Goal: Leave review/rating: Leave review/rating

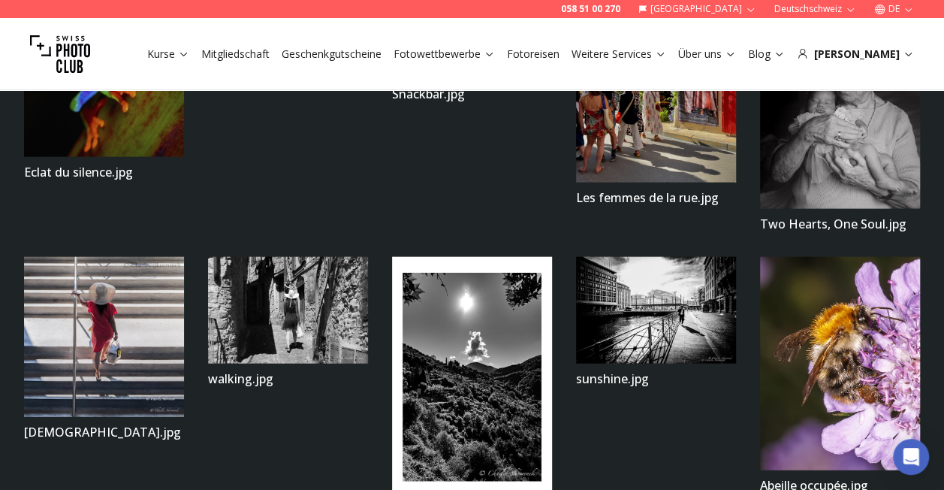
scroll to position [2043, 0]
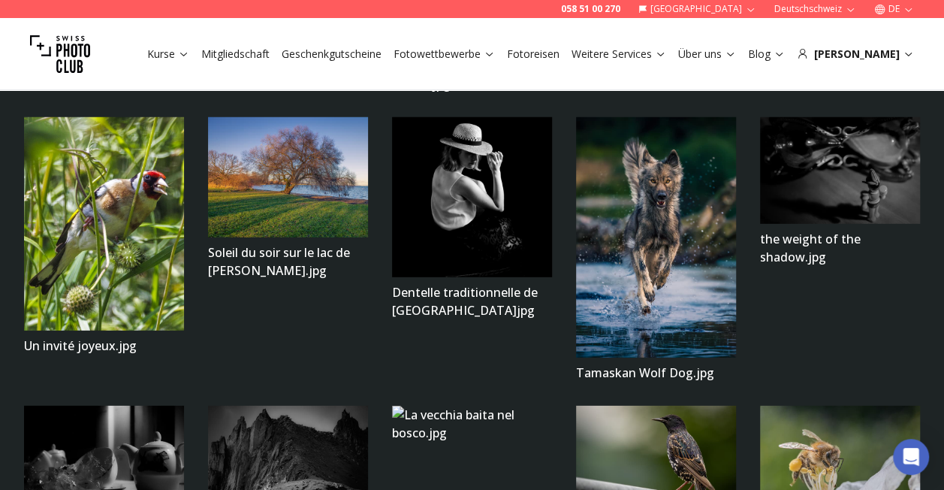
click at [668, 271] on img at bounding box center [656, 237] width 160 height 240
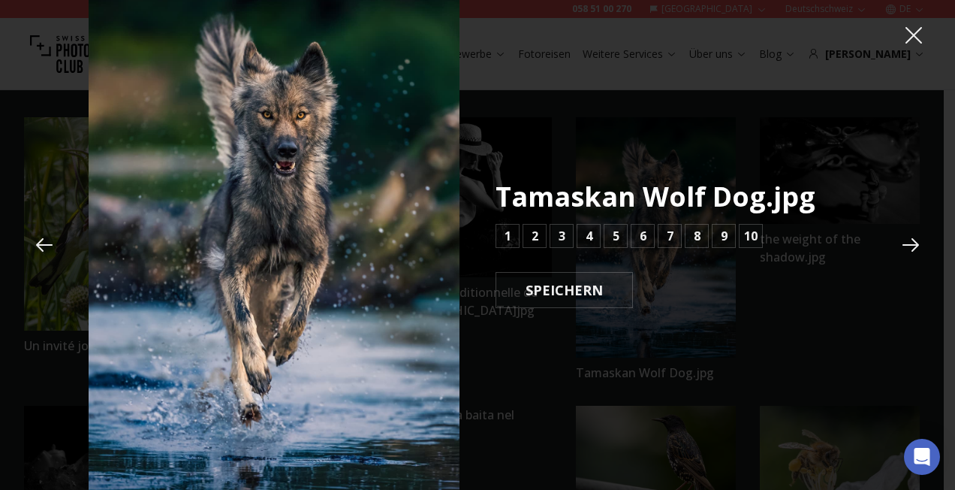
click at [915, 35] on icon at bounding box center [914, 35] width 17 height 17
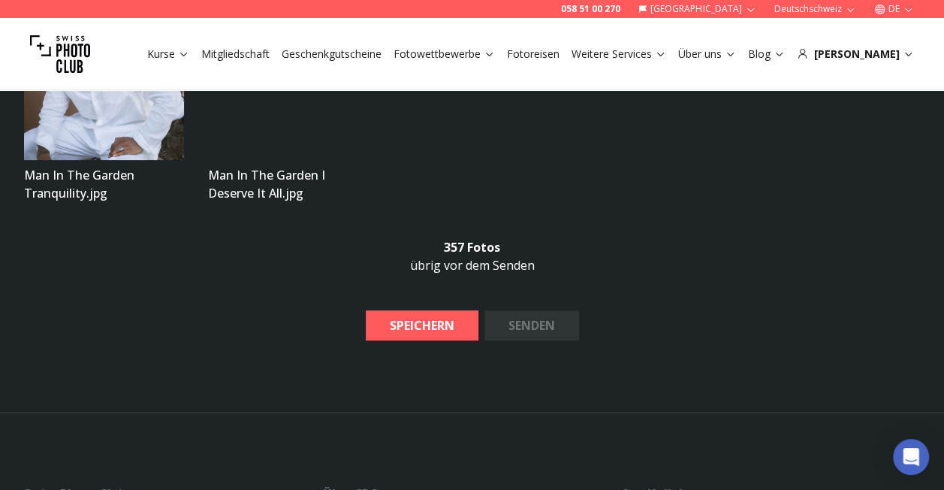
scroll to position [19952, 0]
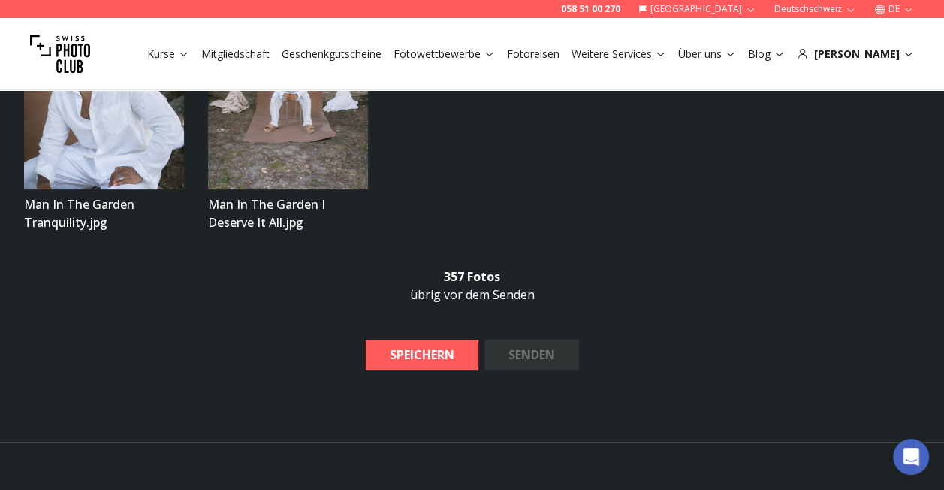
click at [439, 345] on b "SPEICHERN" at bounding box center [422, 354] width 89 height 18
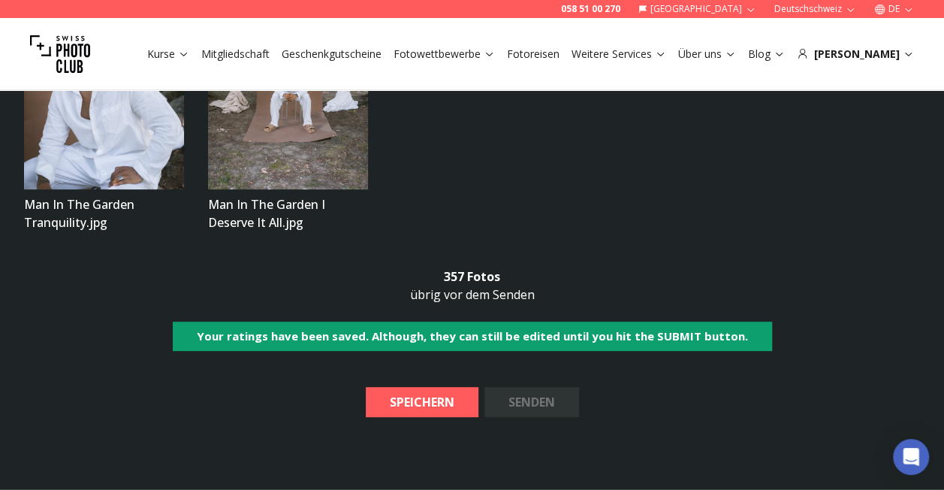
click at [285, 104] on img at bounding box center [288, 70] width 160 height 240
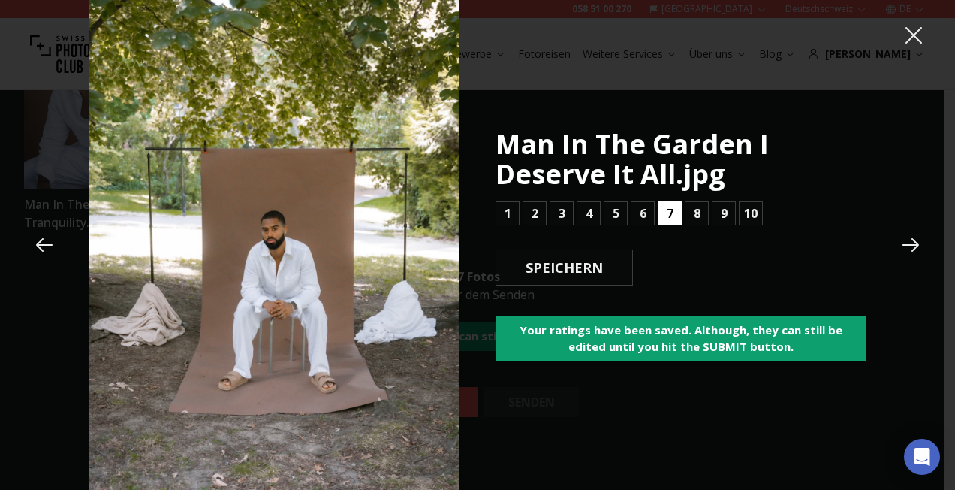
click at [667, 213] on b "7" at bounding box center [670, 213] width 7 height 18
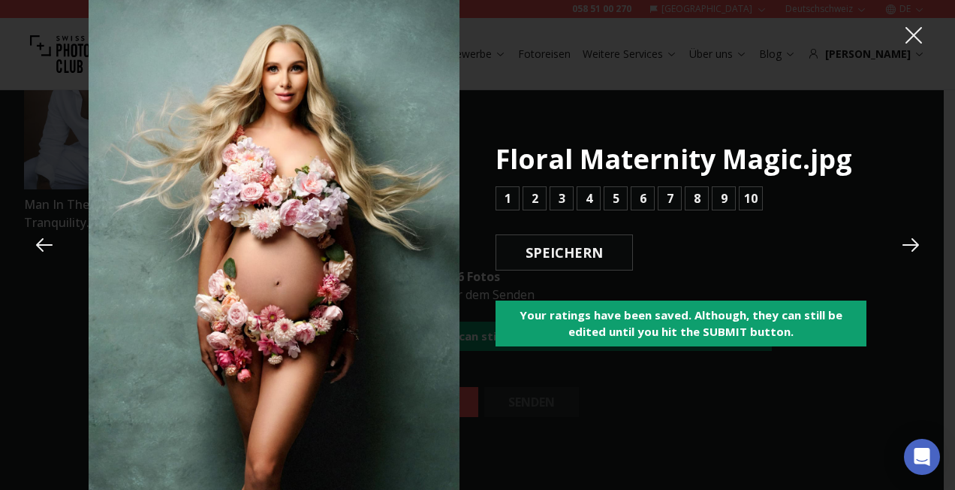
click at [912, 33] on icon at bounding box center [914, 35] width 17 height 17
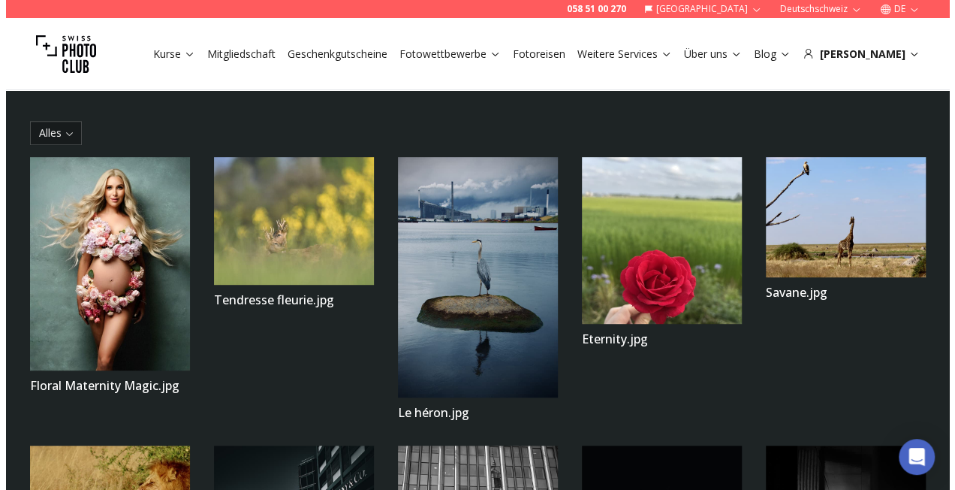
scroll to position [321, 0]
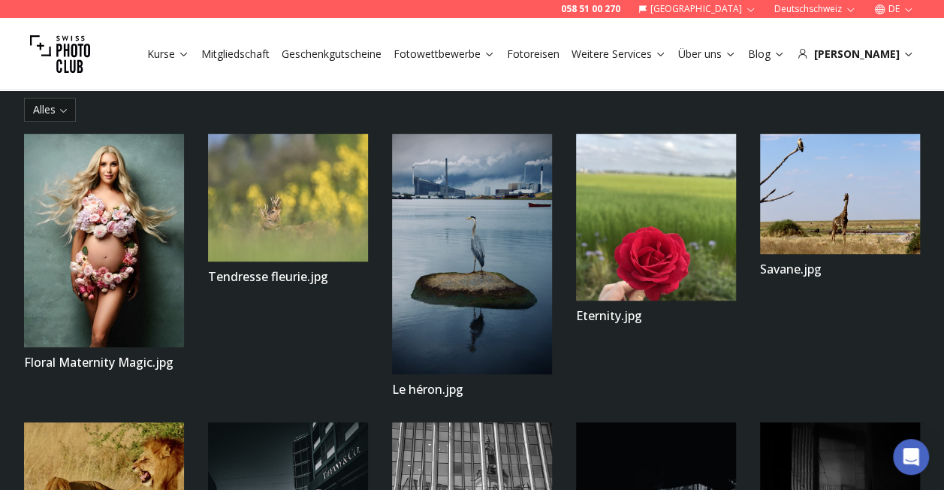
click at [158, 309] on img at bounding box center [104, 240] width 160 height 213
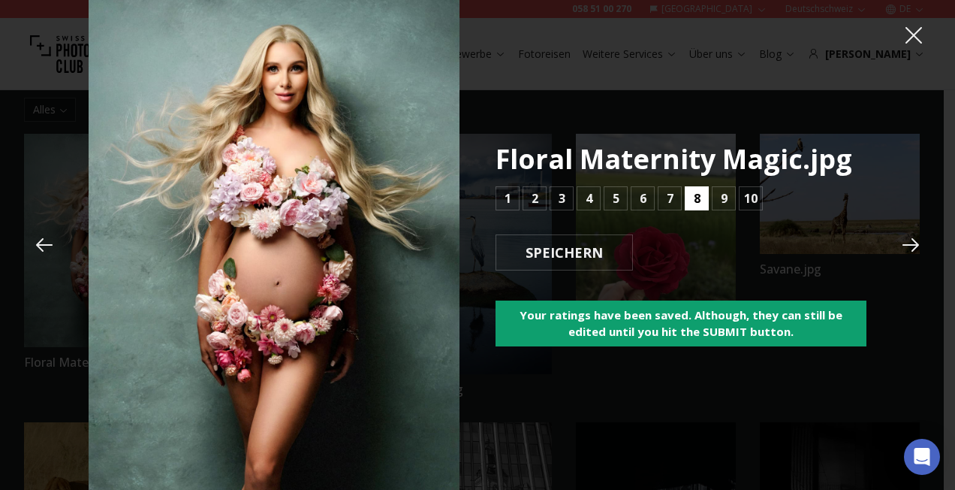
click at [697, 198] on b "8" at bounding box center [697, 198] width 7 height 18
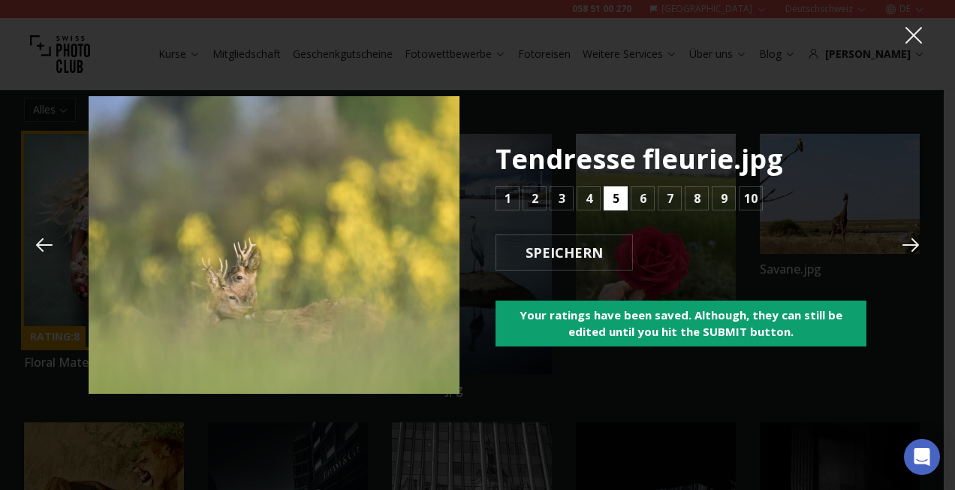
click at [614, 198] on b "5" at bounding box center [616, 198] width 7 height 18
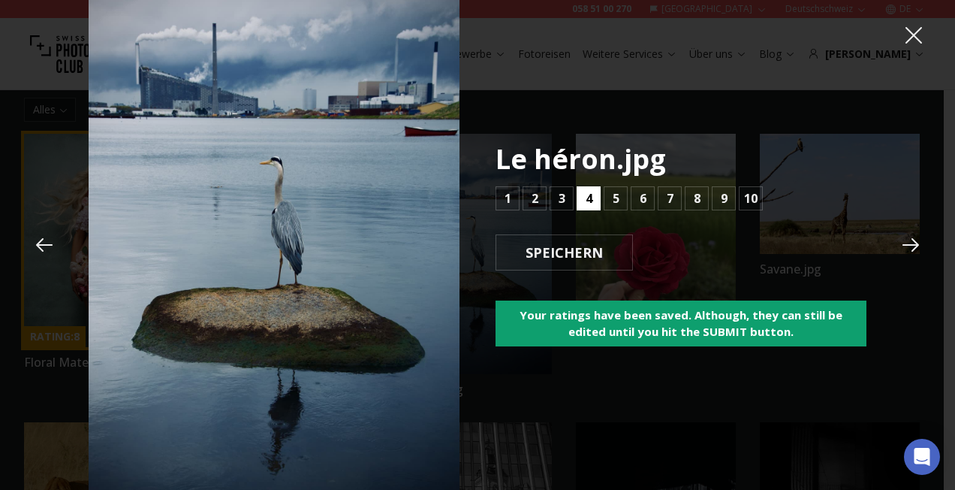
click at [590, 198] on b "4" at bounding box center [589, 198] width 7 height 18
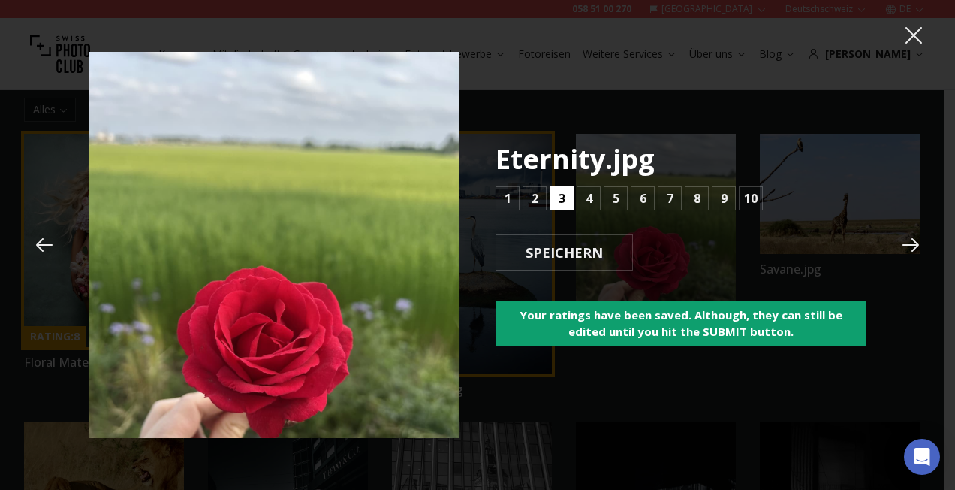
click at [560, 201] on b "3" at bounding box center [562, 198] width 7 height 18
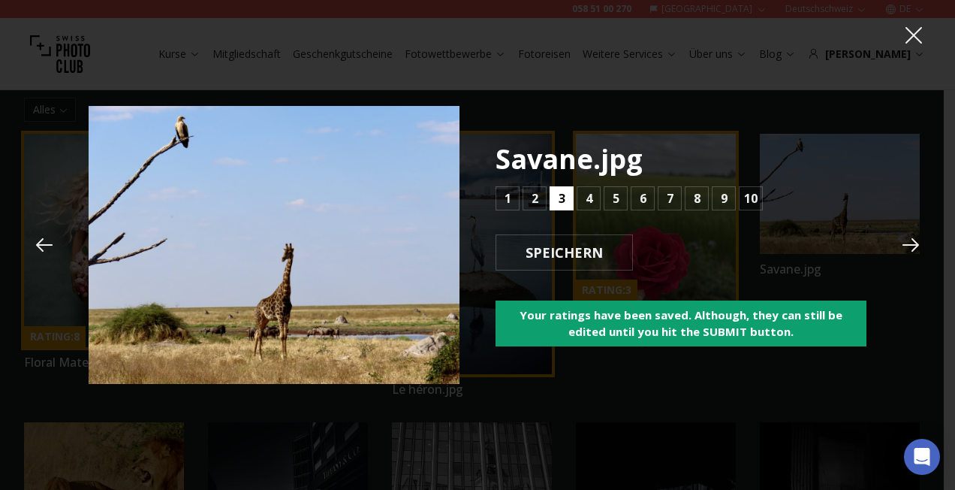
click at [565, 201] on button "3" at bounding box center [562, 198] width 24 height 24
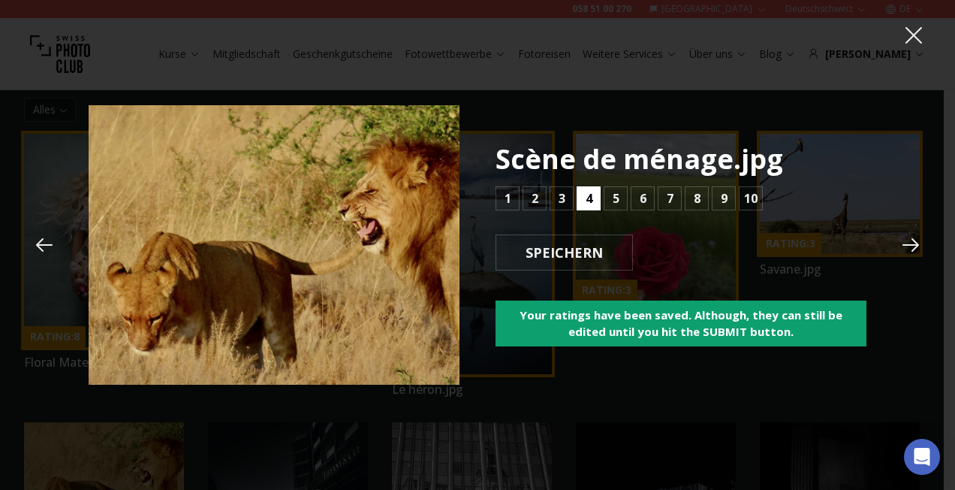
click at [587, 201] on b "4" at bounding box center [589, 198] width 7 height 18
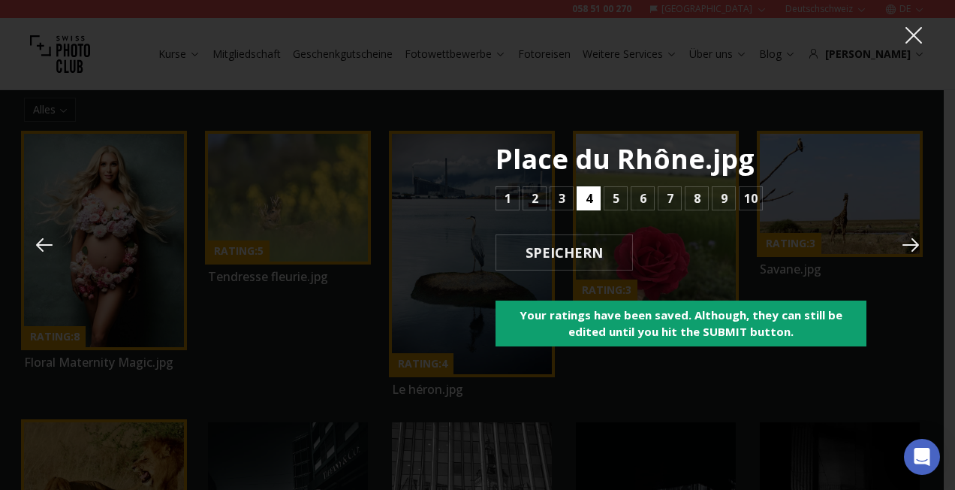
click at [587, 201] on b "4" at bounding box center [589, 198] width 7 height 18
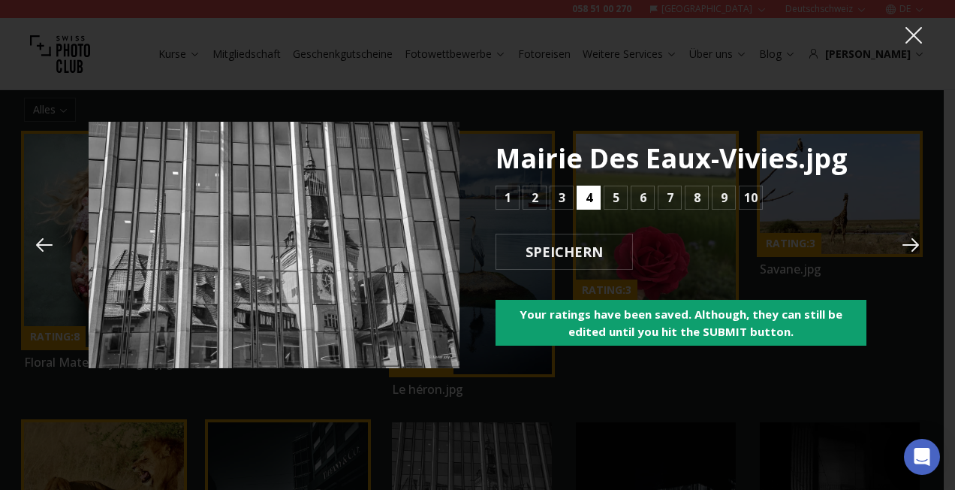
click at [587, 201] on b "4" at bounding box center [589, 197] width 7 height 18
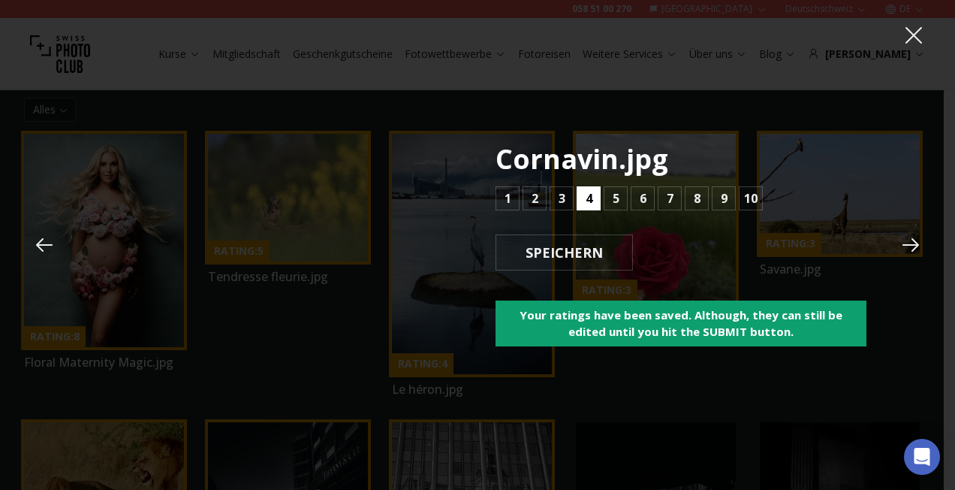
click at [587, 201] on b "4" at bounding box center [589, 198] width 7 height 18
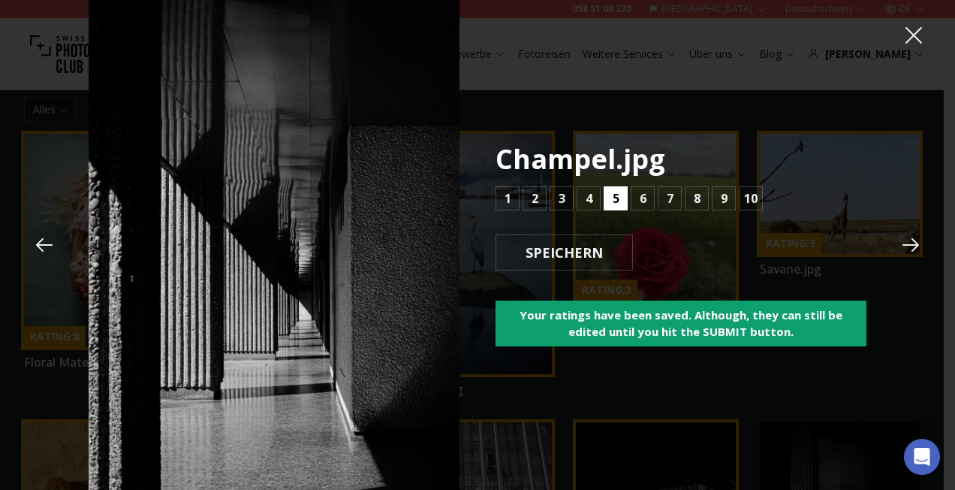
click at [610, 196] on button "5" at bounding box center [616, 198] width 24 height 24
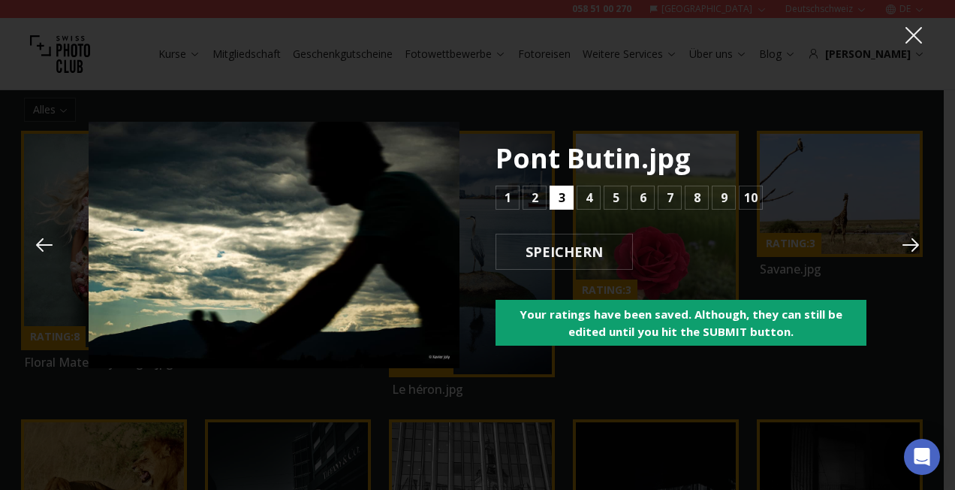
click at [562, 198] on b "3" at bounding box center [562, 197] width 7 height 18
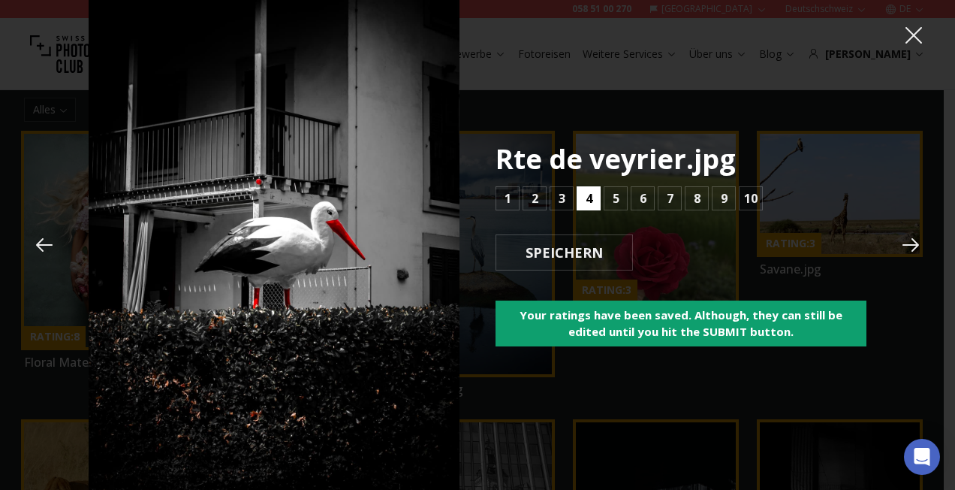
click at [582, 200] on button "4" at bounding box center [589, 198] width 24 height 24
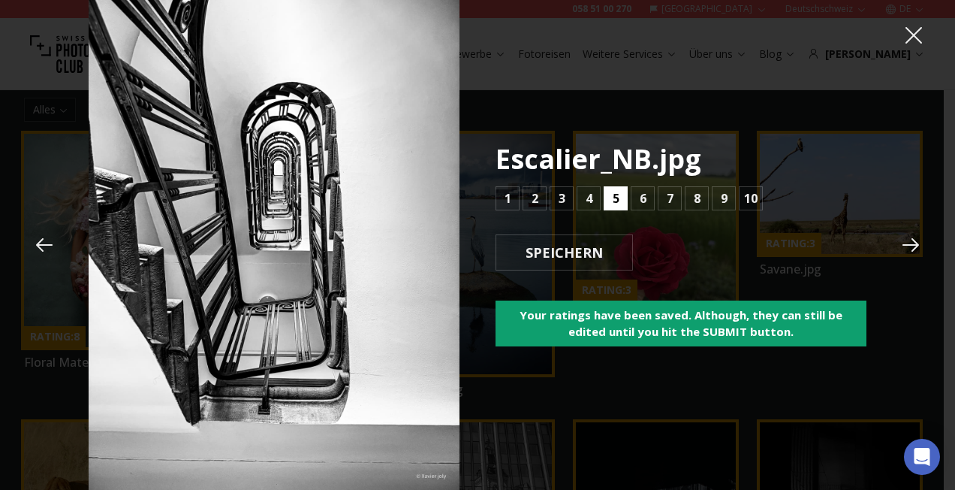
click at [611, 202] on button "5" at bounding box center [616, 198] width 24 height 24
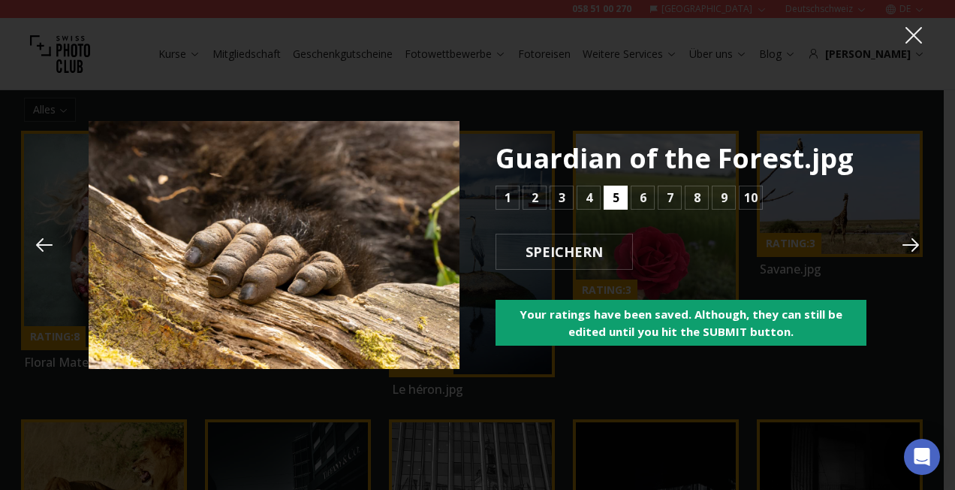
click at [611, 203] on button "5" at bounding box center [616, 197] width 24 height 24
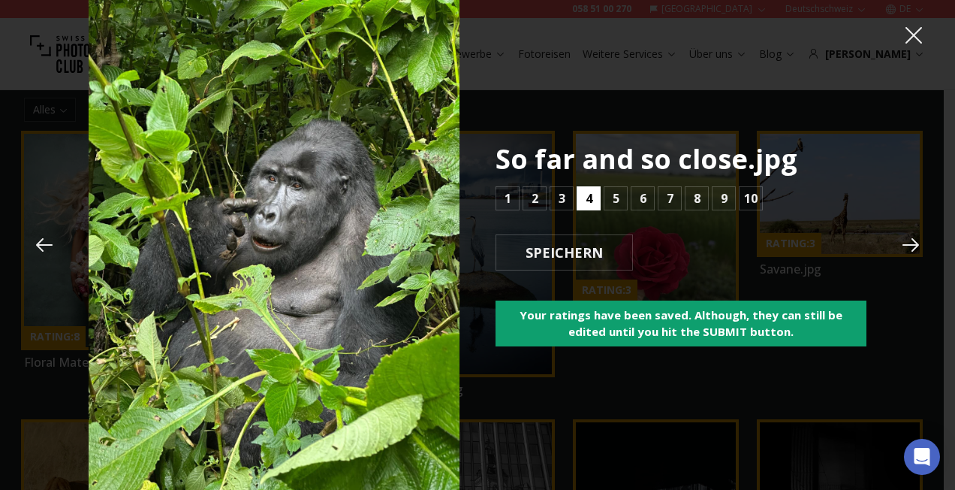
click at [586, 202] on b "4" at bounding box center [589, 198] width 7 height 18
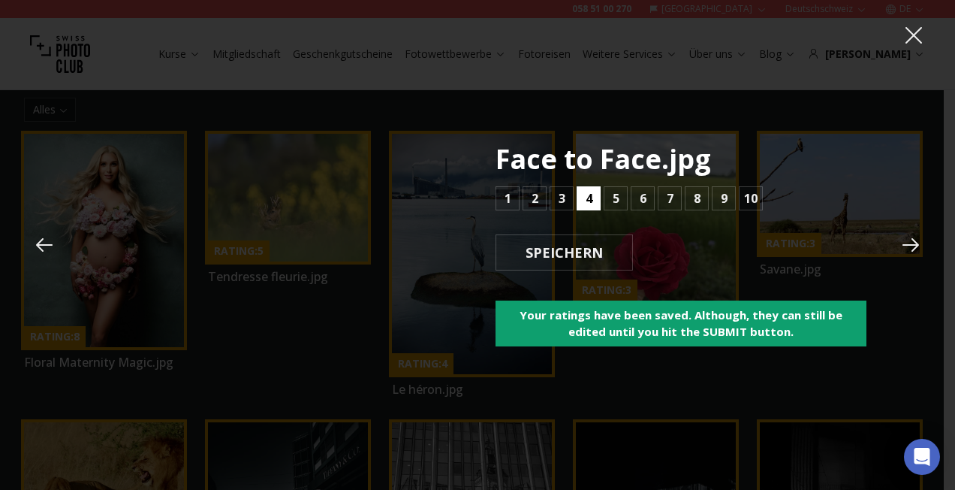
click at [586, 202] on b "4" at bounding box center [589, 198] width 7 height 18
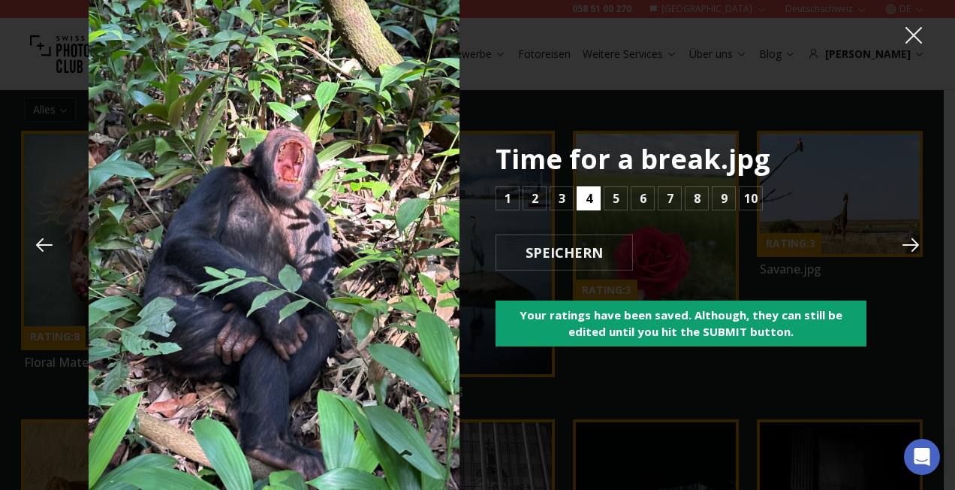
click at [586, 202] on b "4" at bounding box center [589, 198] width 7 height 18
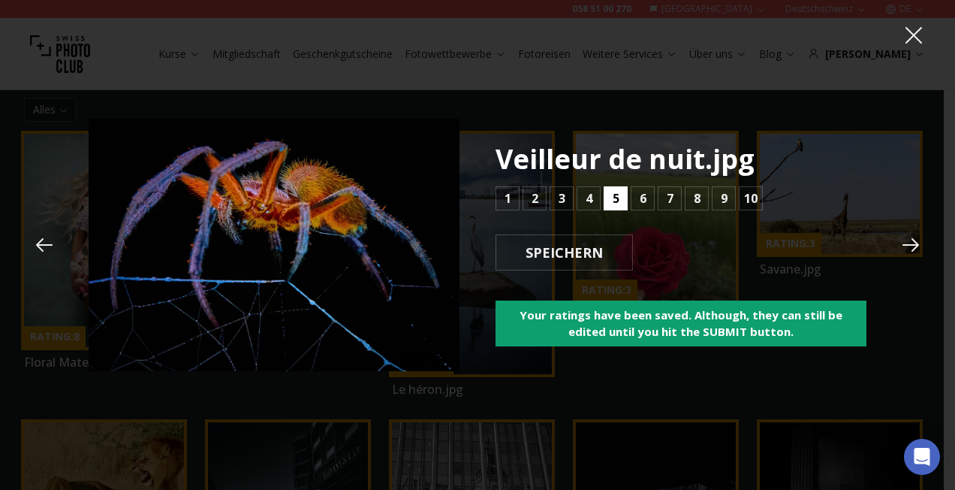
click at [619, 194] on button "5" at bounding box center [616, 198] width 24 height 24
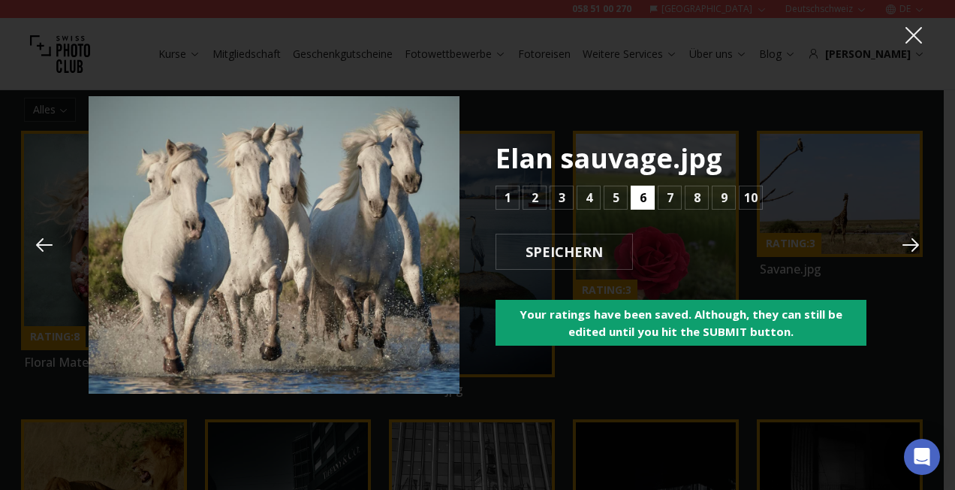
click at [637, 194] on button "6" at bounding box center [643, 197] width 24 height 24
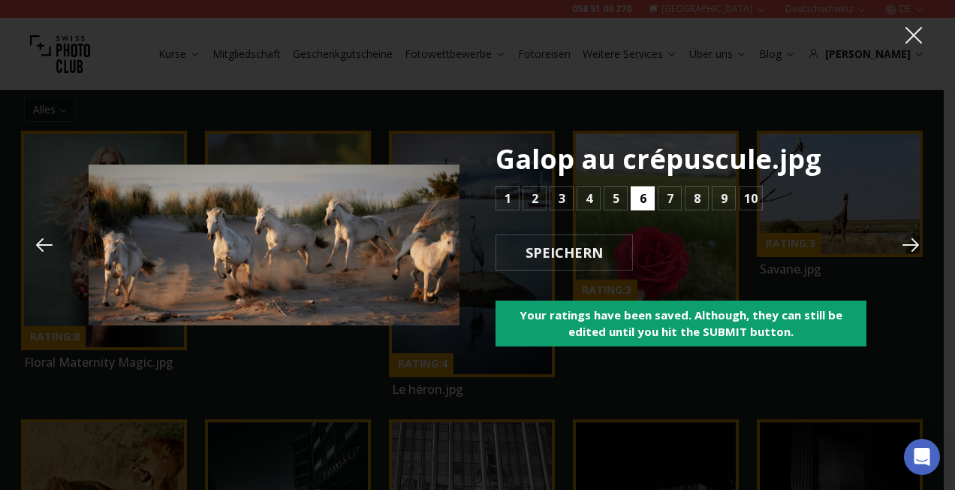
click at [637, 194] on button "6" at bounding box center [643, 198] width 24 height 24
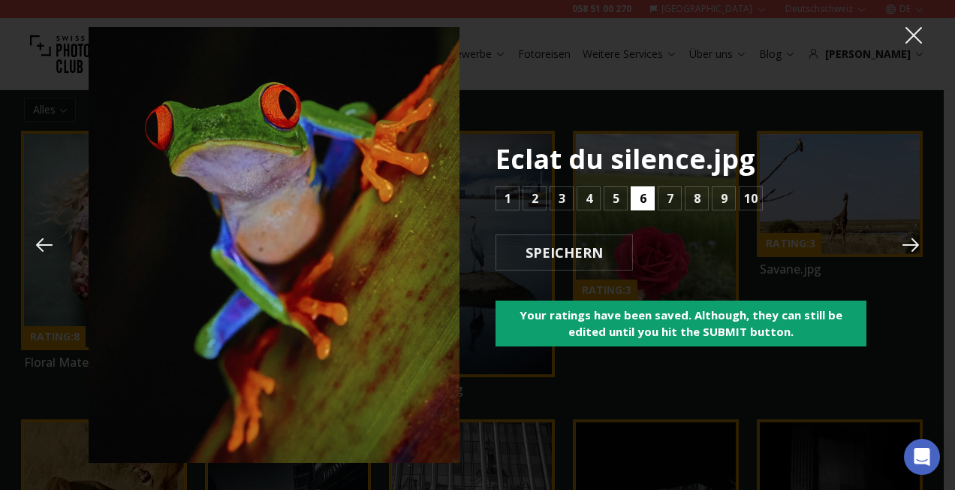
click at [637, 194] on button "6" at bounding box center [643, 198] width 24 height 24
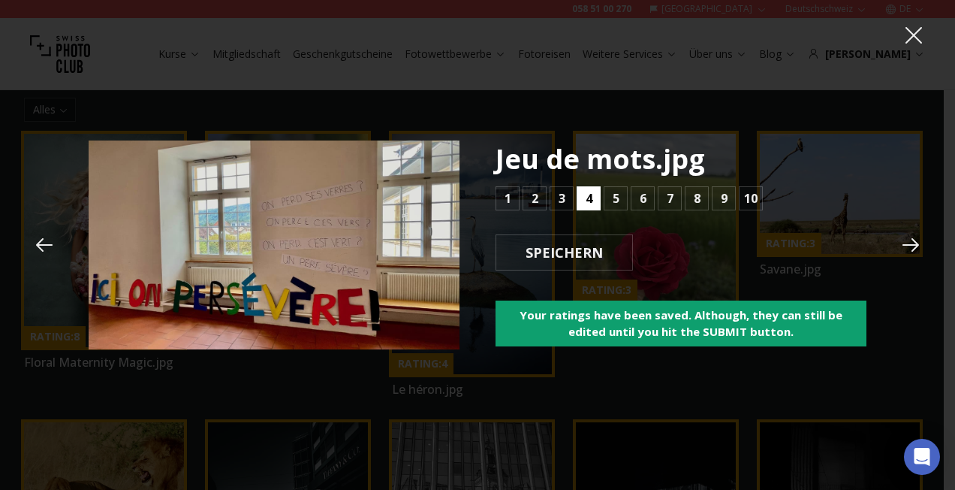
click at [592, 197] on button "4" at bounding box center [589, 198] width 24 height 24
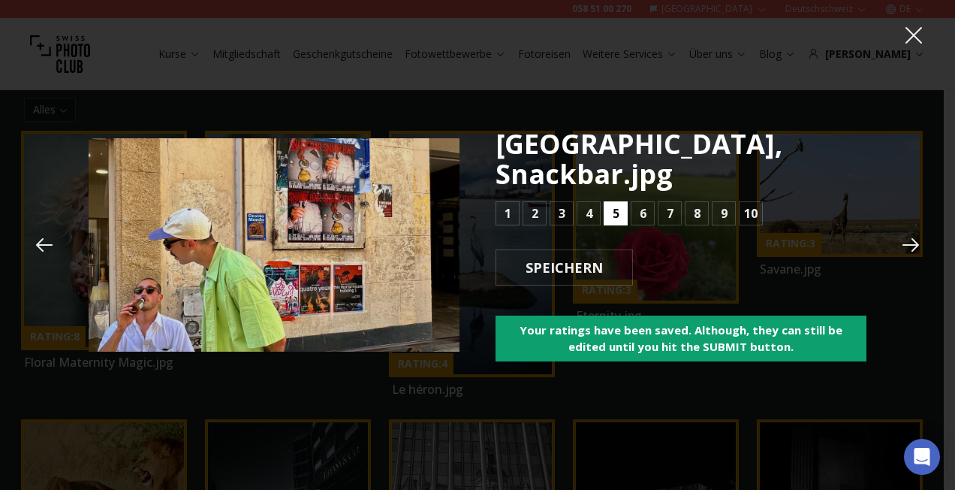
click at [608, 201] on button "5" at bounding box center [616, 213] width 24 height 24
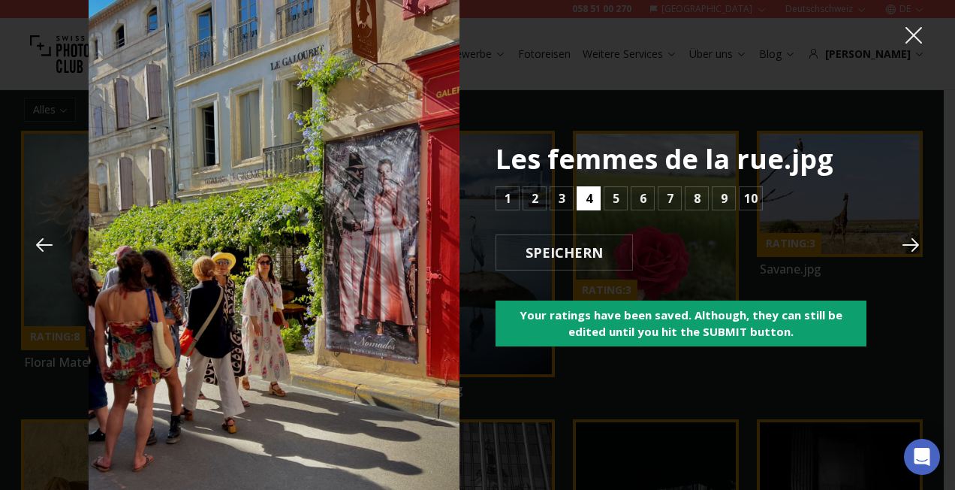
click at [592, 201] on b "4" at bounding box center [589, 198] width 7 height 18
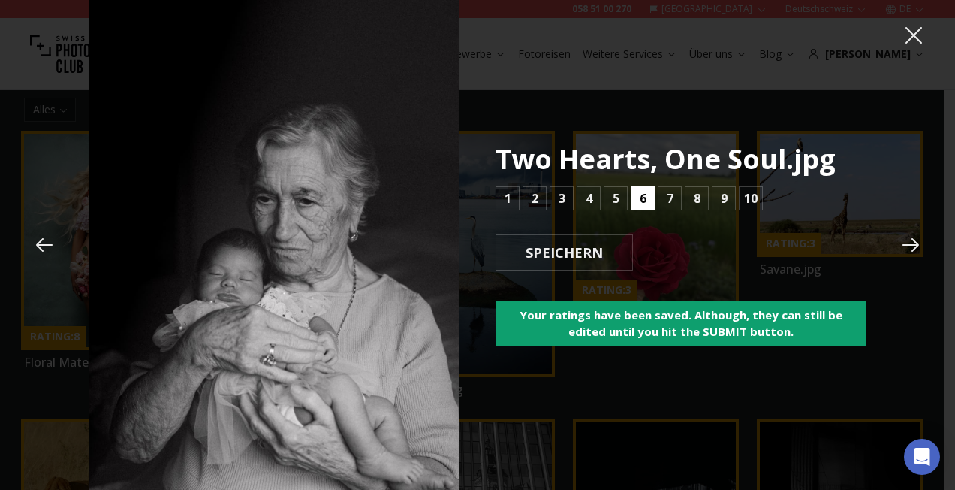
click at [635, 199] on button "6" at bounding box center [643, 198] width 24 height 24
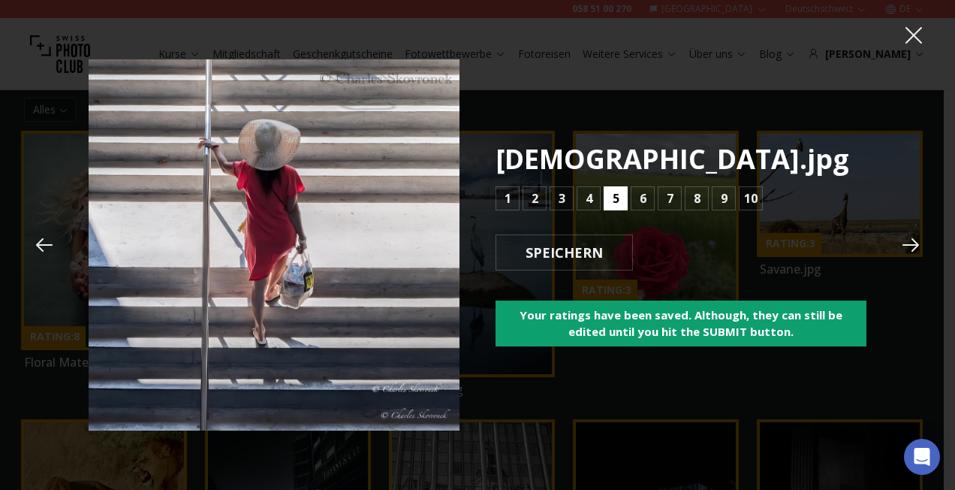
click at [614, 199] on b "5" at bounding box center [616, 198] width 7 height 18
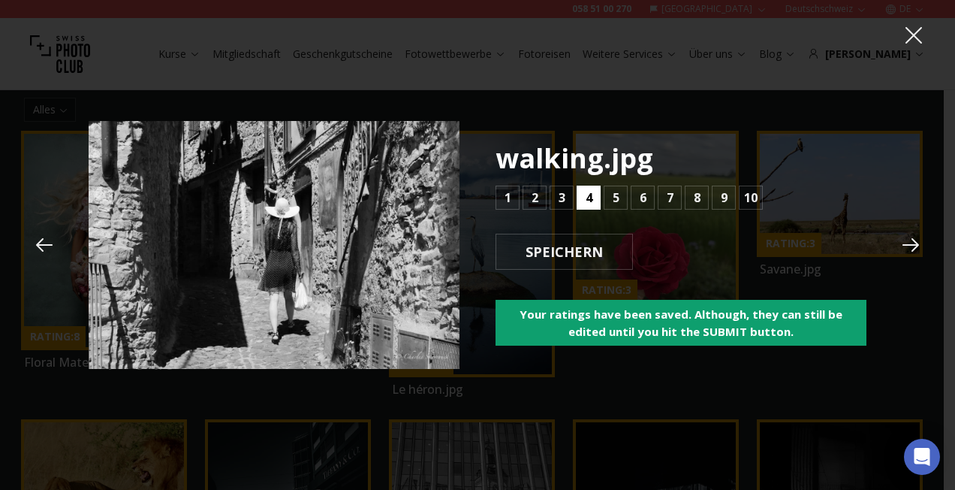
click at [592, 196] on button "4" at bounding box center [589, 197] width 24 height 24
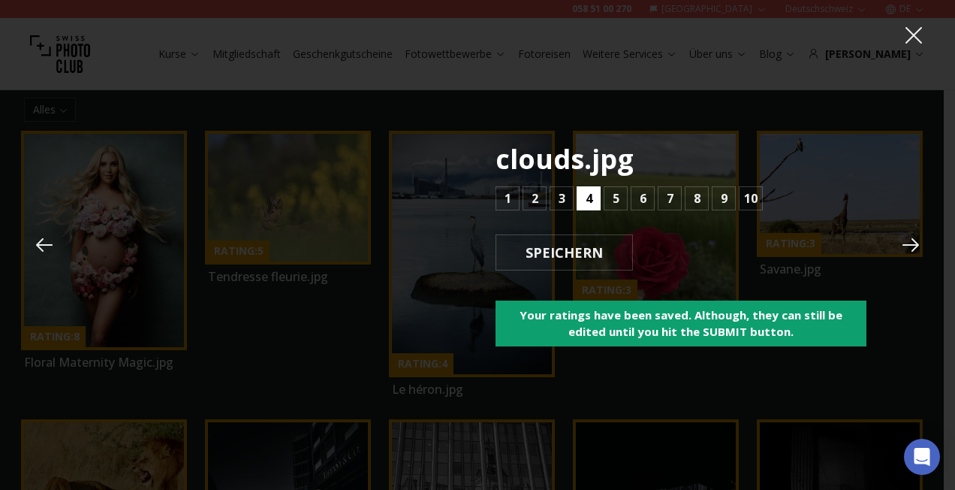
click at [592, 196] on button "4" at bounding box center [589, 198] width 24 height 24
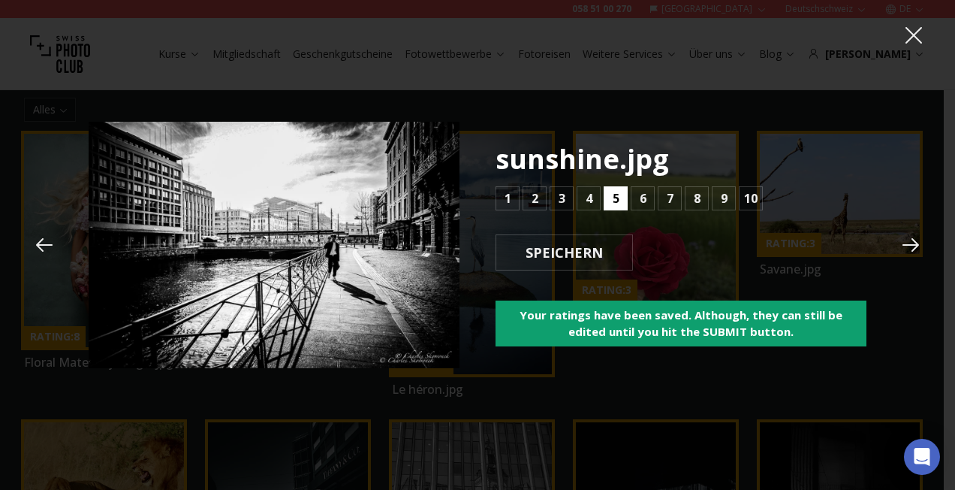
click at [608, 198] on button "5" at bounding box center [616, 198] width 24 height 24
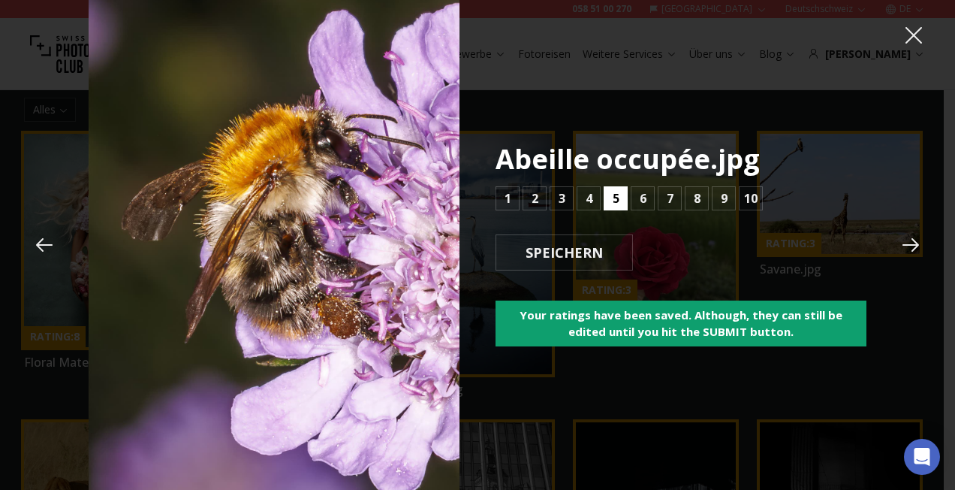
click at [608, 198] on button "5" at bounding box center [616, 198] width 24 height 24
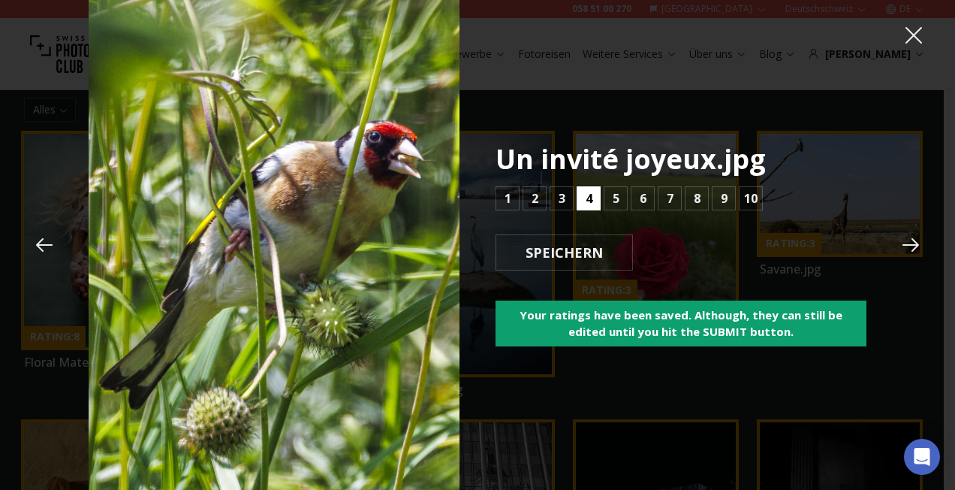
click at [594, 198] on button "4" at bounding box center [589, 198] width 24 height 24
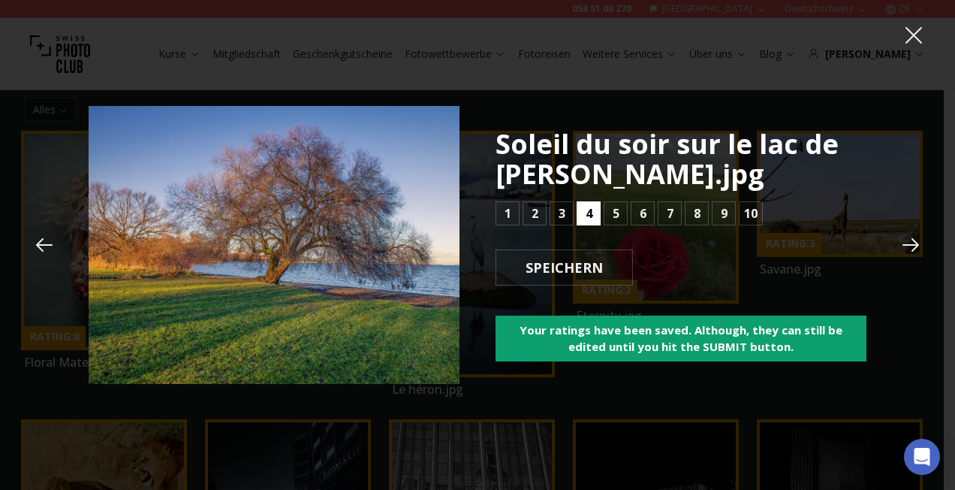
click at [591, 216] on b "4" at bounding box center [589, 213] width 7 height 18
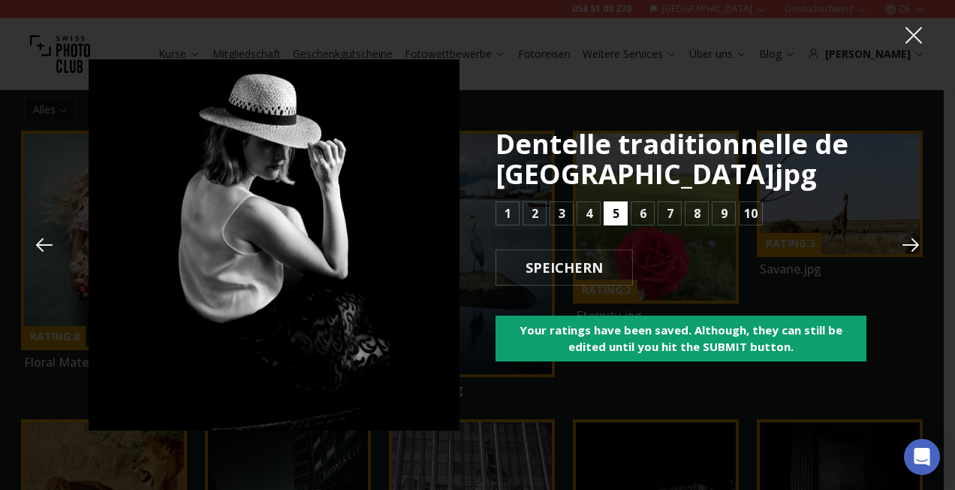
click at [617, 216] on b "5" at bounding box center [616, 213] width 7 height 18
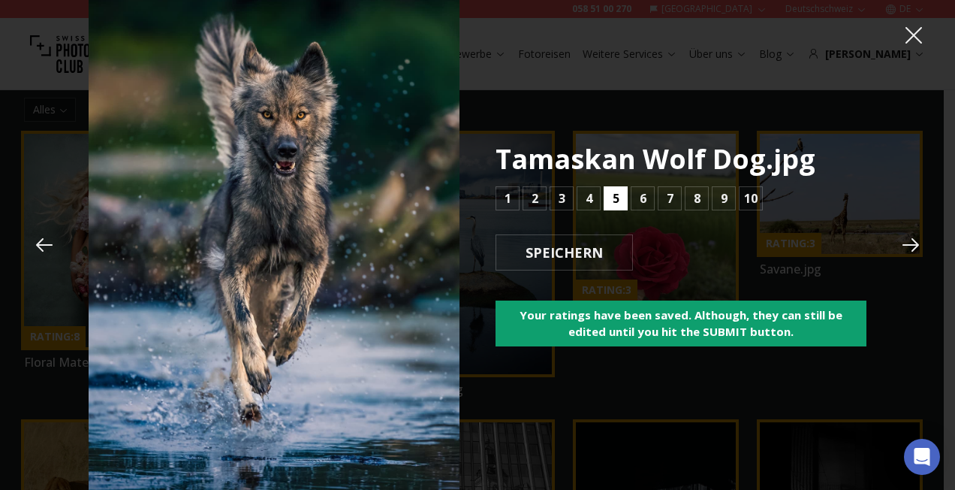
click at [613, 198] on b "5" at bounding box center [616, 198] width 7 height 18
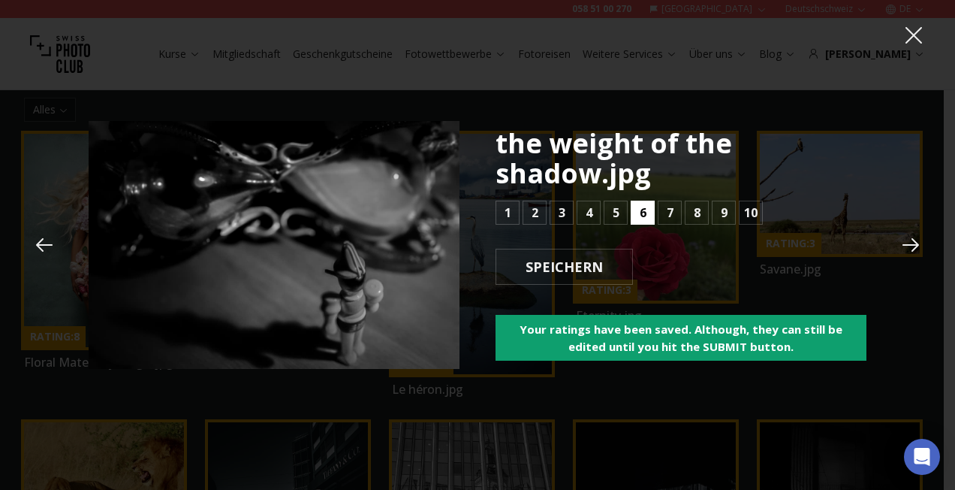
click at [636, 213] on button "6" at bounding box center [643, 213] width 24 height 24
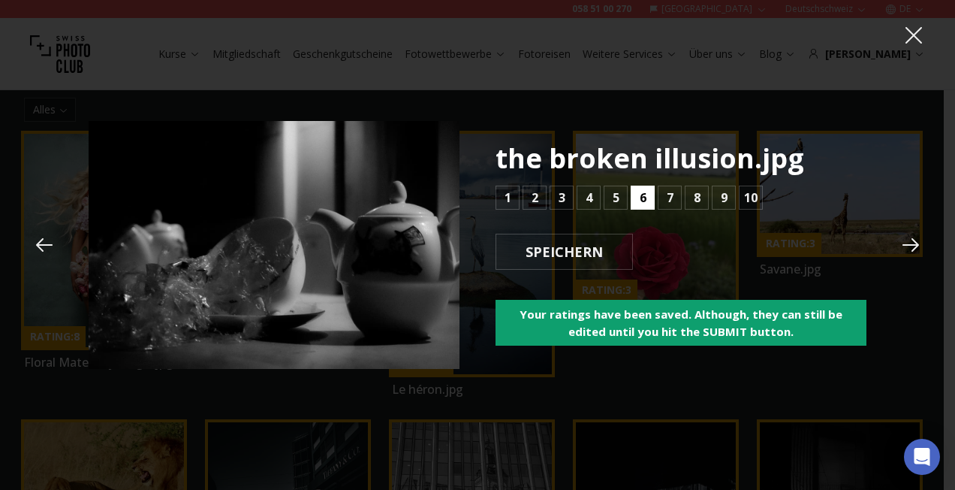
click at [636, 213] on div "the broken illusion.jpg 1 2 3 4 5 6 7 8 9 10 SPEICHERN Your ratings have been s…" at bounding box center [681, 244] width 371 height 202
click at [637, 207] on button "6" at bounding box center [643, 197] width 24 height 24
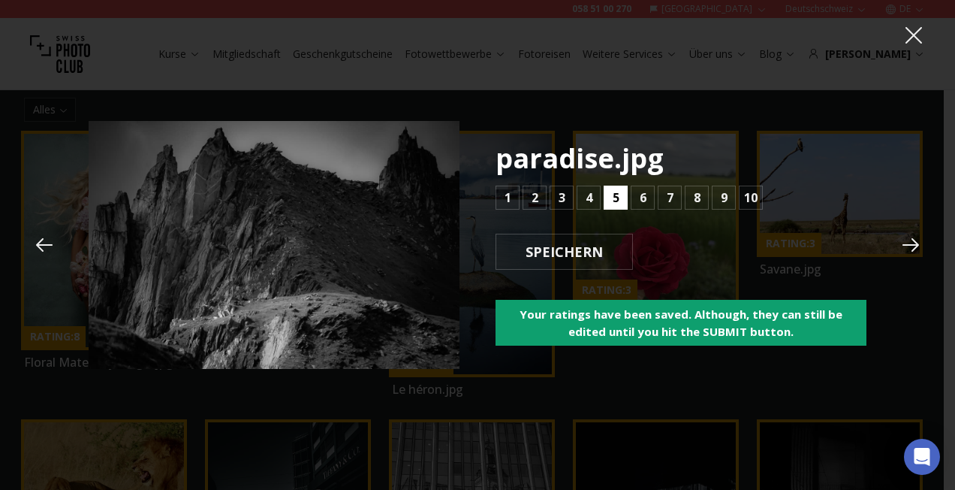
click at [619, 198] on button "5" at bounding box center [616, 197] width 24 height 24
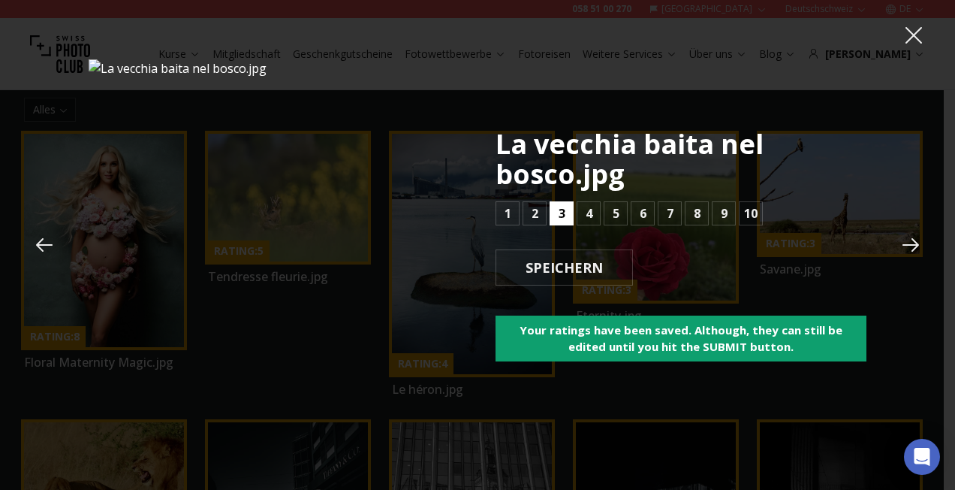
click at [571, 213] on button "3" at bounding box center [562, 213] width 24 height 24
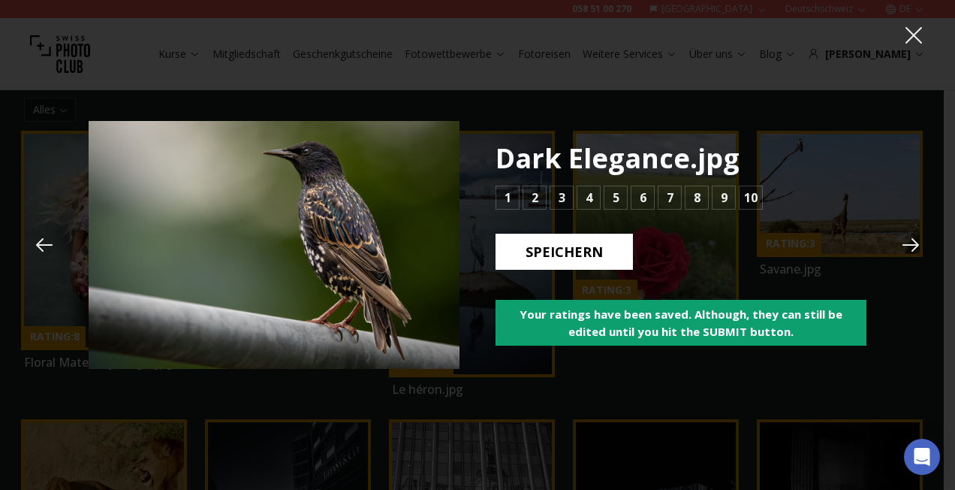
click at [574, 253] on b "SPEICHERN" at bounding box center [564, 252] width 101 height 20
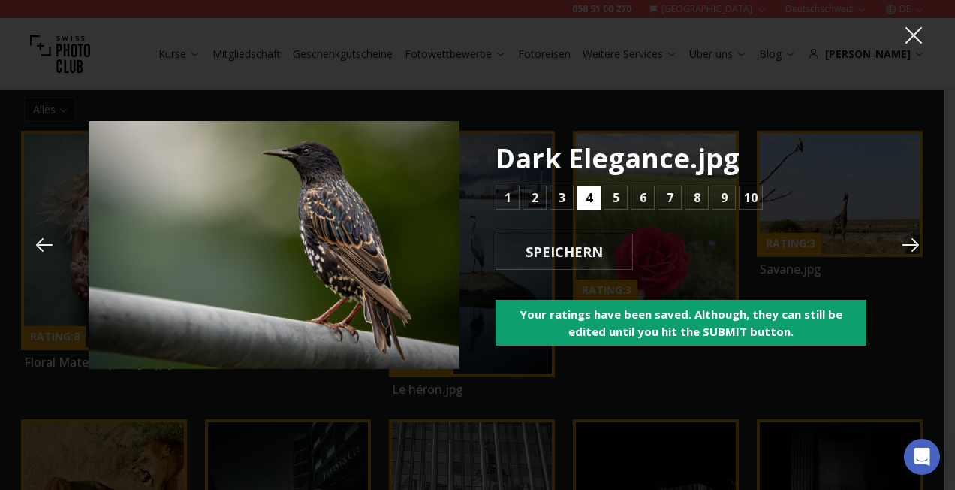
click at [594, 205] on button "4" at bounding box center [589, 197] width 24 height 24
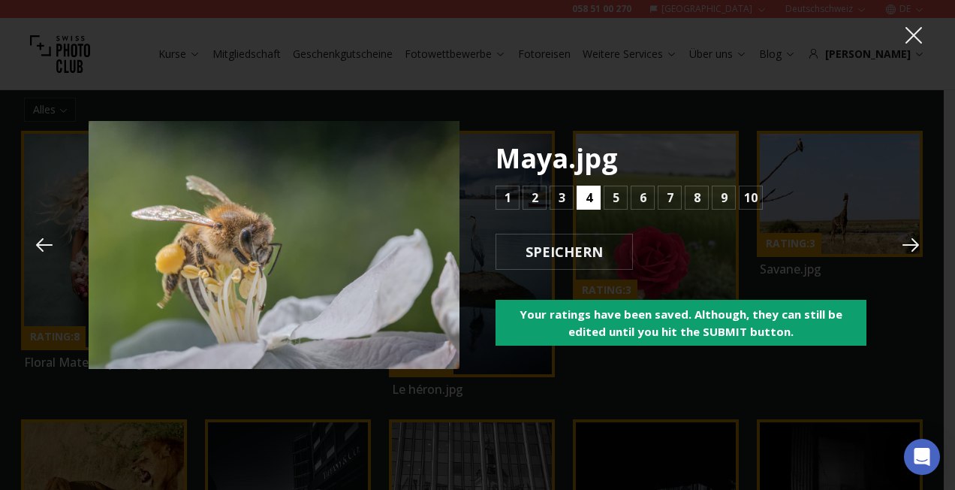
click at [594, 205] on button "4" at bounding box center [589, 197] width 24 height 24
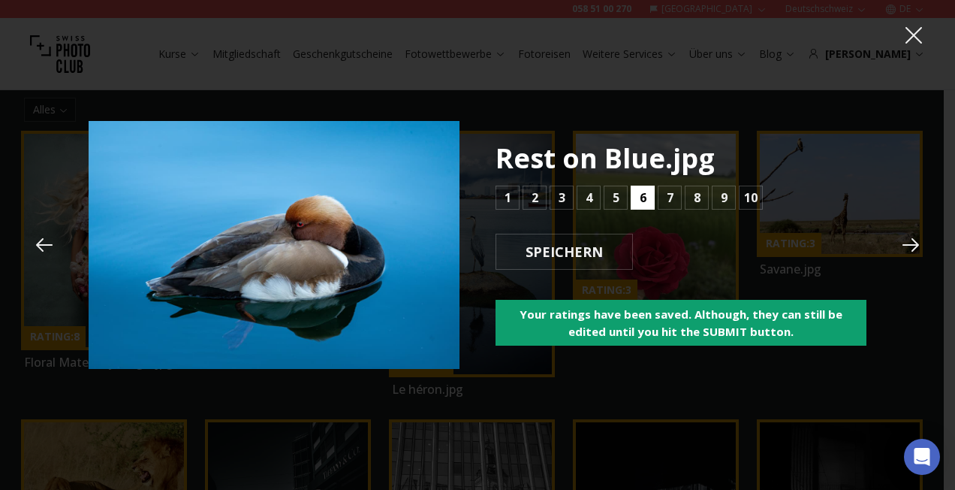
click at [645, 198] on b "6" at bounding box center [643, 197] width 7 height 18
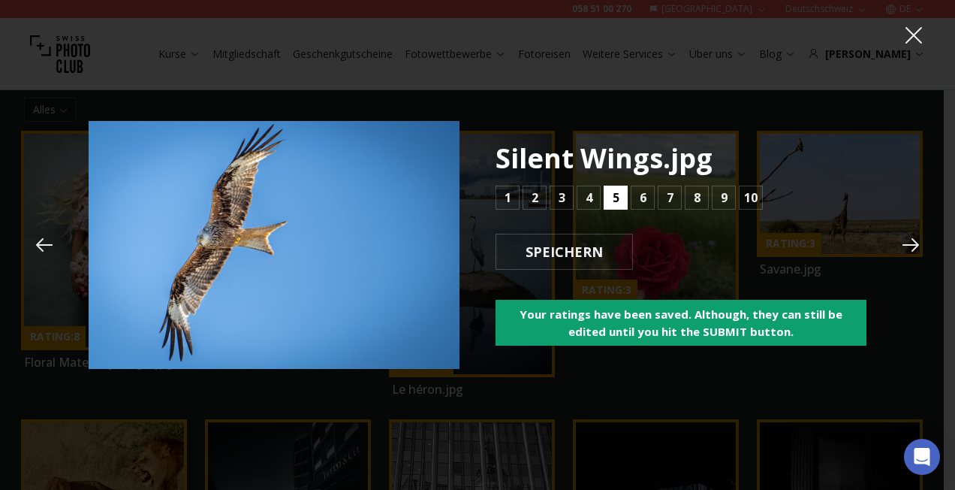
click at [620, 195] on button "5" at bounding box center [616, 197] width 24 height 24
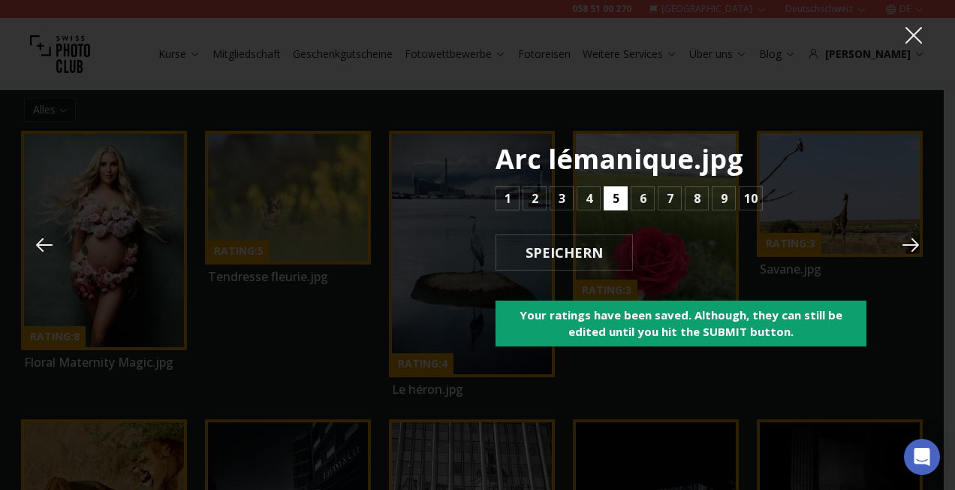
click at [620, 195] on button "5" at bounding box center [616, 198] width 24 height 24
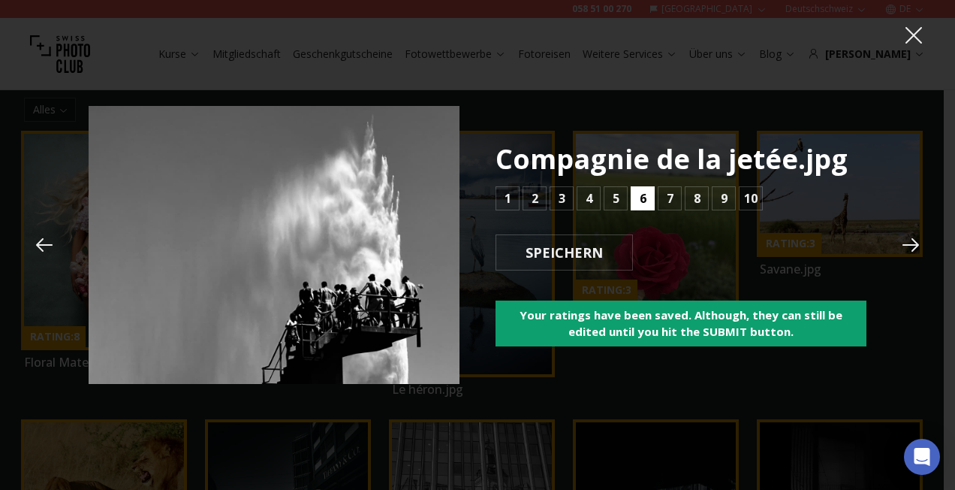
click at [640, 197] on b "6" at bounding box center [643, 198] width 7 height 18
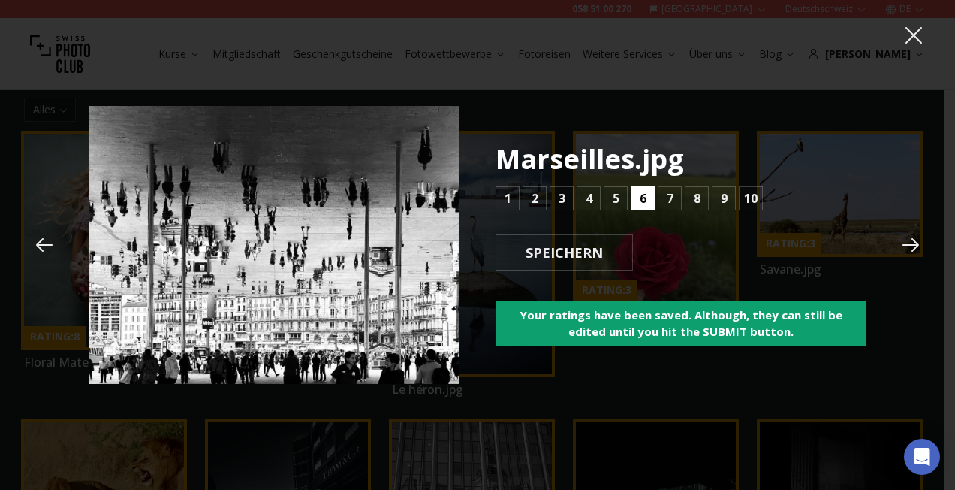
click at [640, 197] on b "6" at bounding box center [643, 198] width 7 height 18
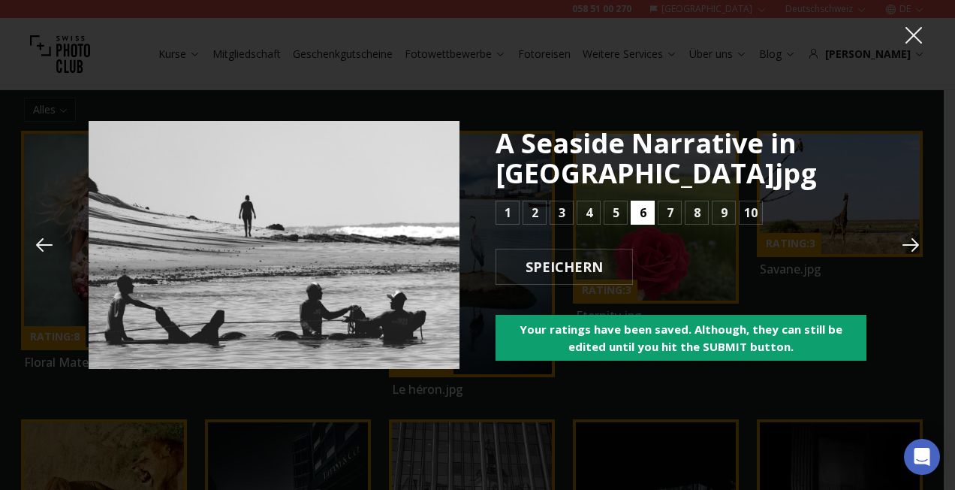
click at [639, 197] on div "A Seaside Narrative in [GEOGRAPHIC_DATA]jpg 1 2 3 4 5 6 7 8 9 10 SPEICHERN Your…" at bounding box center [681, 244] width 371 height 232
click at [614, 210] on b "5" at bounding box center [616, 213] width 7 height 18
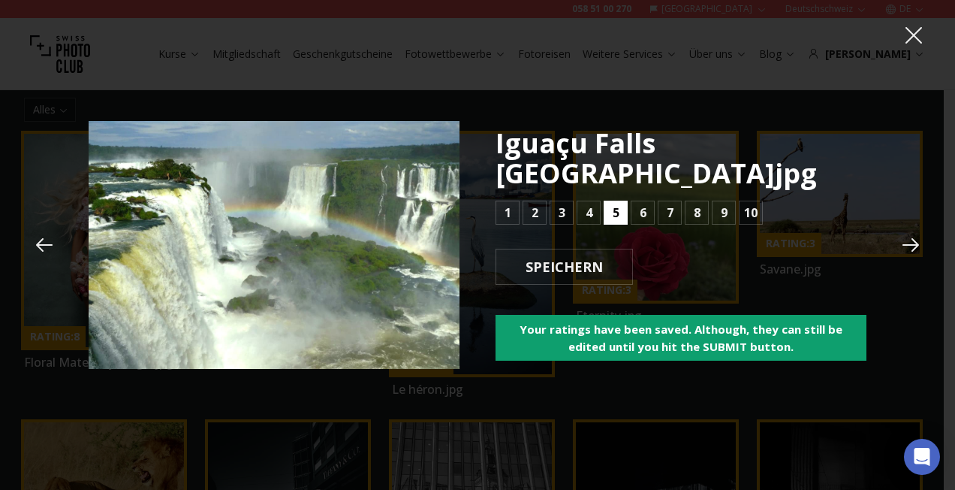
click at [614, 204] on b "5" at bounding box center [616, 213] width 7 height 18
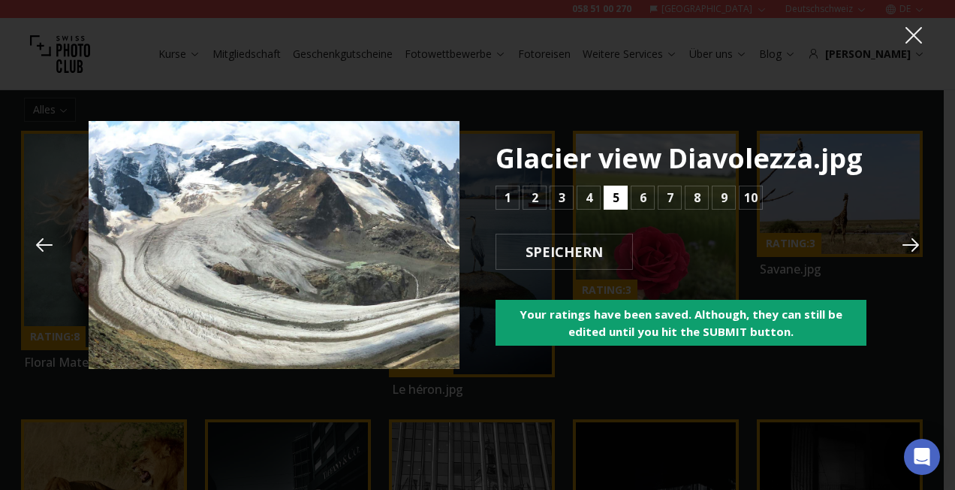
click at [614, 191] on b "5" at bounding box center [616, 197] width 7 height 18
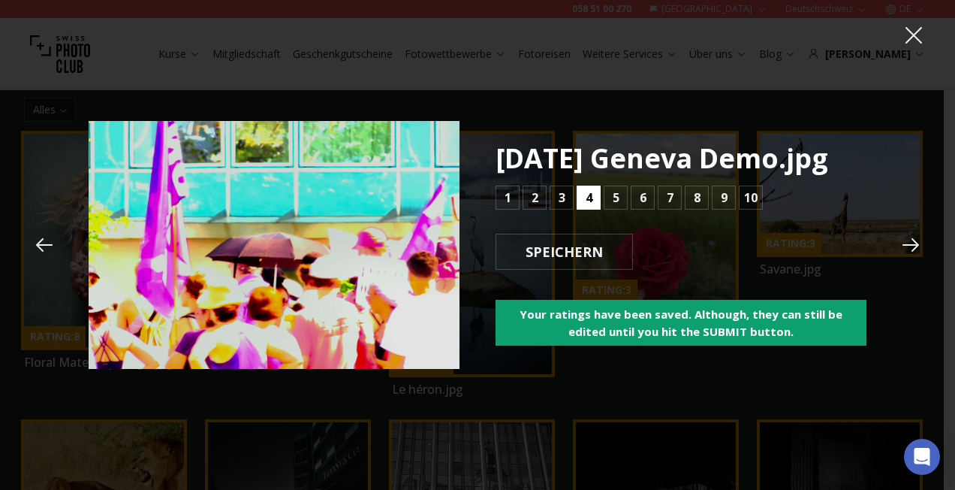
click at [587, 207] on b "4" at bounding box center [589, 197] width 7 height 18
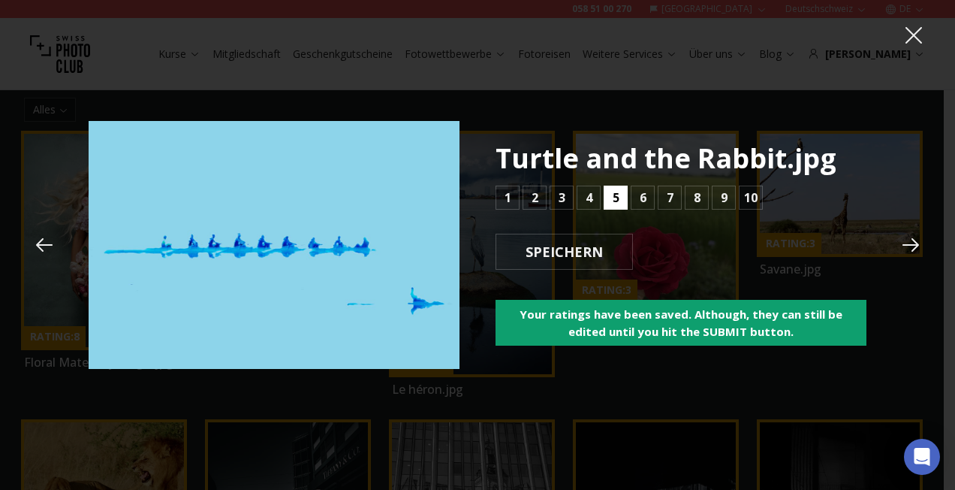
click at [613, 198] on b "5" at bounding box center [616, 197] width 7 height 18
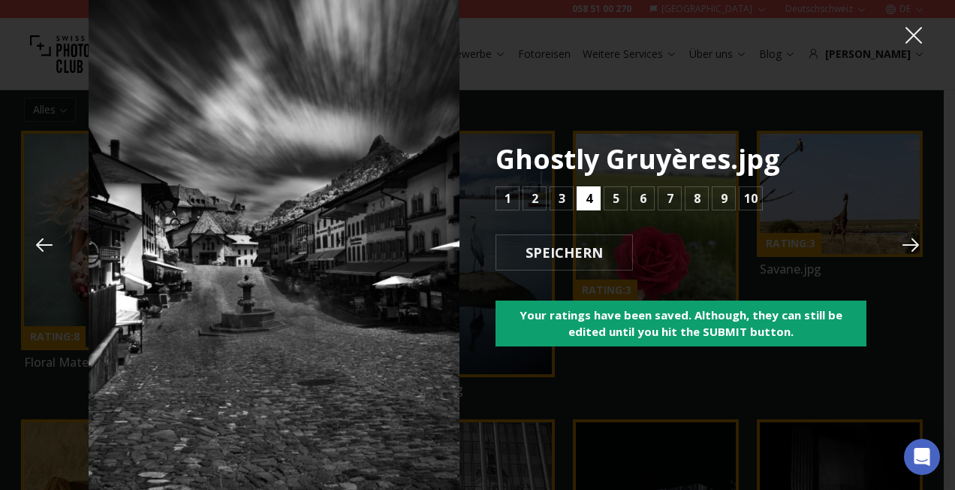
click at [590, 201] on b "4" at bounding box center [589, 198] width 7 height 18
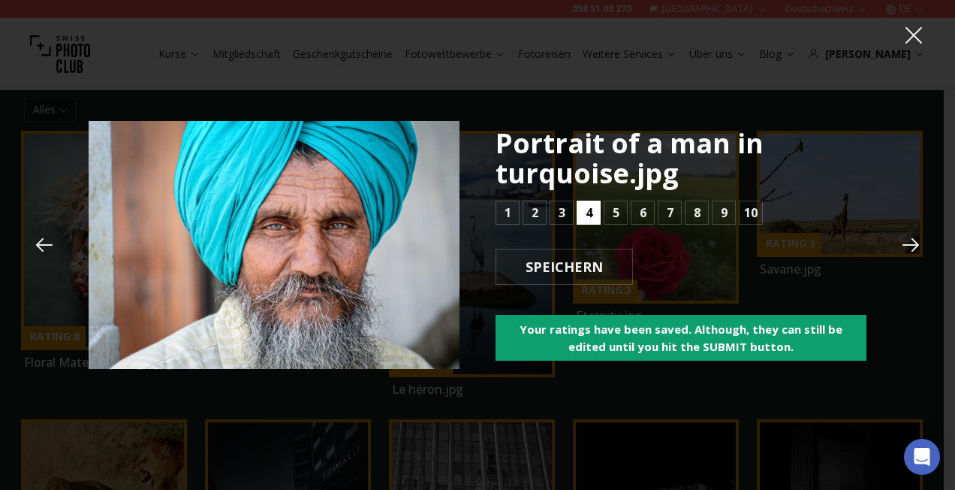
click at [589, 215] on b "4" at bounding box center [589, 213] width 7 height 18
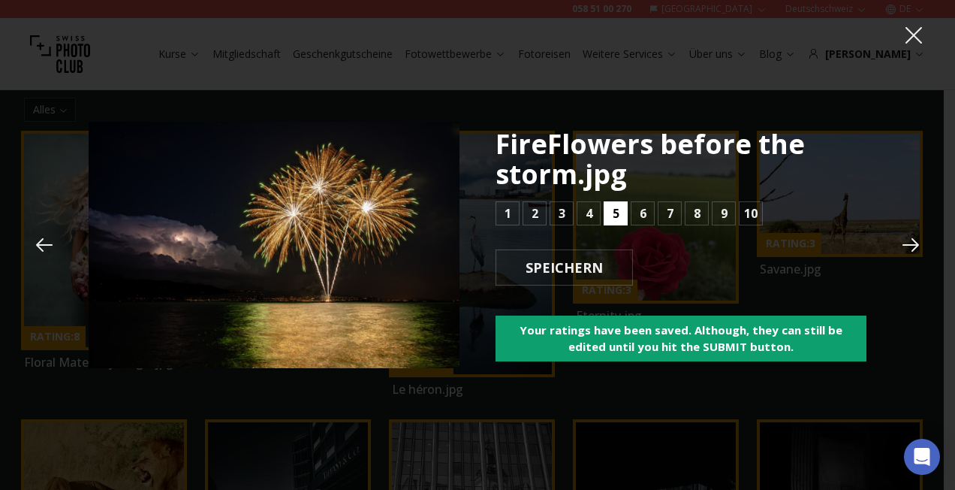
click at [607, 212] on button "5" at bounding box center [616, 213] width 24 height 24
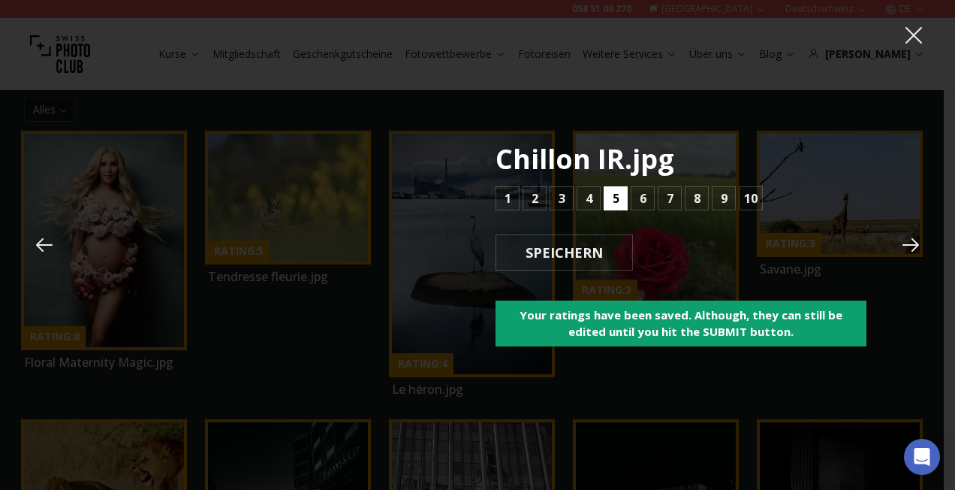
click at [610, 204] on button "5" at bounding box center [616, 198] width 24 height 24
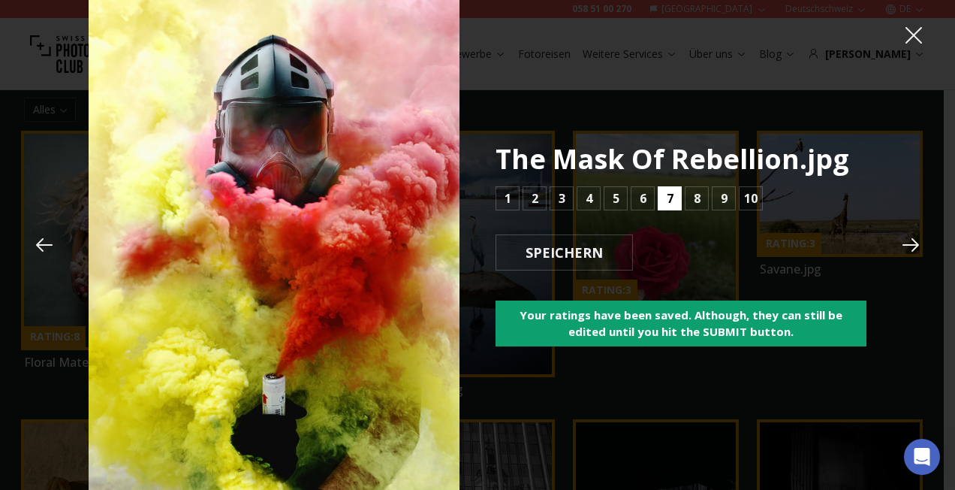
click at [670, 193] on b "7" at bounding box center [670, 198] width 7 height 18
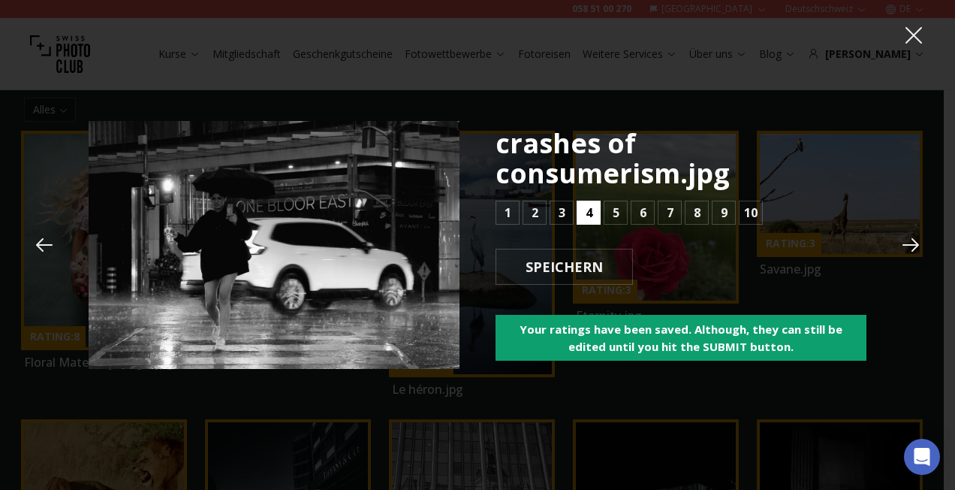
click at [594, 213] on button "4" at bounding box center [589, 213] width 24 height 24
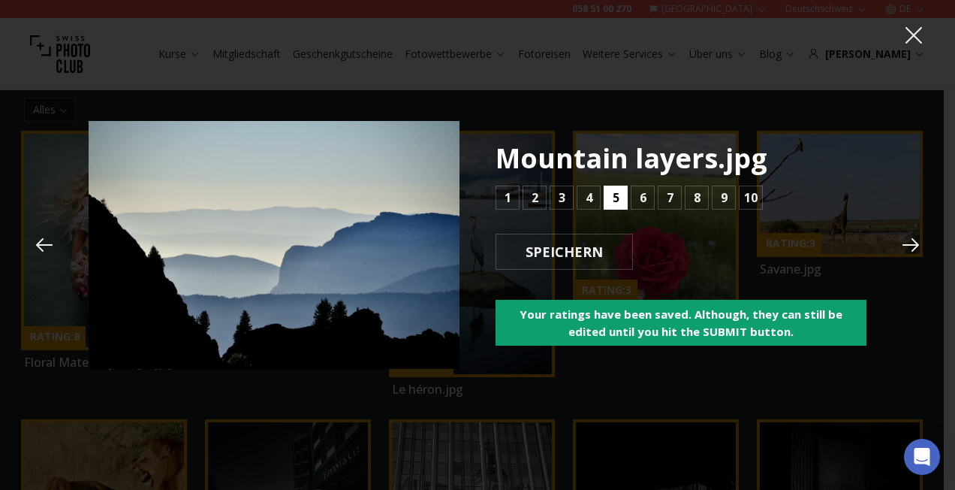
click at [609, 200] on button "5" at bounding box center [616, 197] width 24 height 24
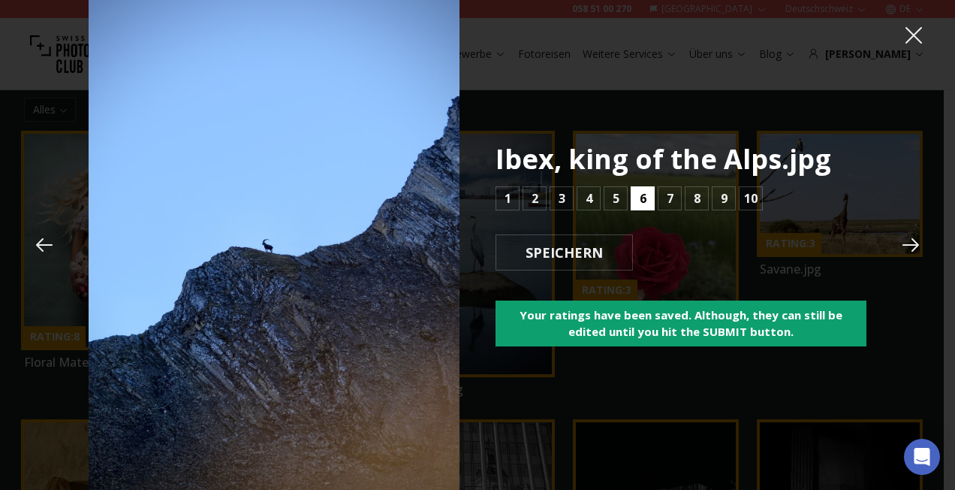
click at [635, 198] on button "6" at bounding box center [643, 198] width 24 height 24
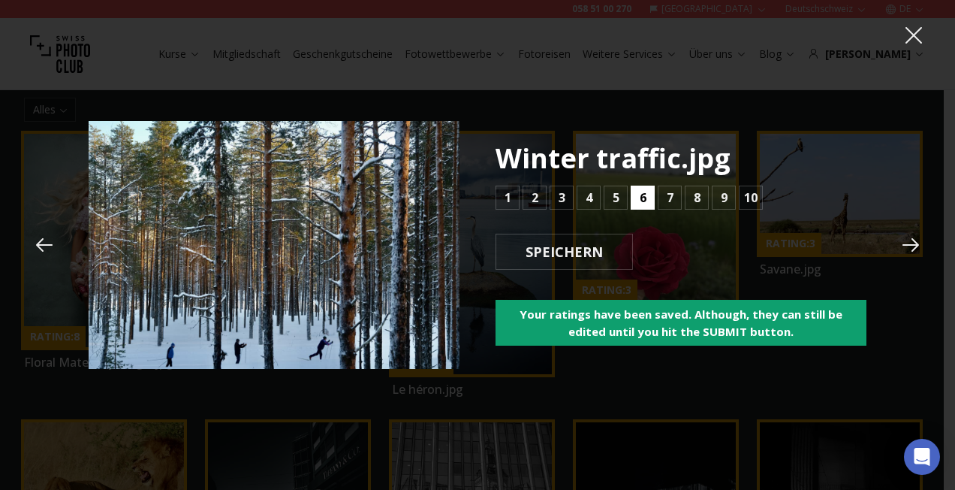
click at [640, 197] on b "6" at bounding box center [643, 197] width 7 height 18
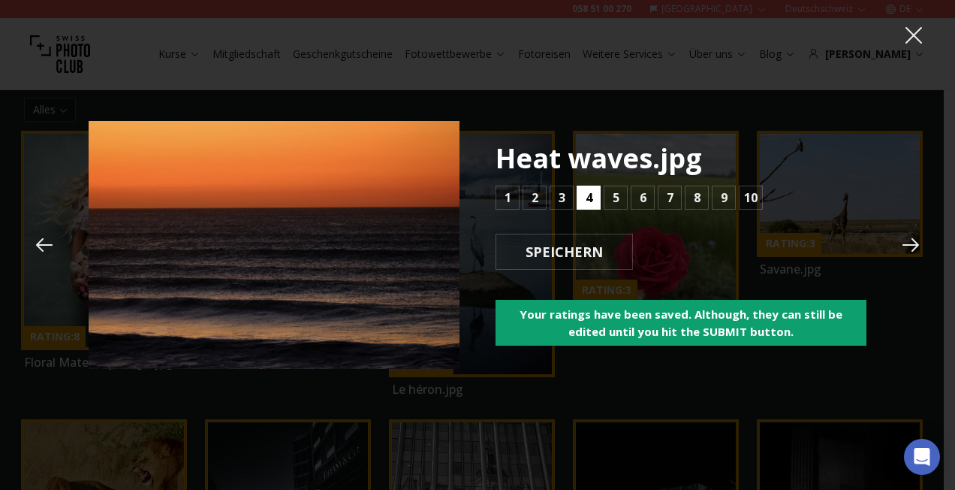
click at [593, 194] on button "4" at bounding box center [589, 197] width 24 height 24
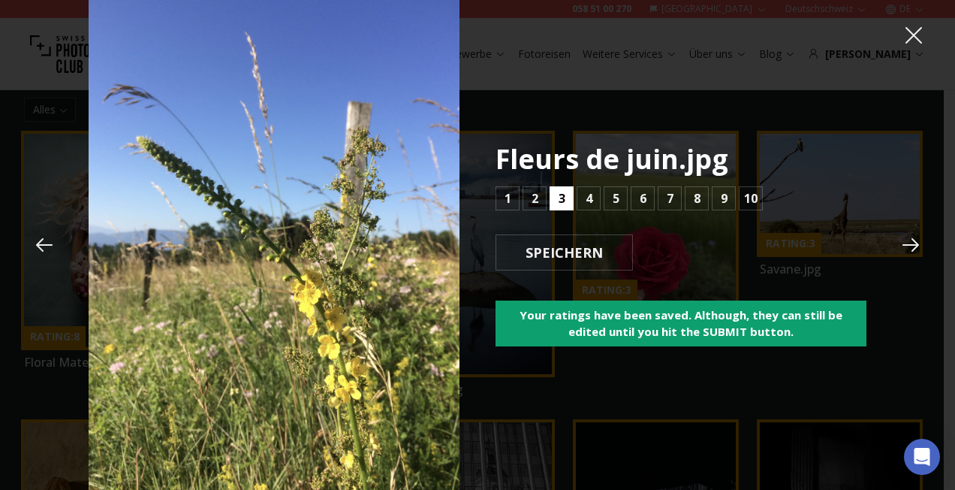
click at [567, 198] on button "3" at bounding box center [562, 198] width 24 height 24
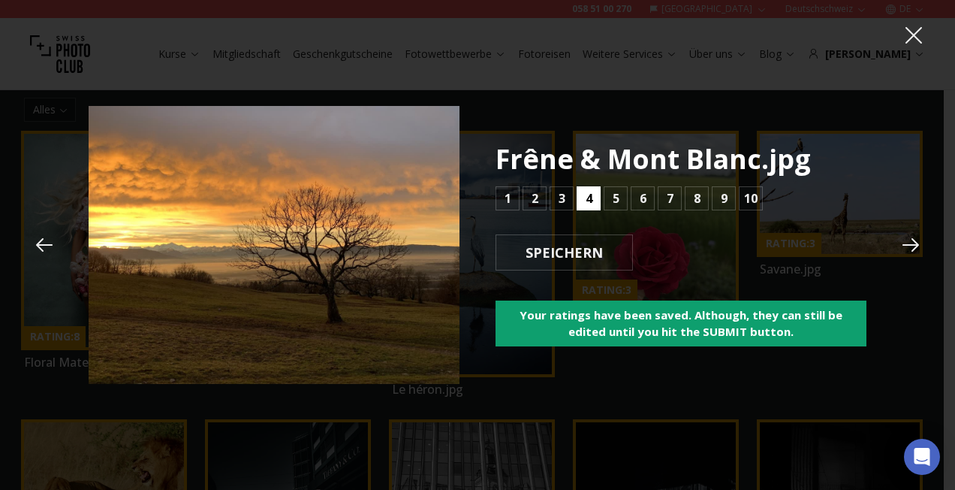
click at [591, 201] on b "4" at bounding box center [589, 198] width 7 height 18
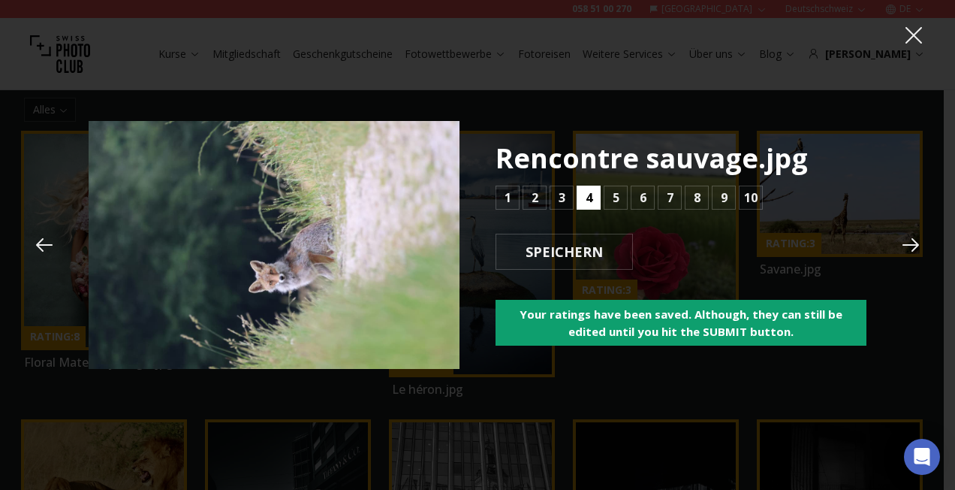
click at [590, 201] on b "4" at bounding box center [589, 197] width 7 height 18
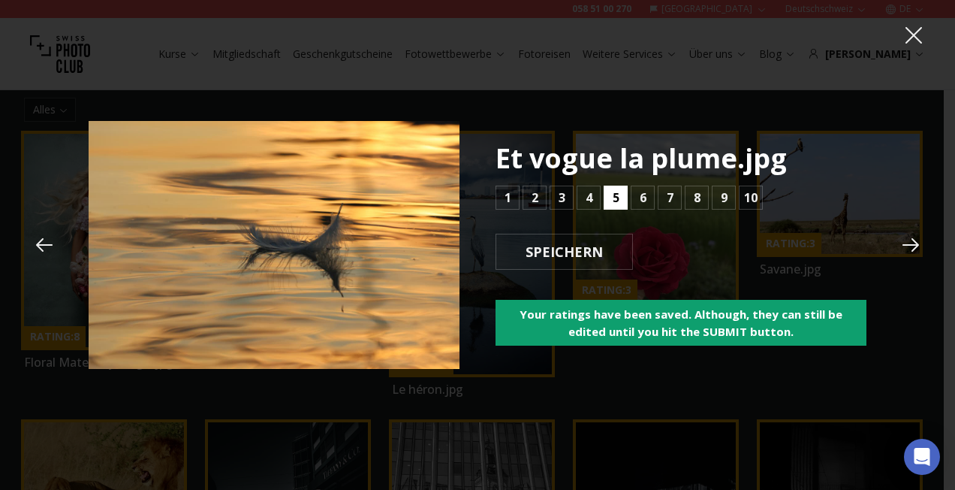
click at [617, 194] on b "5" at bounding box center [616, 197] width 7 height 18
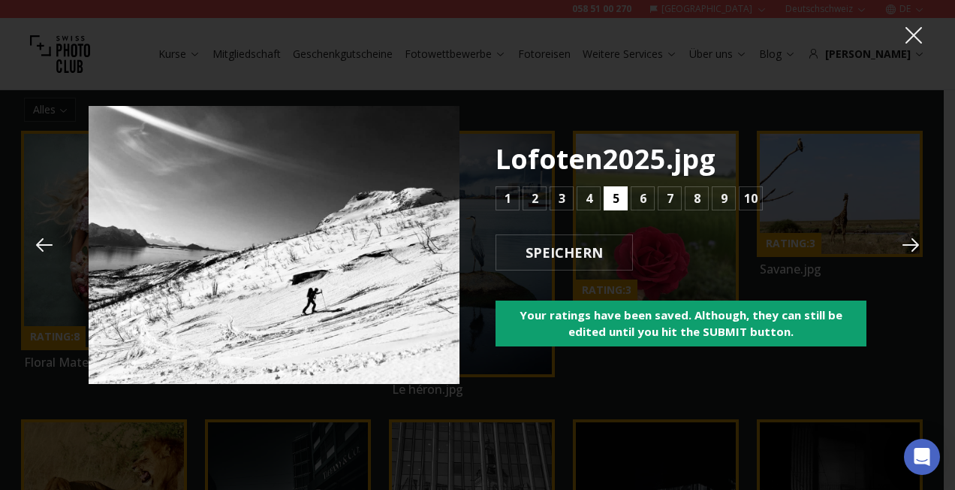
click at [617, 194] on b "5" at bounding box center [616, 198] width 7 height 18
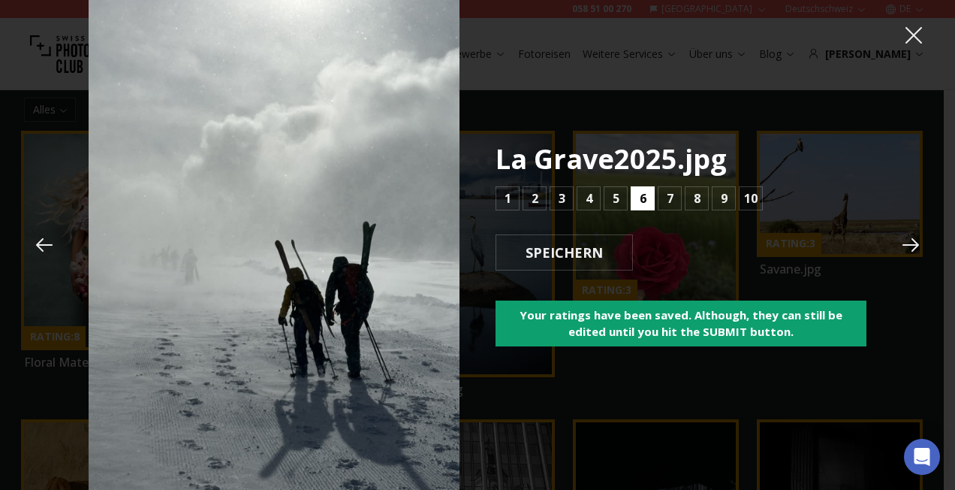
click at [640, 198] on b "6" at bounding box center [643, 198] width 7 height 18
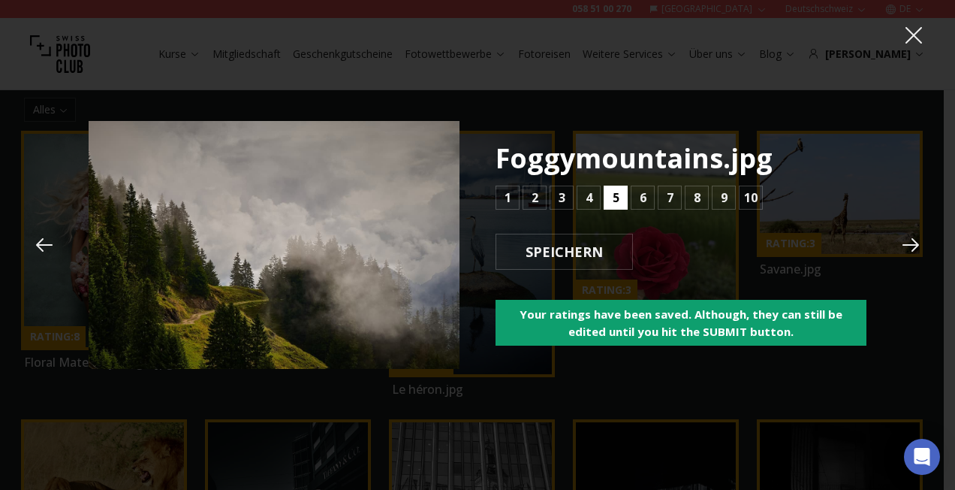
click at [614, 198] on b "5" at bounding box center [616, 197] width 7 height 18
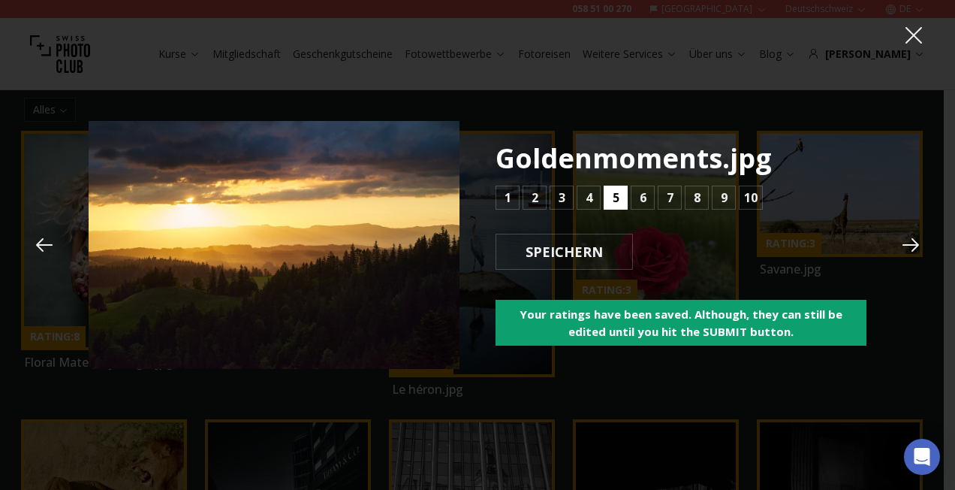
click at [613, 200] on b "5" at bounding box center [616, 197] width 7 height 18
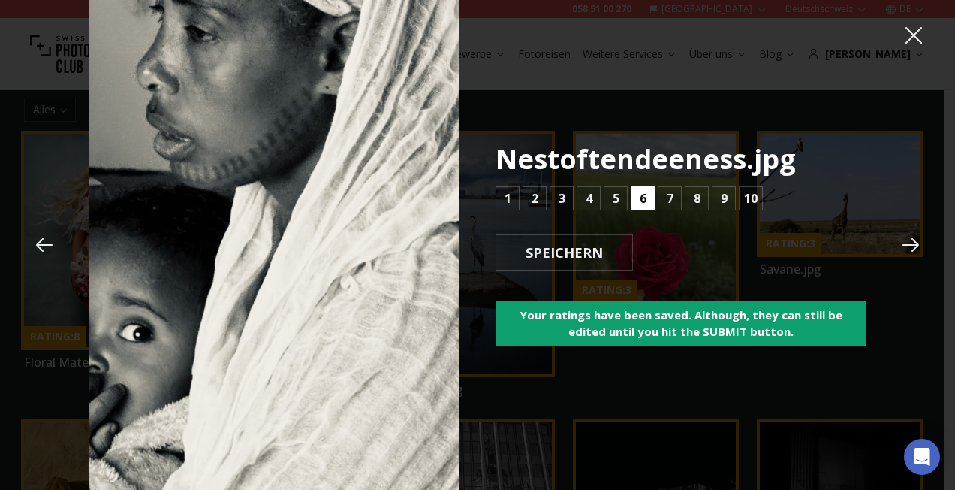
click at [641, 201] on b "6" at bounding box center [643, 198] width 7 height 18
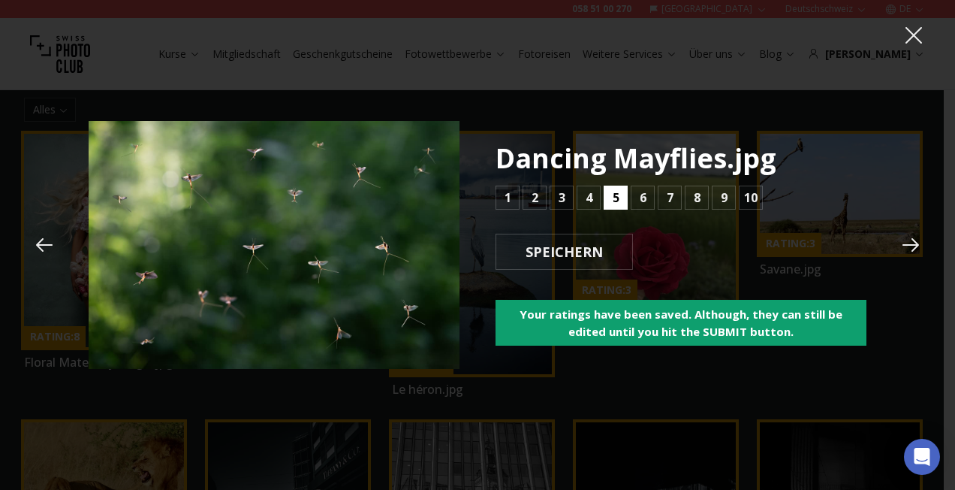
click at [620, 198] on button "5" at bounding box center [616, 197] width 24 height 24
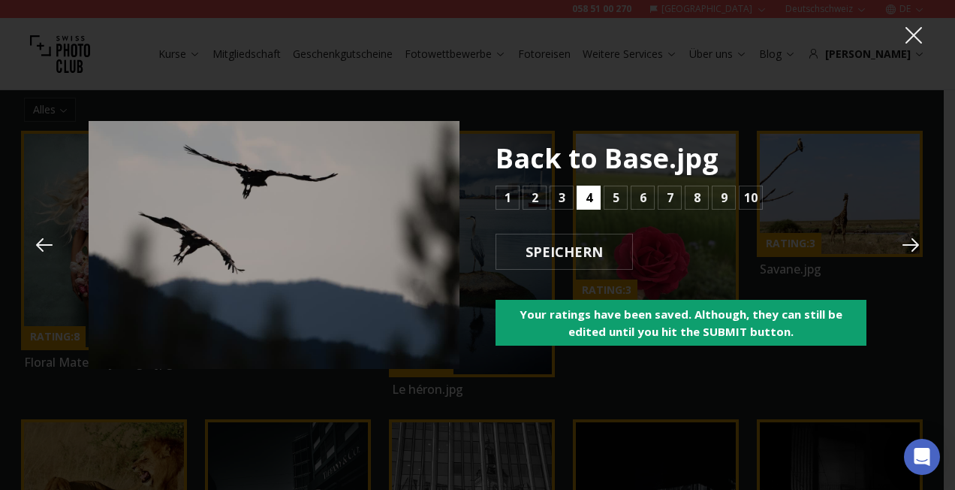
click at [598, 195] on button "4" at bounding box center [589, 197] width 24 height 24
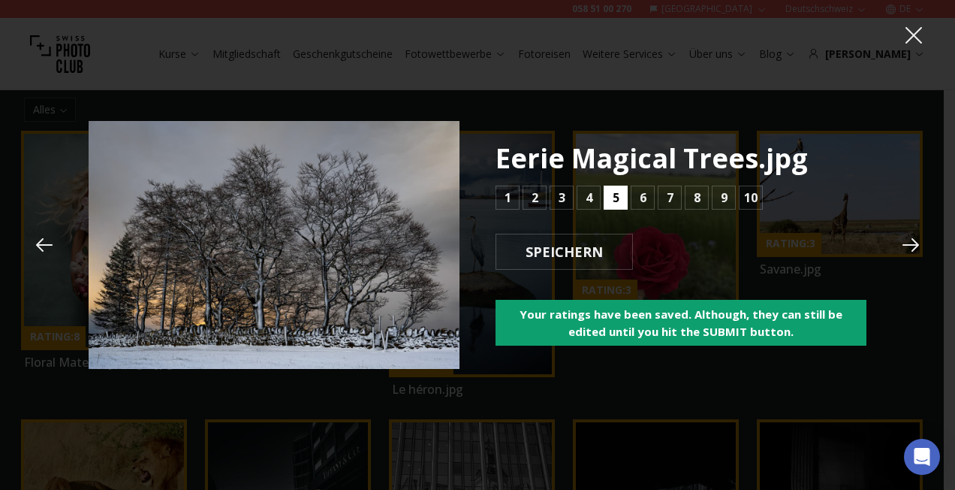
click at [609, 195] on button "5" at bounding box center [616, 197] width 24 height 24
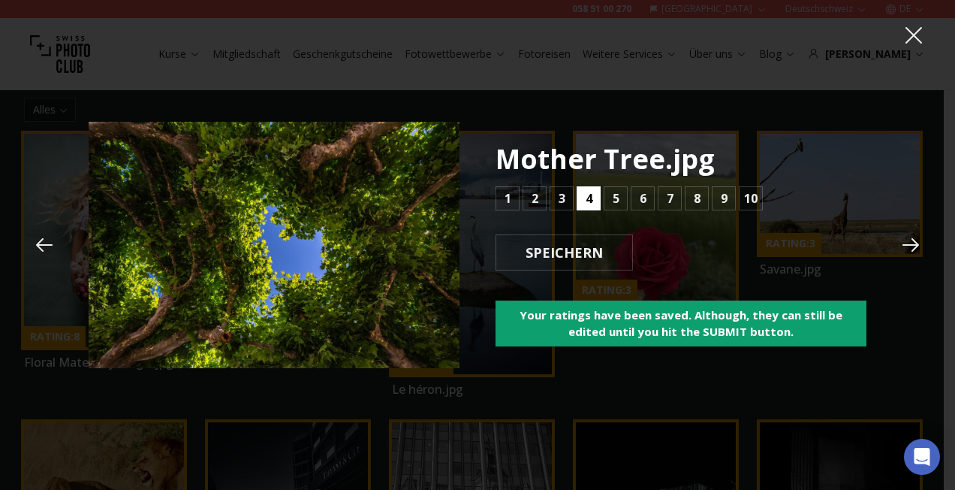
click at [578, 199] on button "4" at bounding box center [589, 198] width 24 height 24
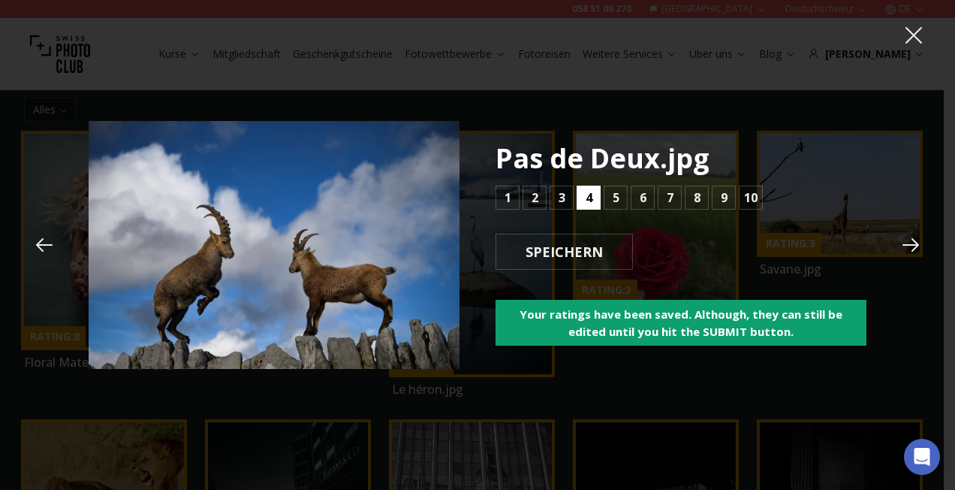
click at [588, 203] on b "4" at bounding box center [589, 197] width 7 height 18
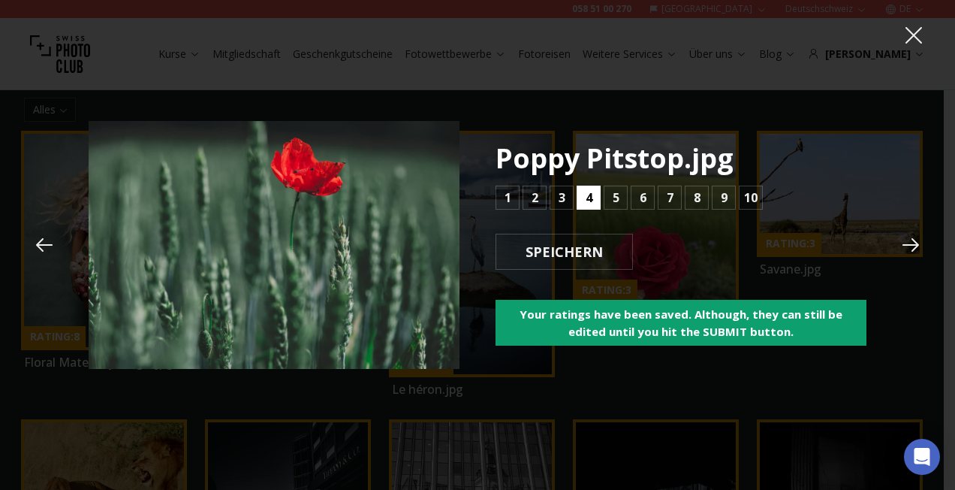
click at [588, 203] on b "4" at bounding box center [589, 197] width 7 height 18
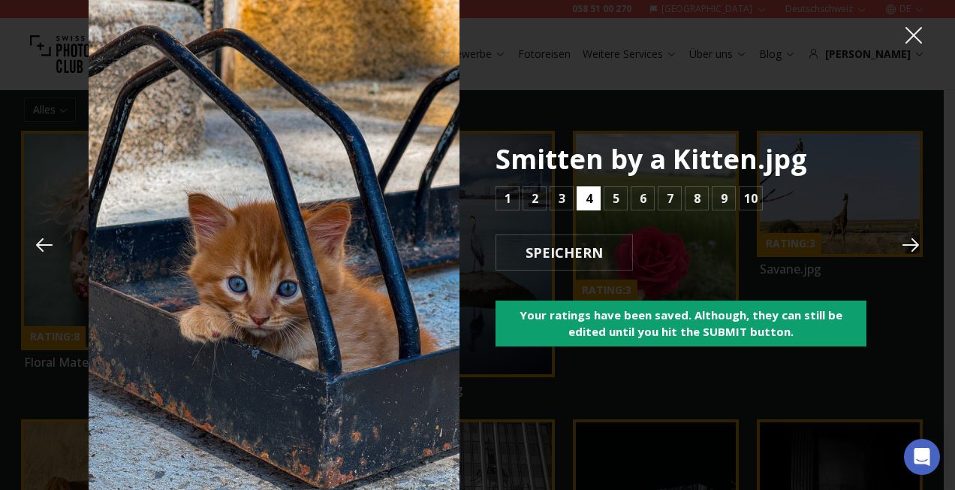
click at [588, 203] on b "4" at bounding box center [589, 198] width 7 height 18
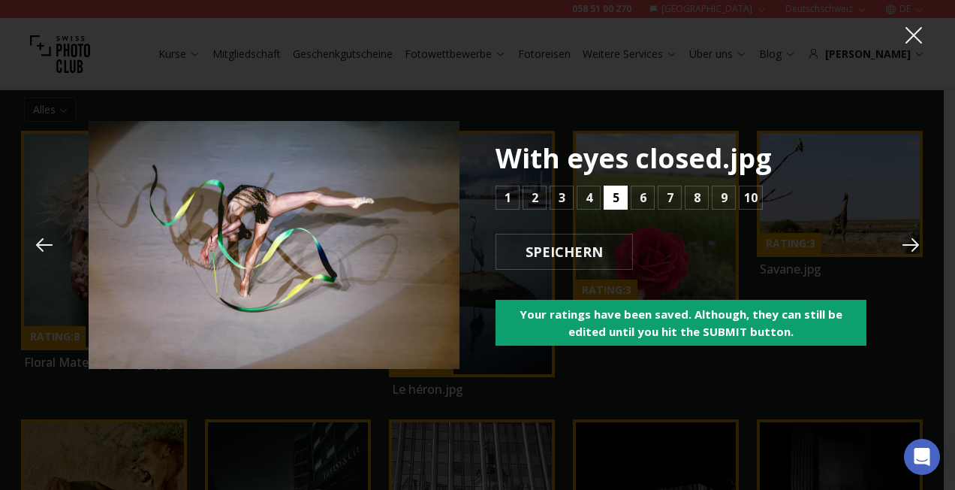
click at [618, 200] on b "5" at bounding box center [616, 197] width 7 height 18
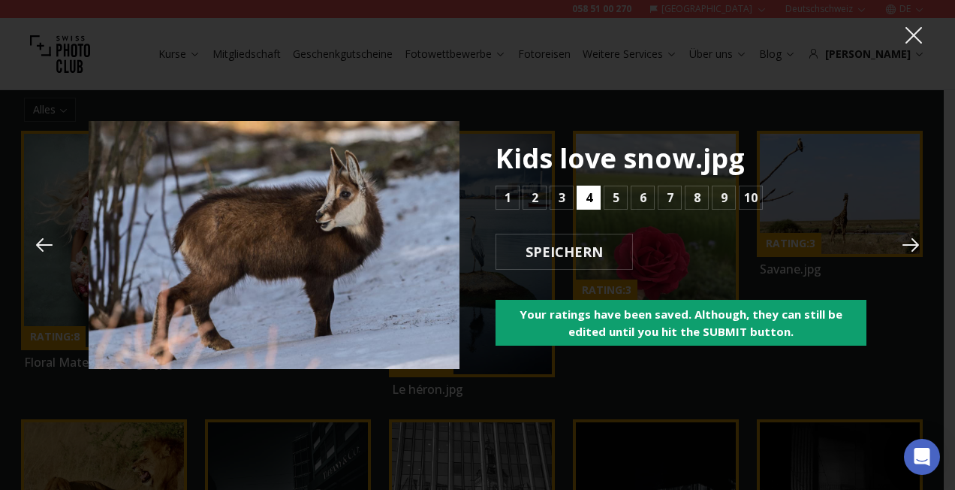
click at [581, 198] on button "4" at bounding box center [589, 197] width 24 height 24
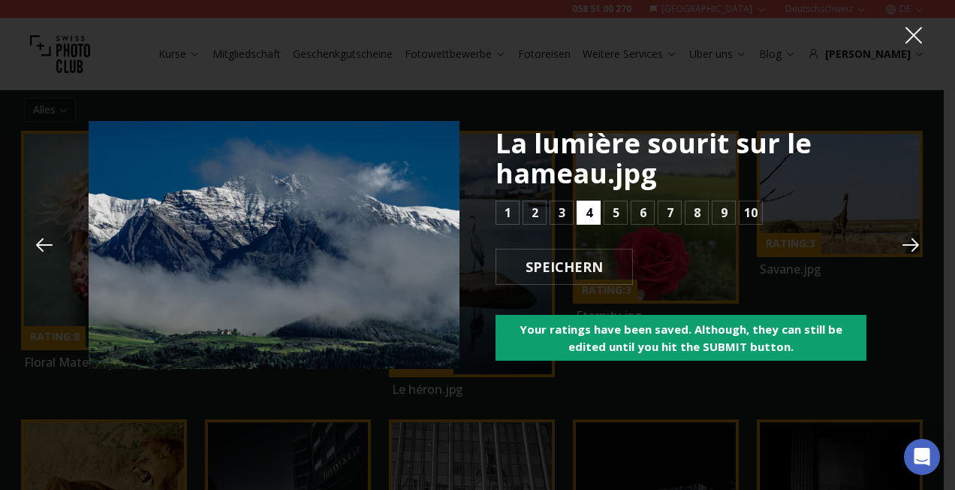
click at [586, 212] on b "4" at bounding box center [589, 213] width 7 height 18
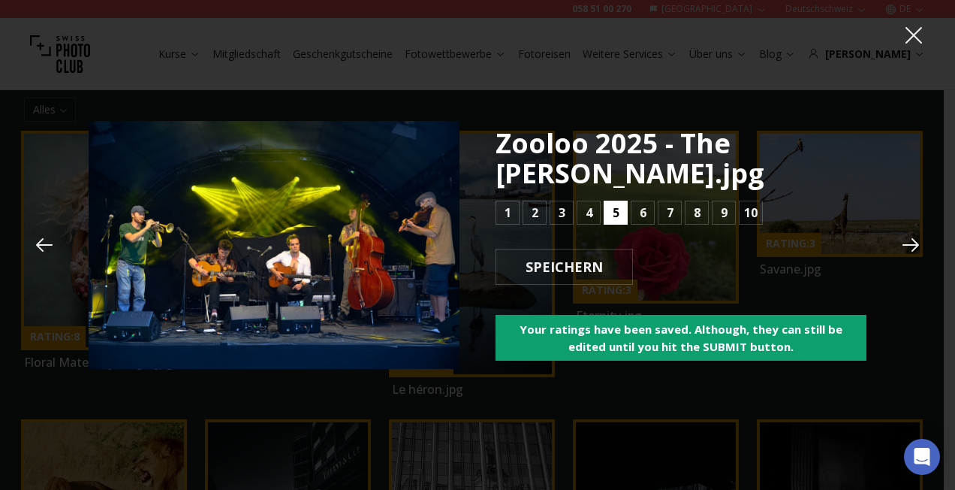
click at [615, 216] on b "5" at bounding box center [616, 213] width 7 height 18
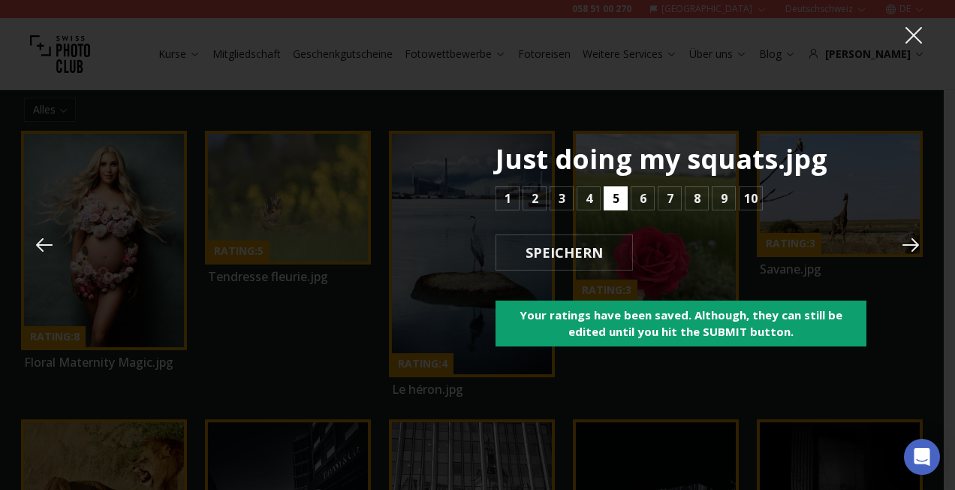
click at [622, 194] on button "5" at bounding box center [616, 198] width 24 height 24
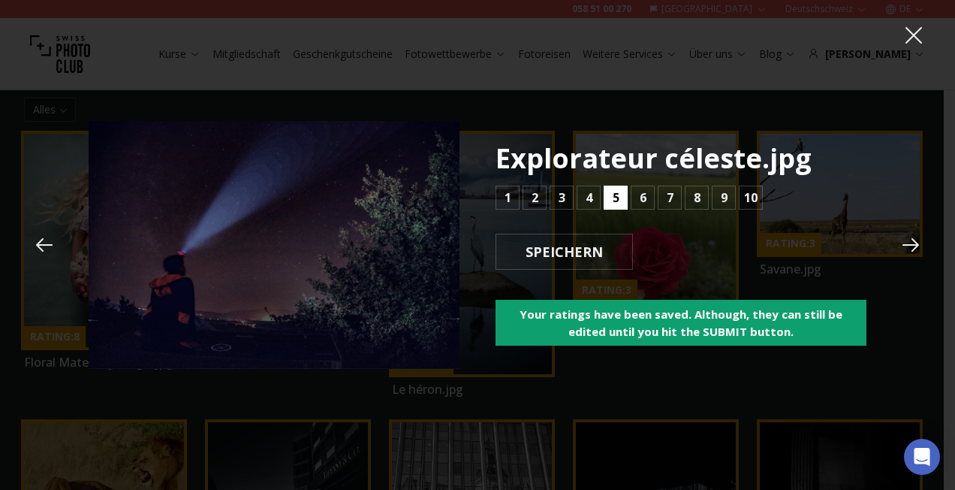
click at [622, 194] on button "5" at bounding box center [616, 197] width 24 height 24
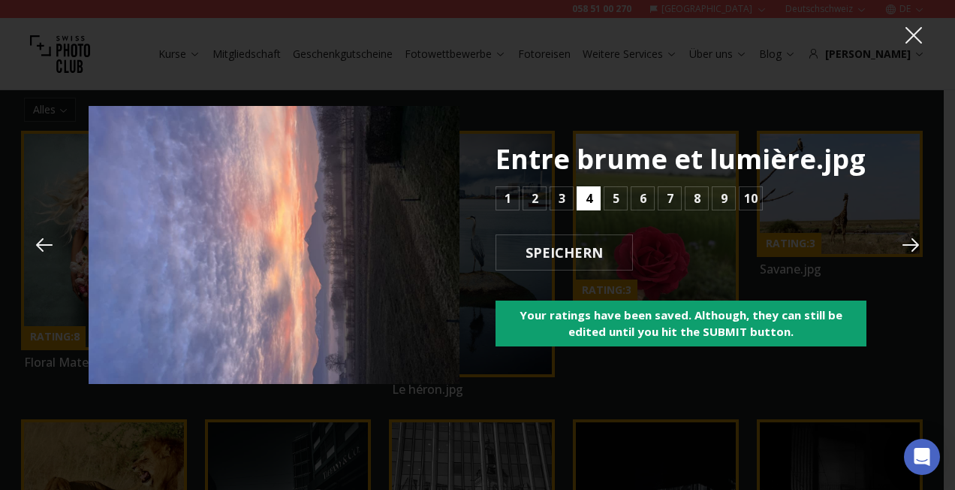
click at [592, 202] on b "4" at bounding box center [589, 198] width 7 height 18
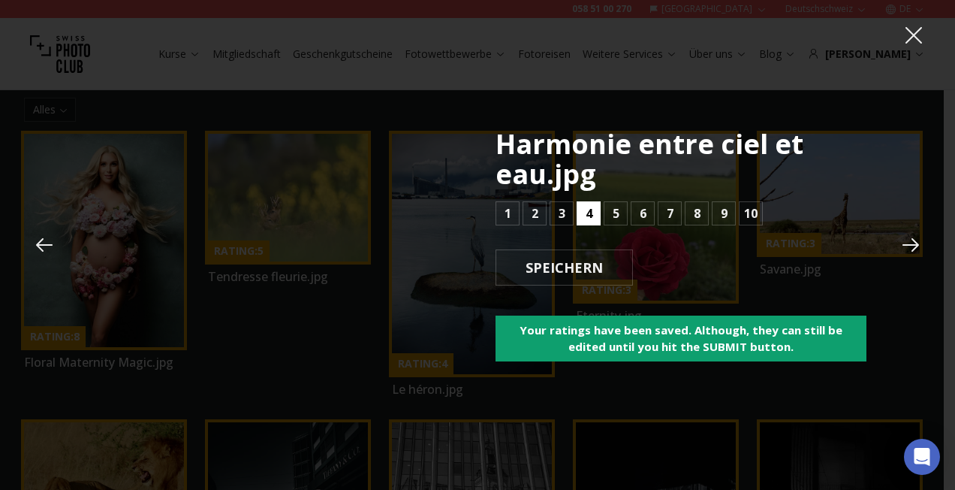
click at [592, 202] on button "4" at bounding box center [589, 213] width 24 height 24
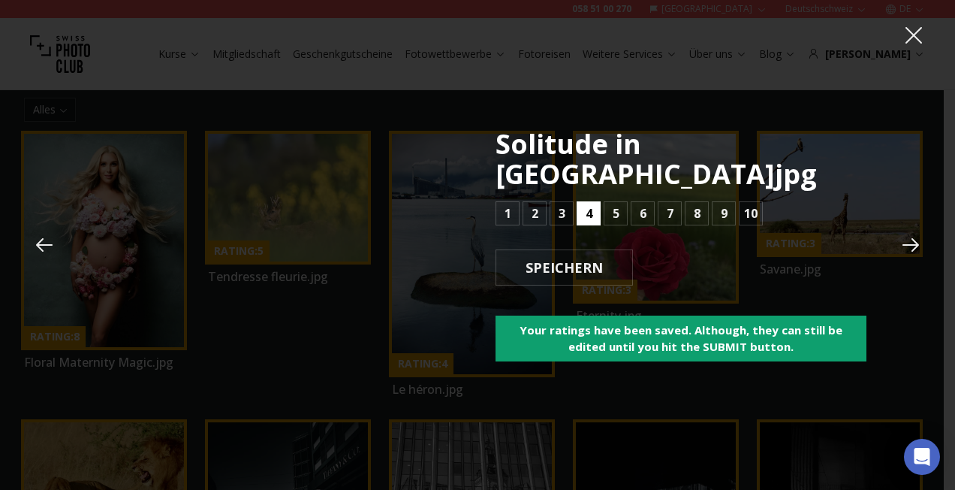
click at [592, 204] on b "4" at bounding box center [589, 213] width 7 height 18
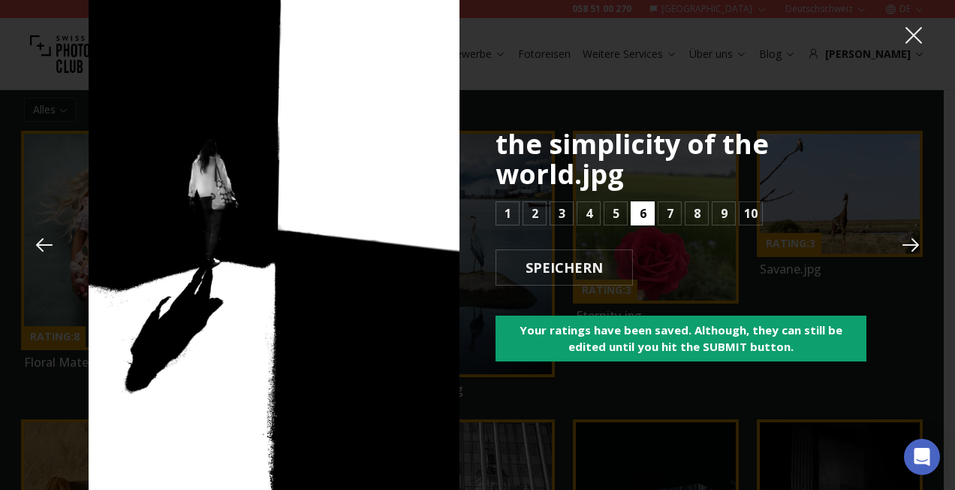
click at [635, 215] on button "6" at bounding box center [643, 213] width 24 height 24
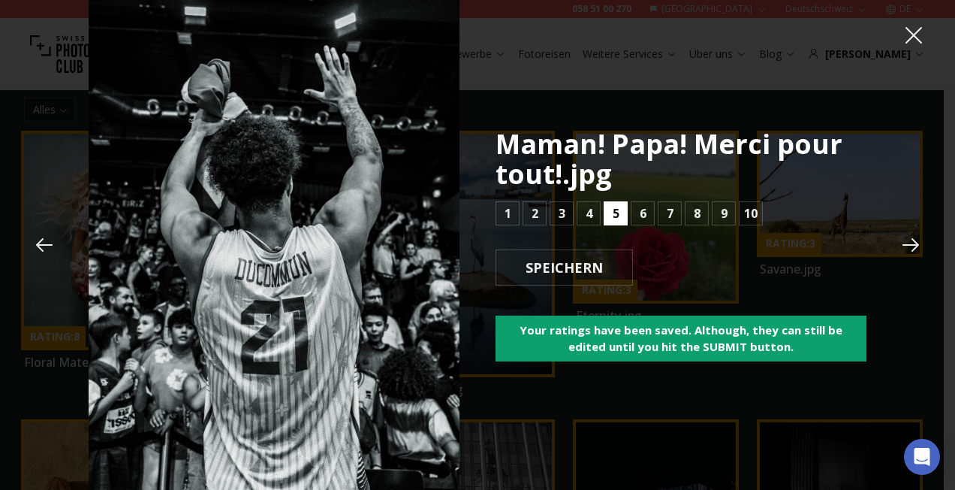
click at [614, 215] on b "5" at bounding box center [616, 213] width 7 height 18
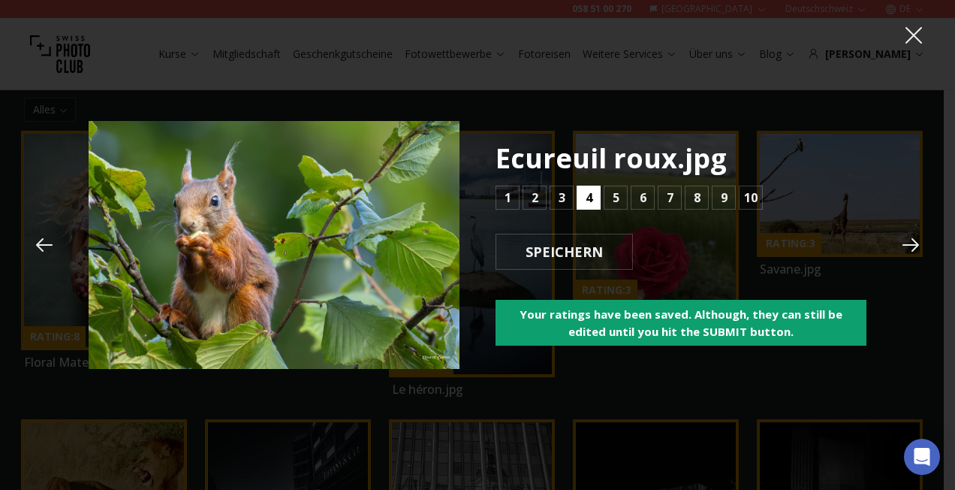
click at [586, 197] on b "4" at bounding box center [589, 197] width 7 height 18
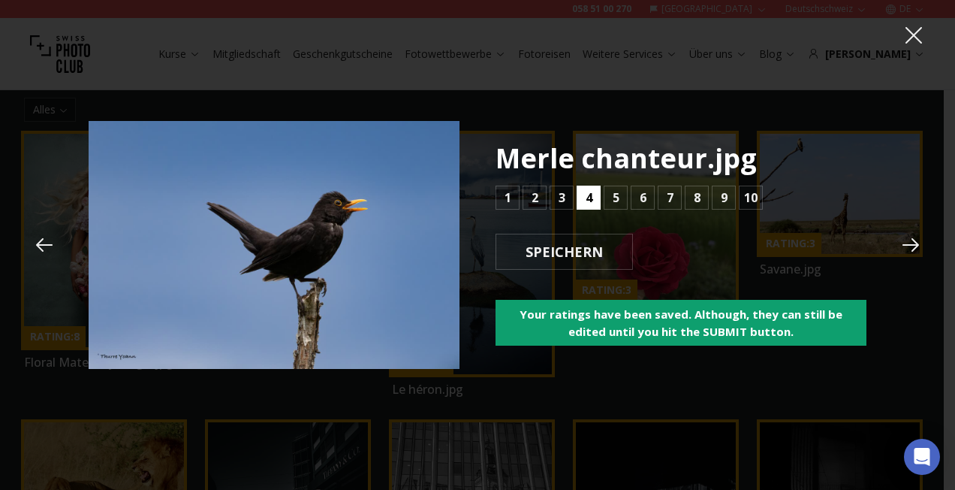
click at [586, 197] on b "4" at bounding box center [589, 197] width 7 height 18
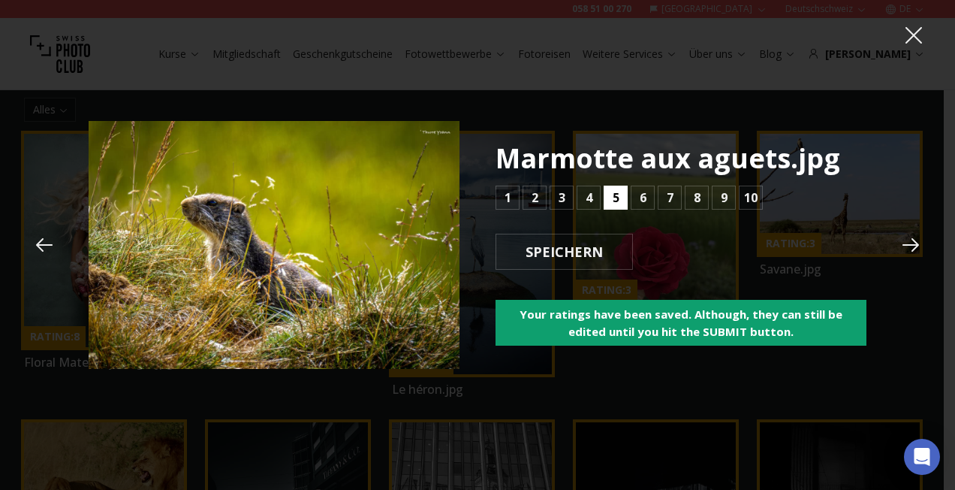
click at [613, 201] on b "5" at bounding box center [616, 197] width 7 height 18
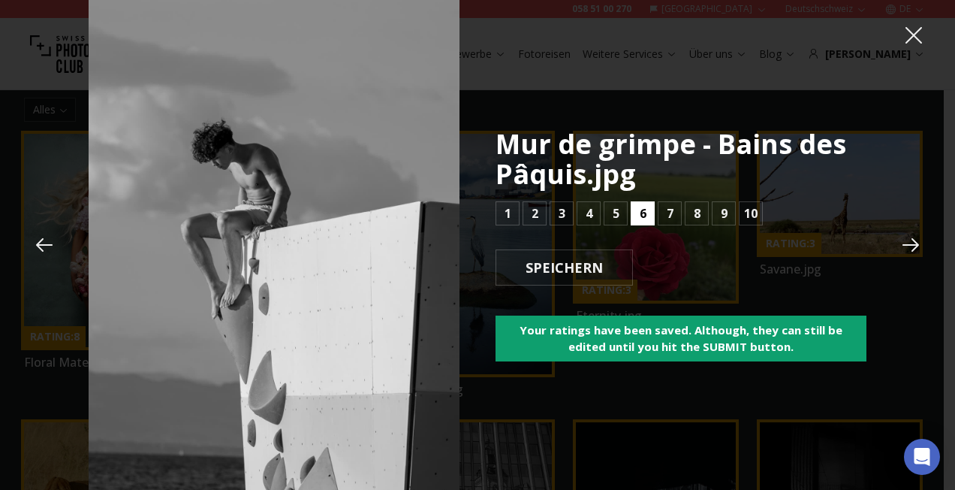
click at [640, 207] on b "6" at bounding box center [643, 213] width 7 height 18
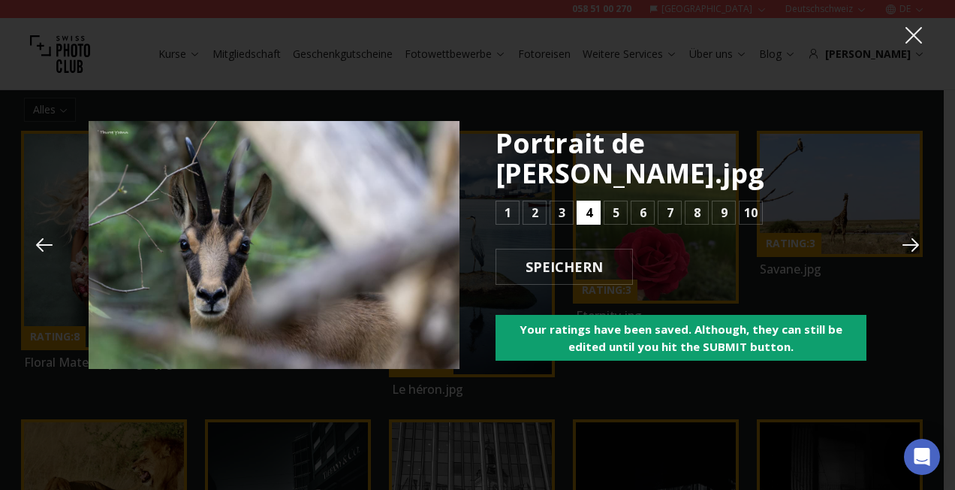
click at [594, 213] on button "4" at bounding box center [589, 213] width 24 height 24
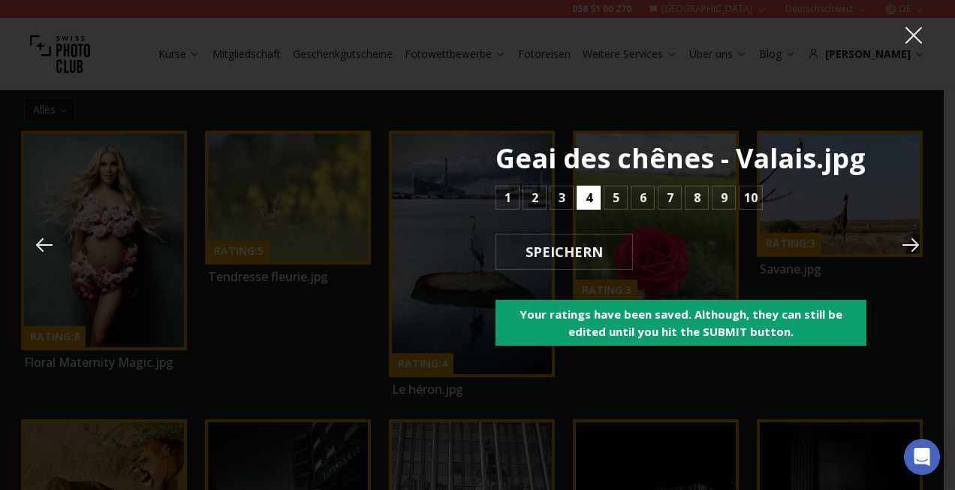
click at [587, 199] on b "4" at bounding box center [589, 197] width 7 height 18
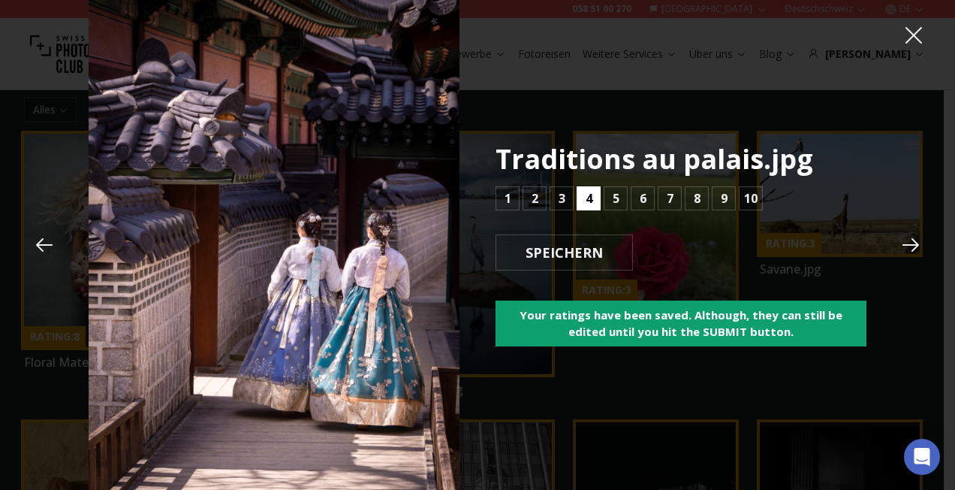
click at [587, 199] on b "4" at bounding box center [589, 198] width 7 height 18
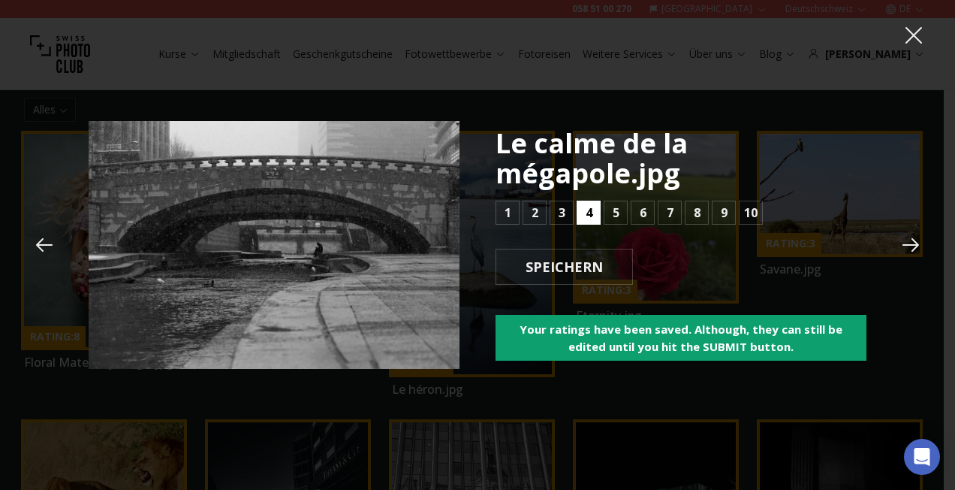
click at [587, 199] on div "Le calme de la mégapole.jpg 1 2 3 4 5 6 7 8 9 10 SPEICHERN Your ratings have be…" at bounding box center [681, 244] width 371 height 232
click at [618, 211] on b "5" at bounding box center [616, 213] width 7 height 18
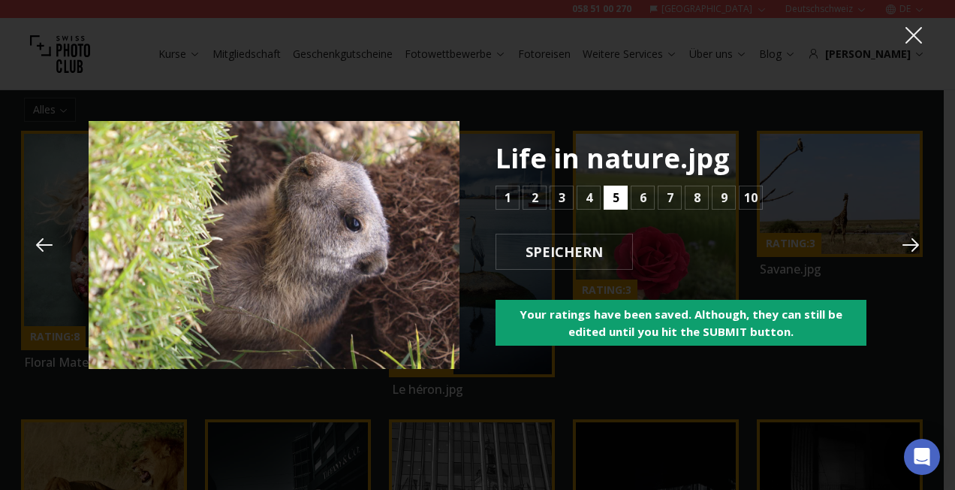
click at [611, 200] on button "5" at bounding box center [616, 197] width 24 height 24
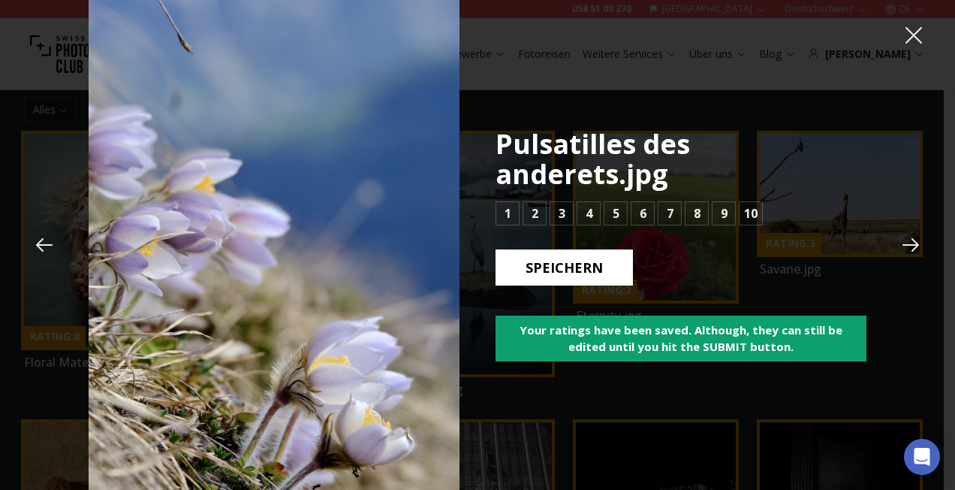
click at [574, 258] on b "SPEICHERN" at bounding box center [564, 268] width 101 height 20
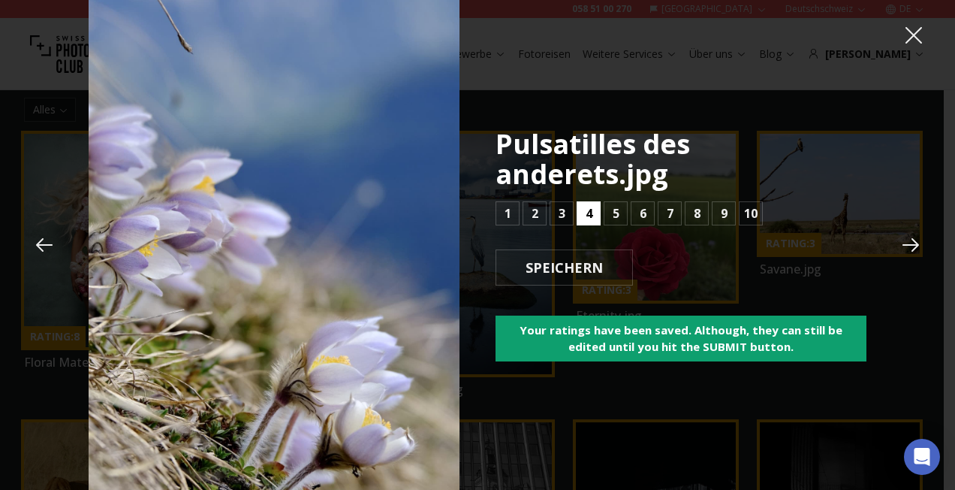
click at [587, 210] on button "4" at bounding box center [589, 213] width 24 height 24
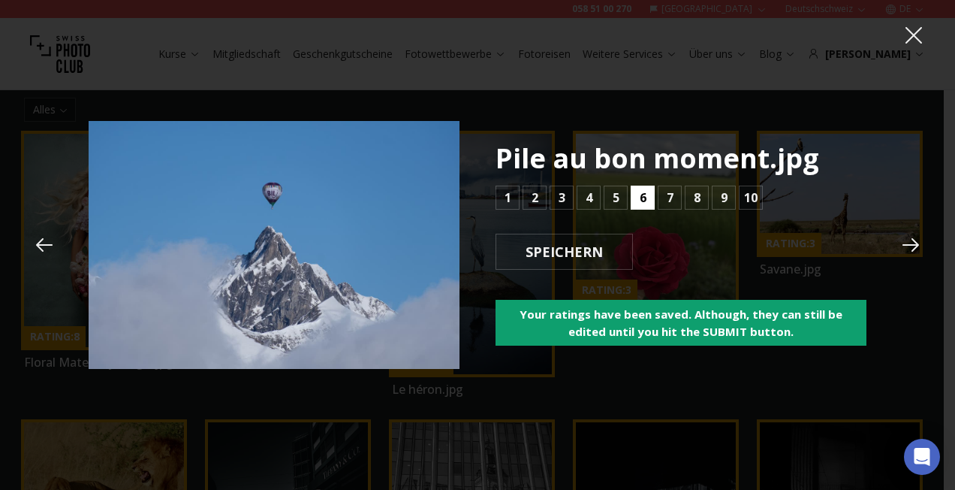
click at [638, 197] on button "6" at bounding box center [643, 197] width 24 height 24
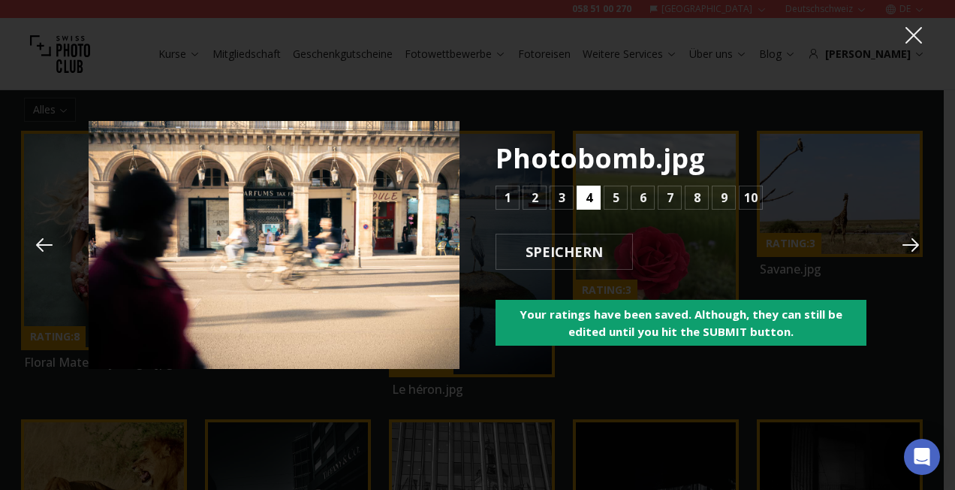
click at [590, 200] on b "4" at bounding box center [589, 197] width 7 height 18
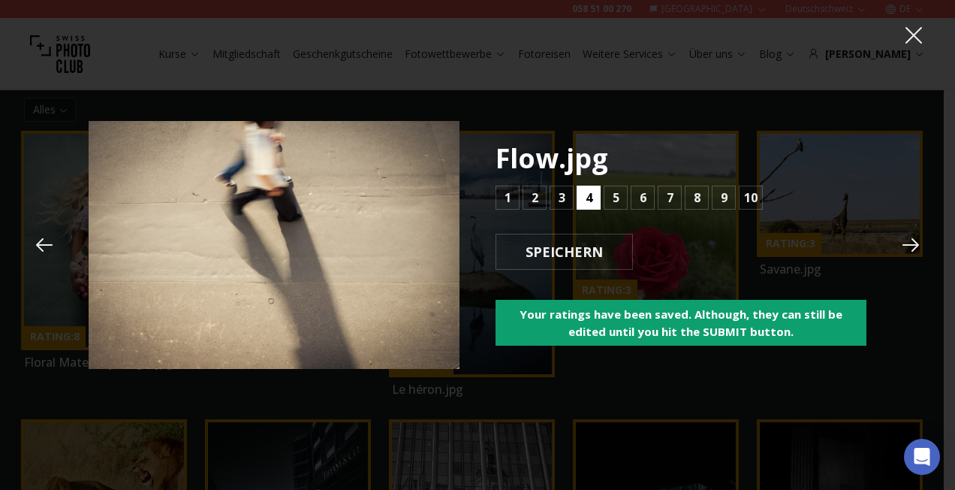
click at [590, 200] on b "4" at bounding box center [589, 197] width 7 height 18
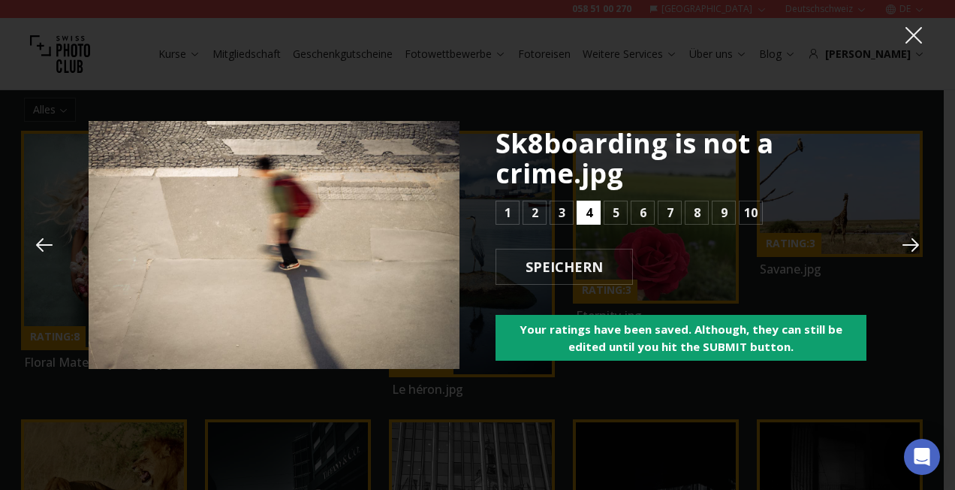
click at [590, 200] on div "Sk8boarding is not a crime.jpg 1 2 3 4 5 6 7 8 9 10 SPEICHERN Your ratings have…" at bounding box center [681, 244] width 371 height 232
click at [589, 210] on b "4" at bounding box center [589, 213] width 7 height 18
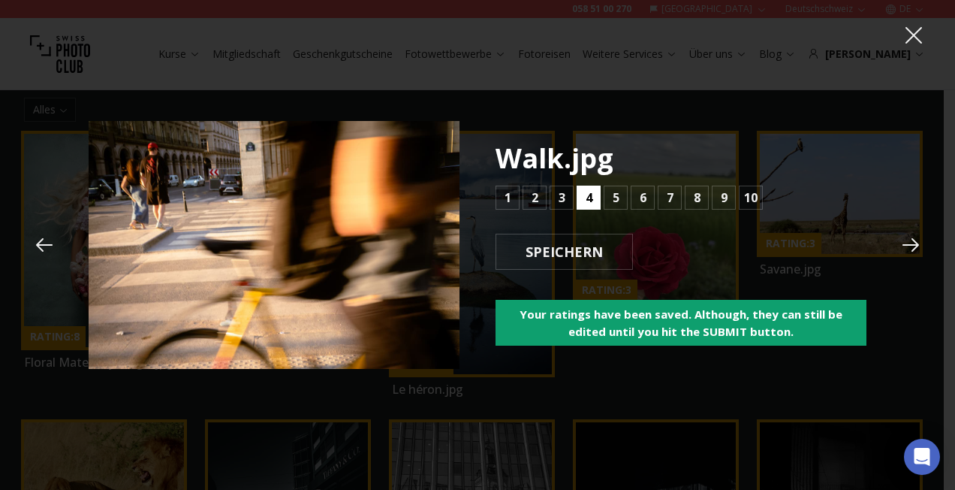
click at [589, 210] on button "4" at bounding box center [589, 197] width 24 height 24
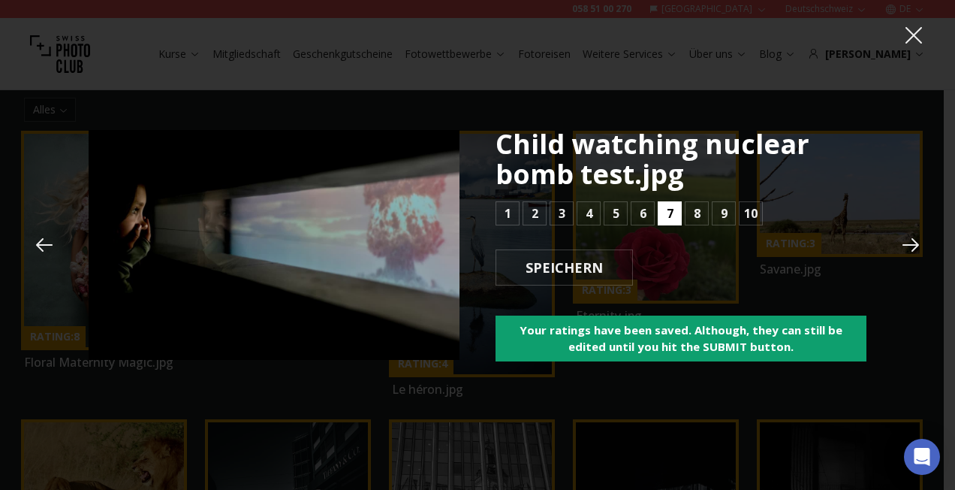
click at [671, 213] on b "7" at bounding box center [670, 213] width 7 height 18
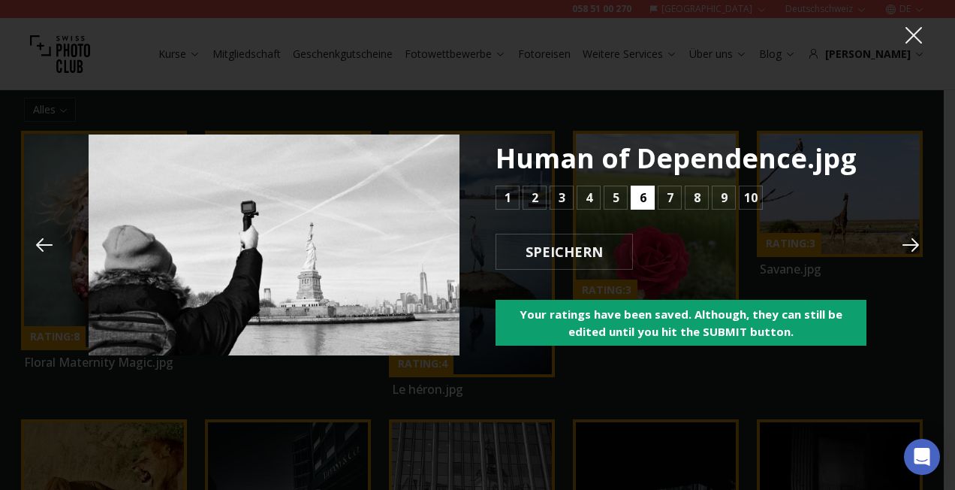
click at [645, 202] on b "6" at bounding box center [643, 197] width 7 height 18
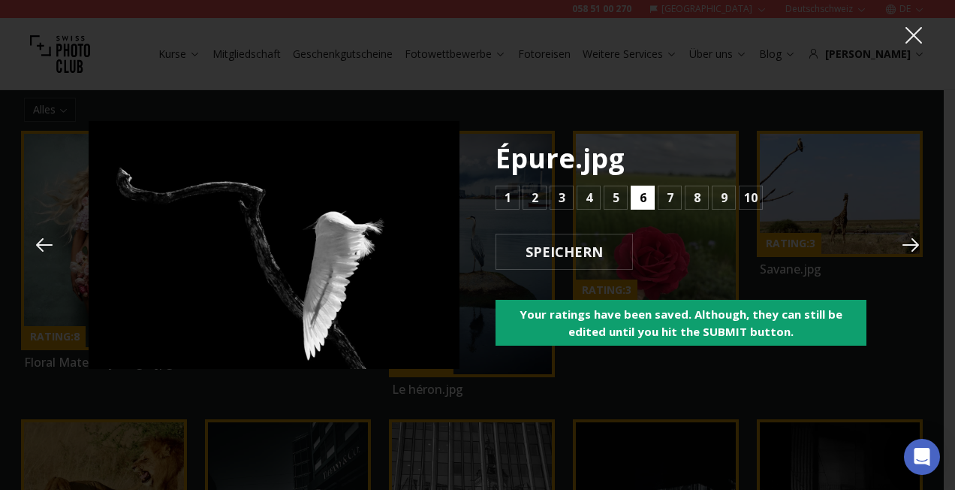
click at [645, 202] on b "6" at bounding box center [643, 197] width 7 height 18
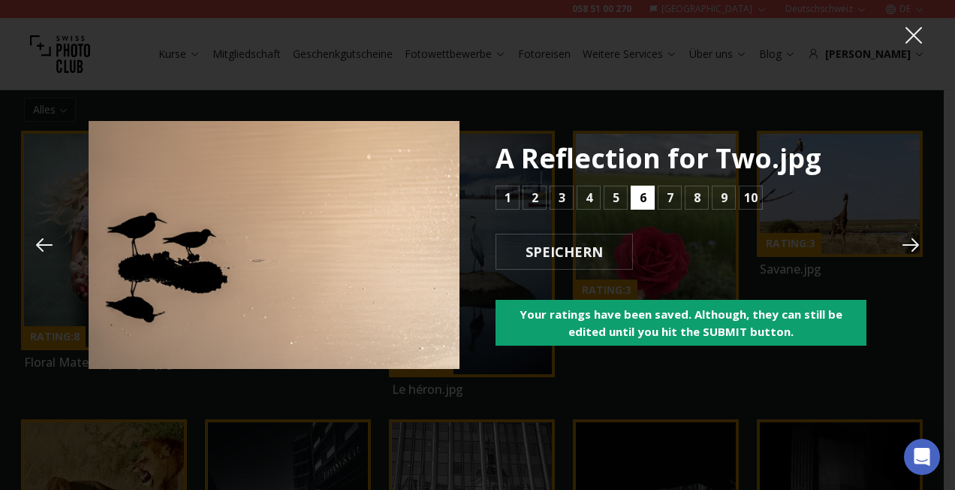
click at [645, 202] on b "6" at bounding box center [643, 197] width 7 height 18
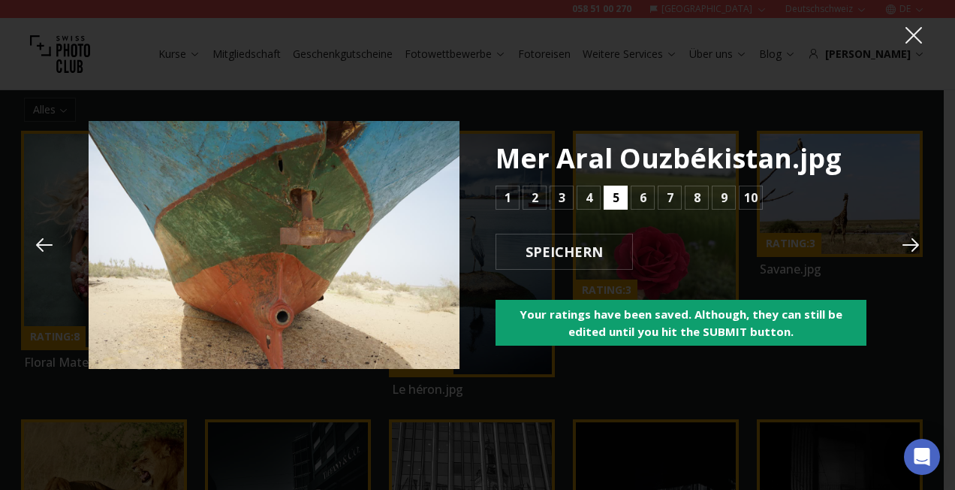
click at [620, 201] on button "5" at bounding box center [616, 197] width 24 height 24
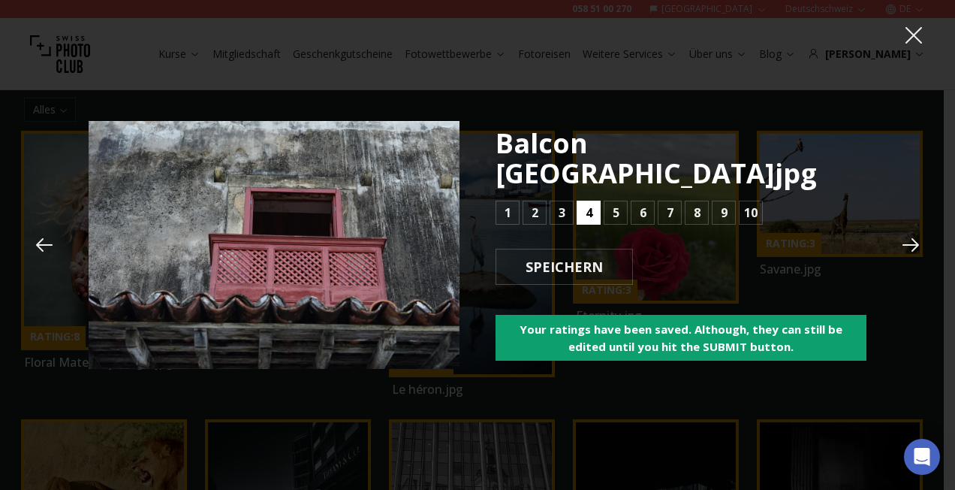
click at [589, 204] on b "4" at bounding box center [589, 213] width 7 height 18
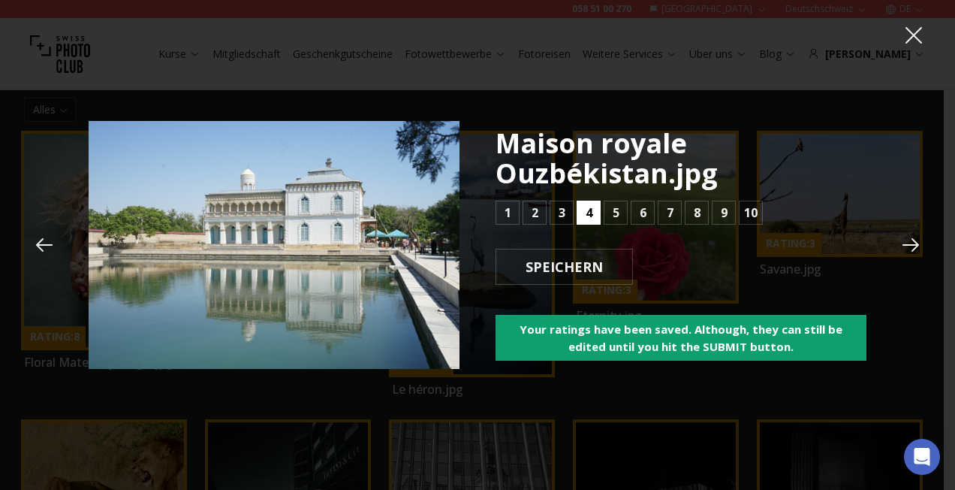
click at [588, 209] on b "4" at bounding box center [589, 213] width 7 height 18
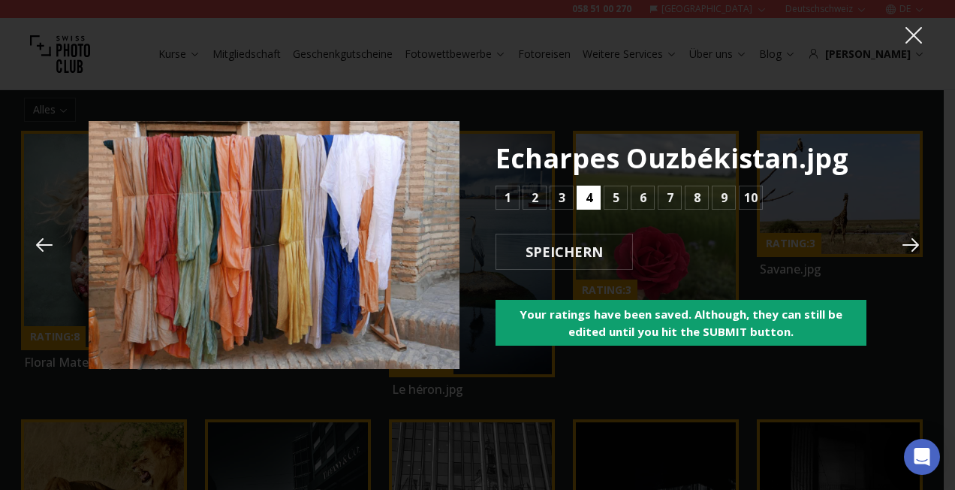
click at [588, 209] on button "4" at bounding box center [589, 197] width 24 height 24
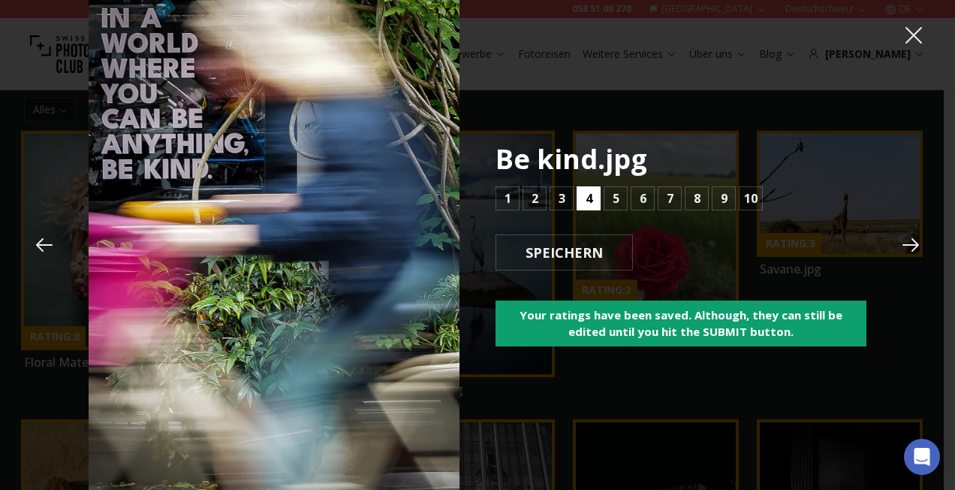
click at [588, 209] on button "4" at bounding box center [589, 198] width 24 height 24
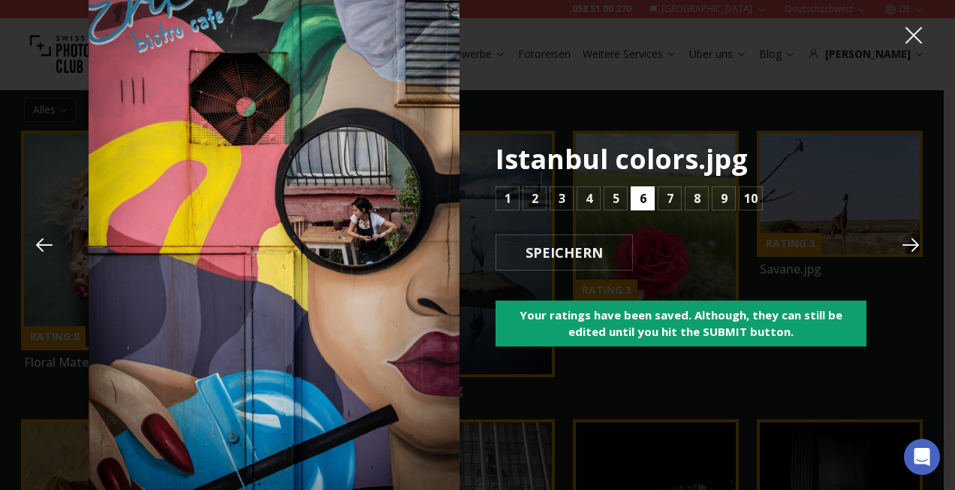
click at [642, 195] on b "6" at bounding box center [643, 198] width 7 height 18
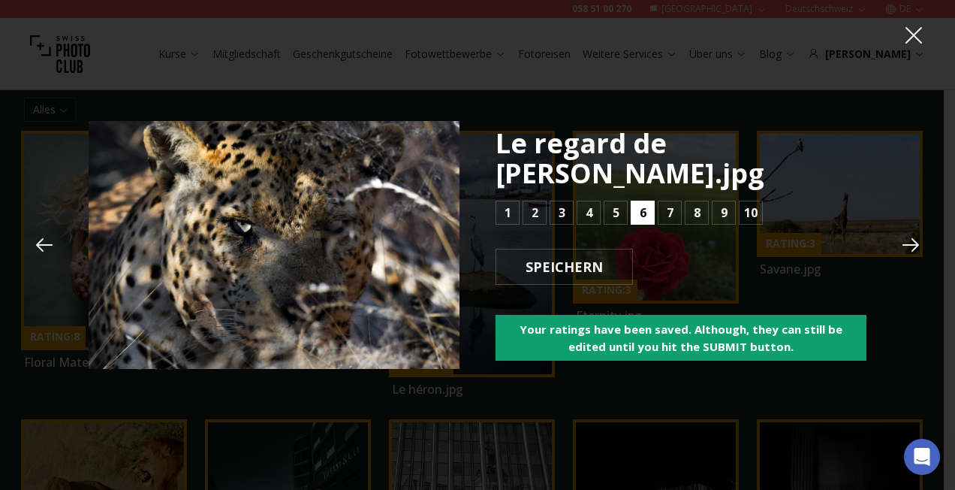
click at [641, 204] on b "6" at bounding box center [643, 213] width 7 height 18
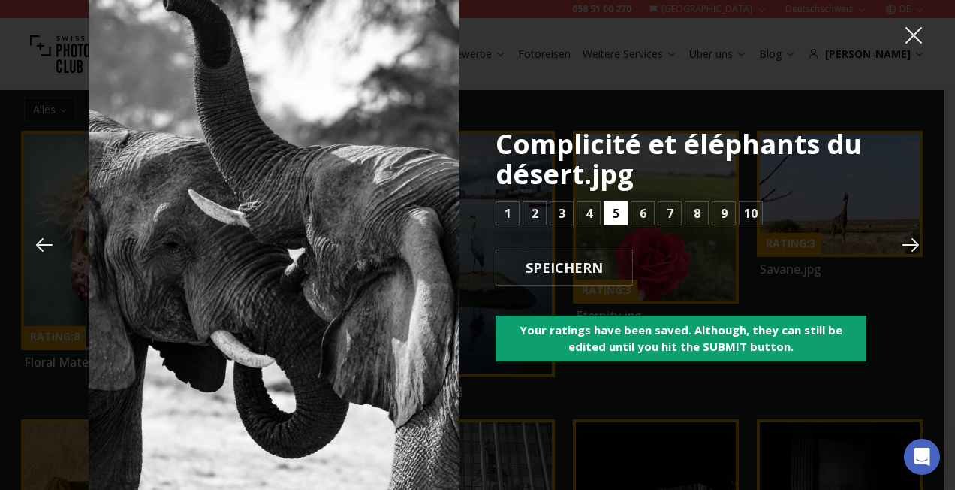
click at [623, 213] on button "5" at bounding box center [616, 213] width 24 height 24
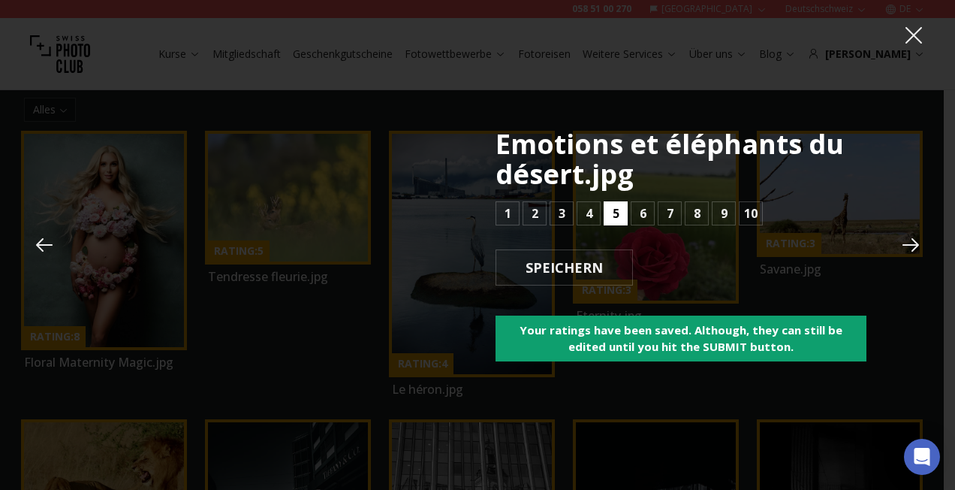
click at [623, 213] on button "5" at bounding box center [616, 213] width 24 height 24
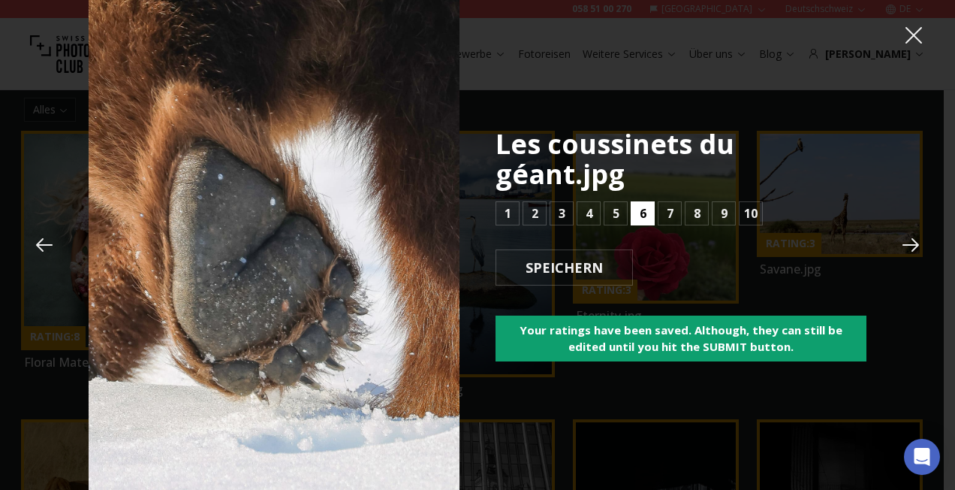
click at [638, 201] on button "6" at bounding box center [643, 213] width 24 height 24
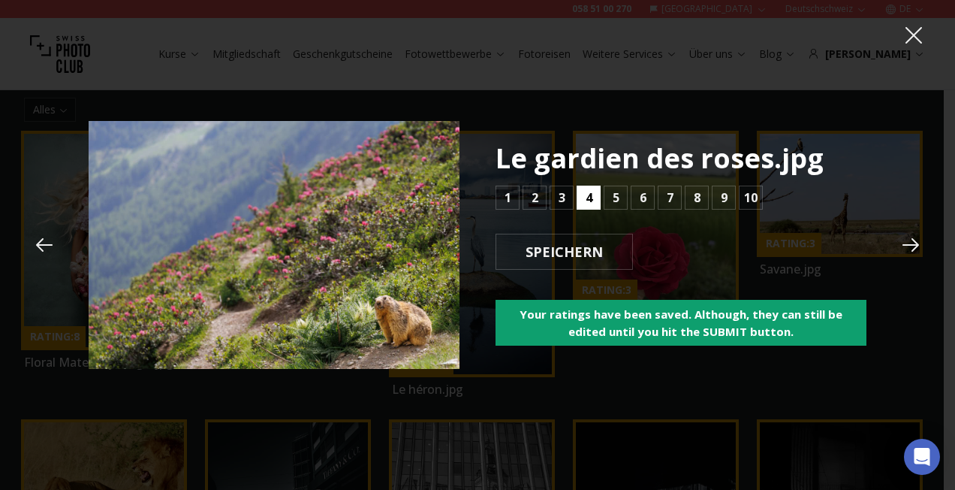
click at [597, 198] on button "4" at bounding box center [589, 197] width 24 height 24
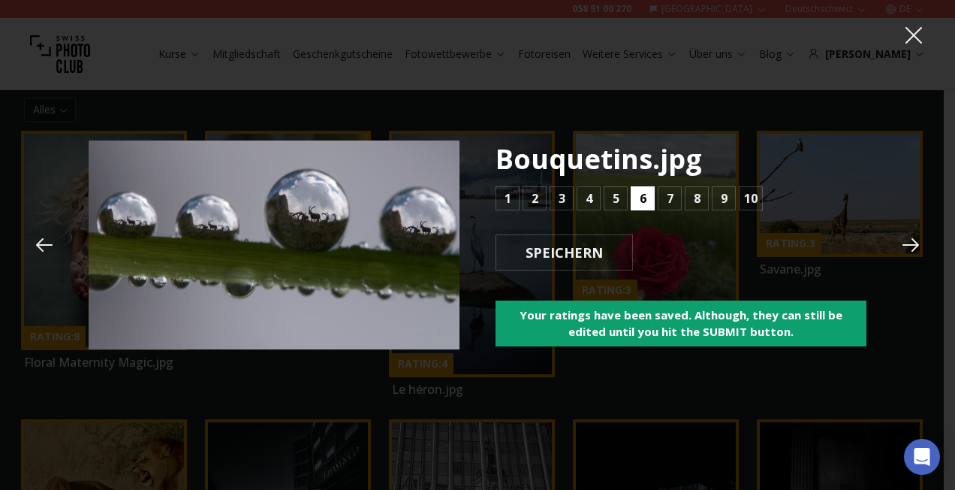
click at [641, 198] on b "6" at bounding box center [643, 198] width 7 height 18
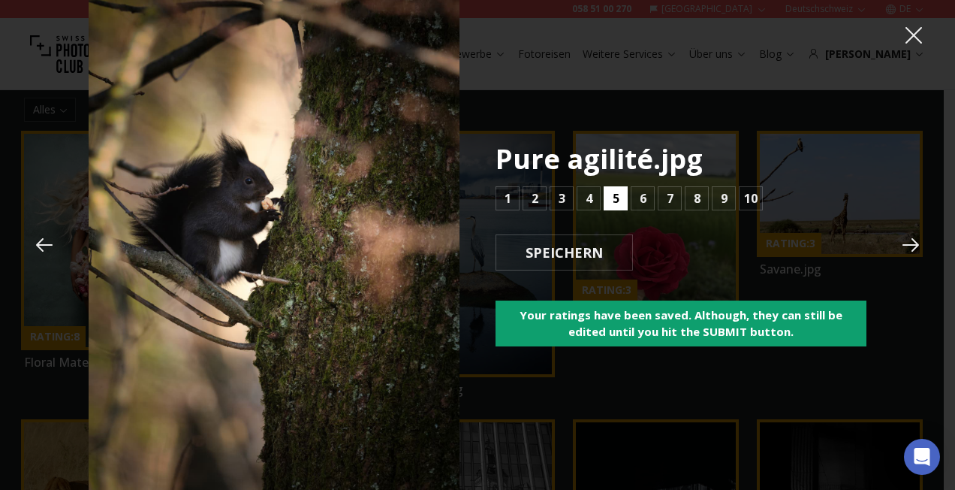
click at [620, 198] on button "5" at bounding box center [616, 198] width 24 height 24
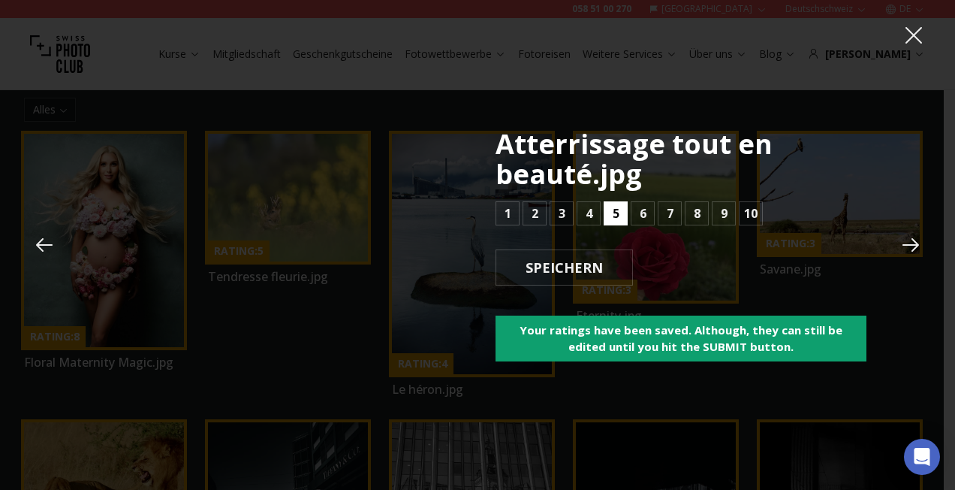
click at [608, 213] on button "5" at bounding box center [616, 213] width 24 height 24
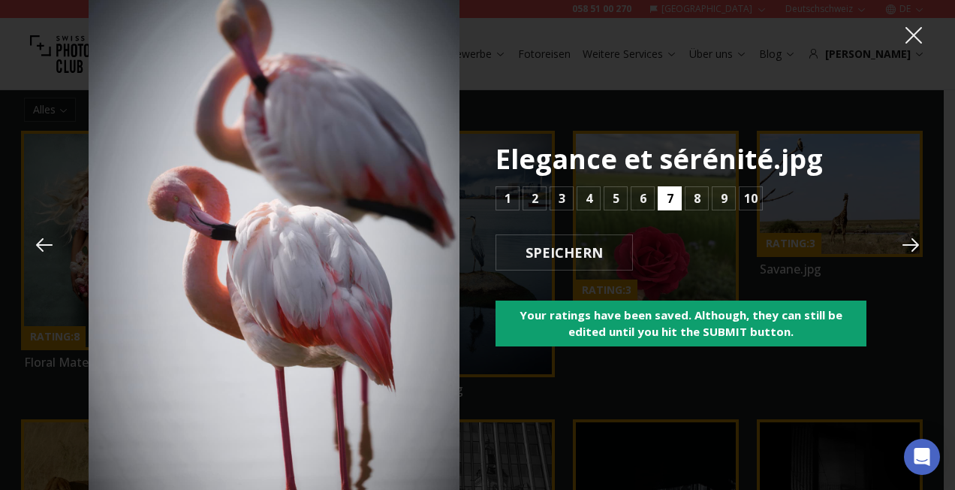
click at [671, 197] on b "7" at bounding box center [670, 198] width 7 height 18
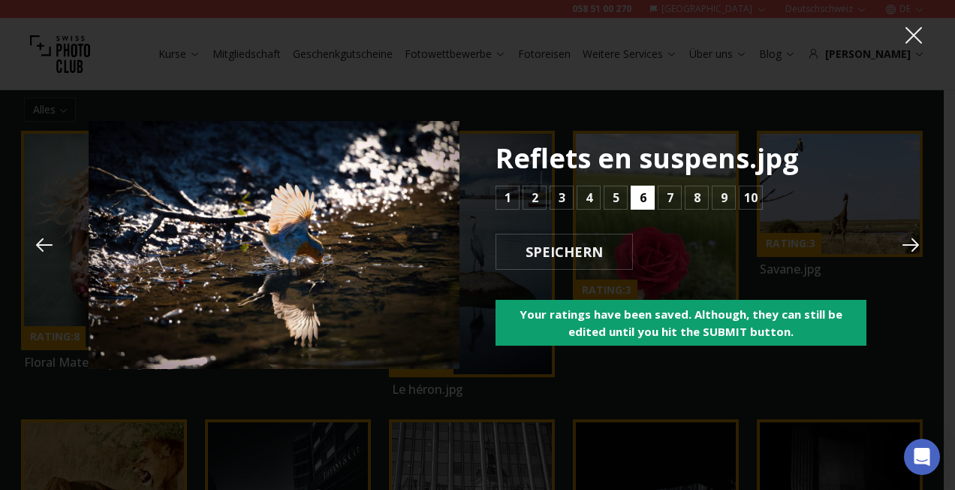
click at [640, 200] on b "6" at bounding box center [643, 197] width 7 height 18
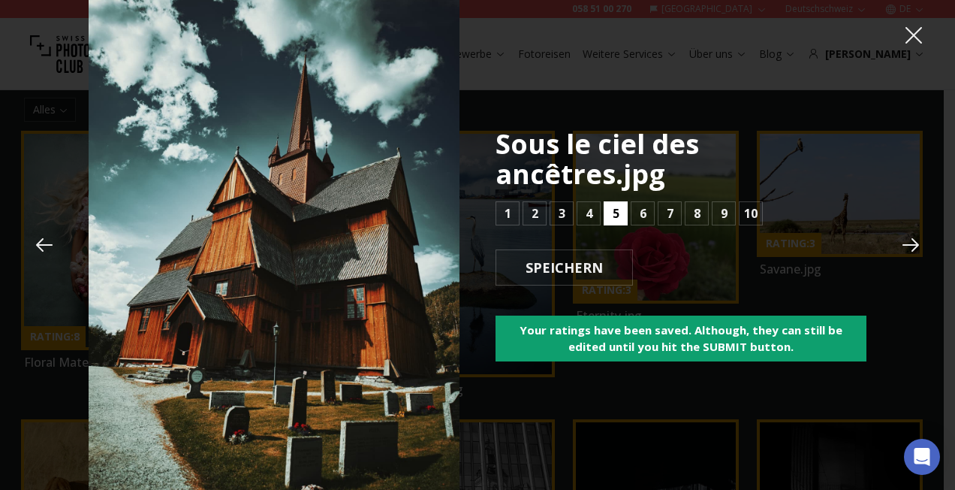
click at [613, 210] on b "5" at bounding box center [616, 213] width 7 height 18
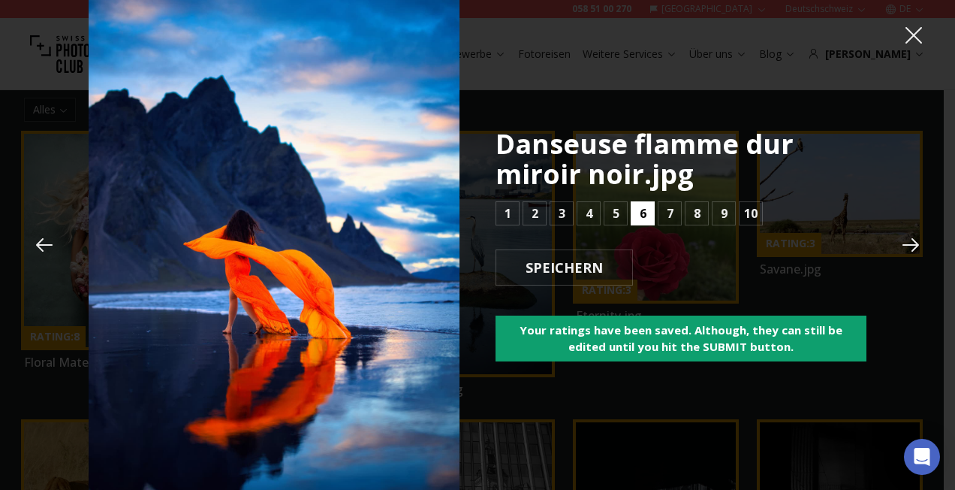
click at [644, 214] on b "6" at bounding box center [643, 213] width 7 height 18
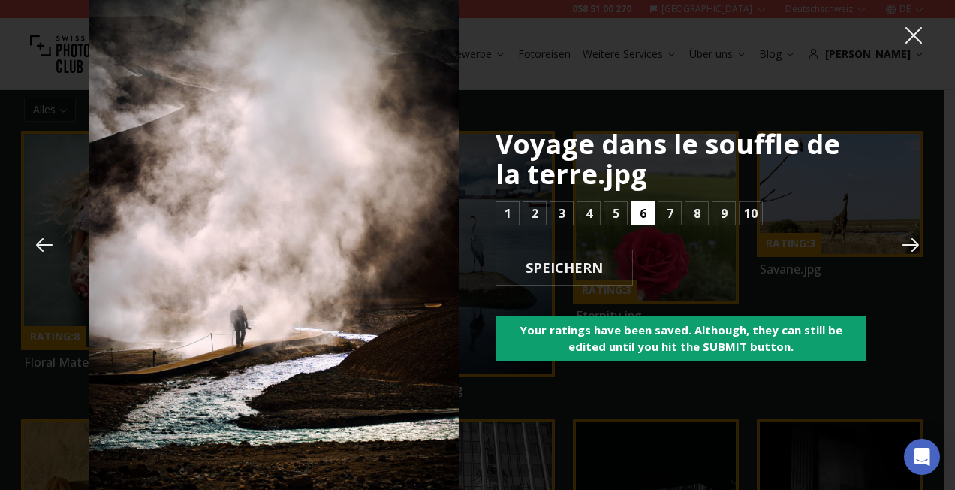
click at [649, 214] on button "6" at bounding box center [643, 213] width 24 height 24
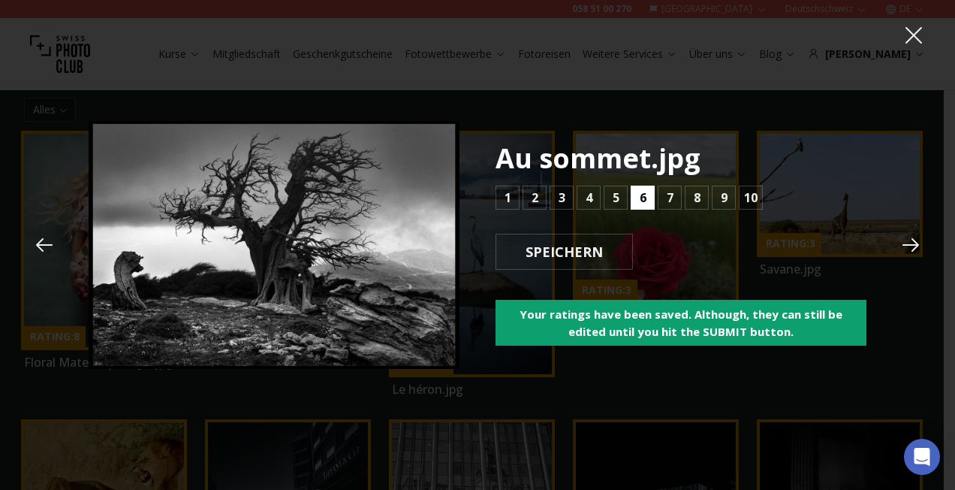
click at [649, 214] on div "Au sommet.jpg 1 2 3 4 5 6 7 8 9 10 SPEICHERN Your ratings have been saved. Alth…" at bounding box center [681, 244] width 371 height 202
click at [619, 197] on b "5" at bounding box center [616, 197] width 7 height 18
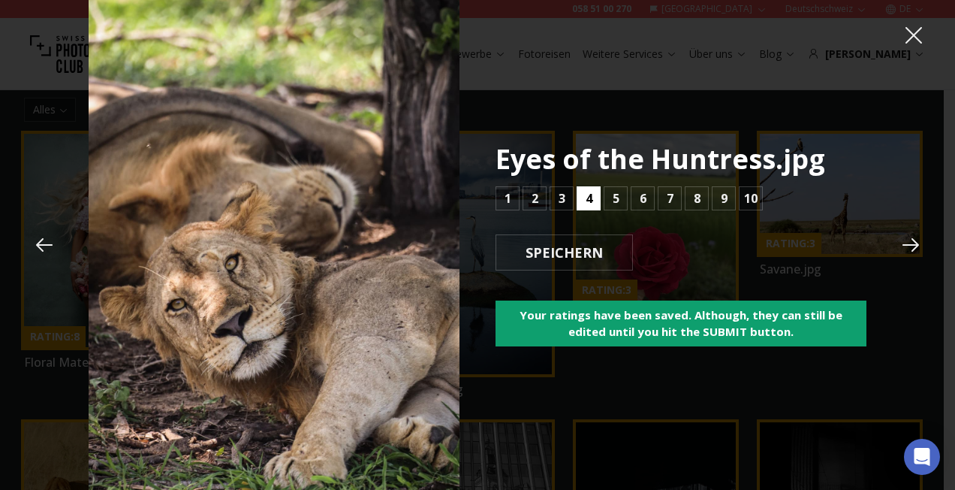
click at [586, 198] on b "4" at bounding box center [589, 198] width 7 height 18
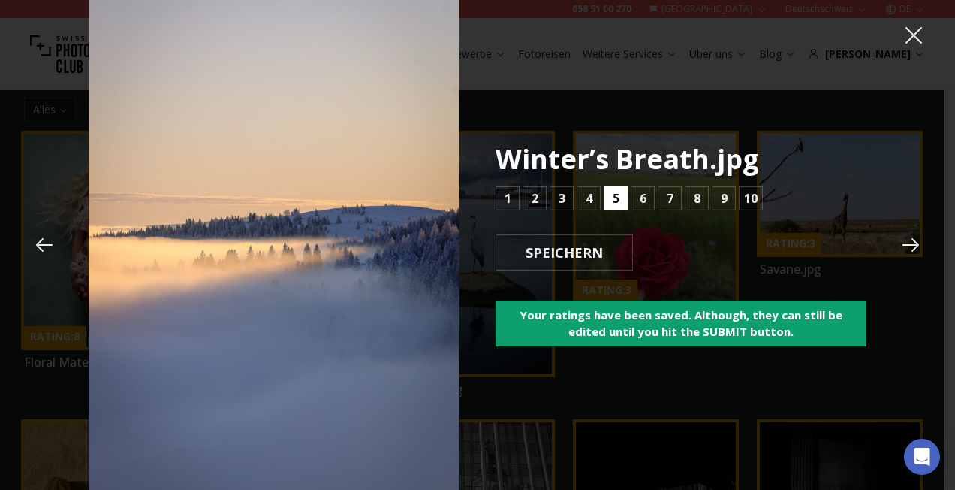
click at [609, 198] on button "5" at bounding box center [616, 198] width 24 height 24
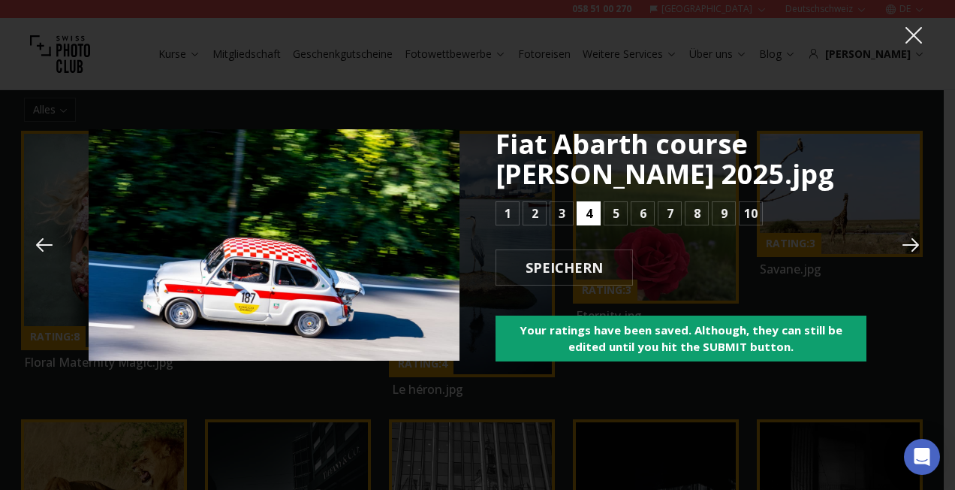
click at [586, 213] on b "4" at bounding box center [589, 213] width 7 height 18
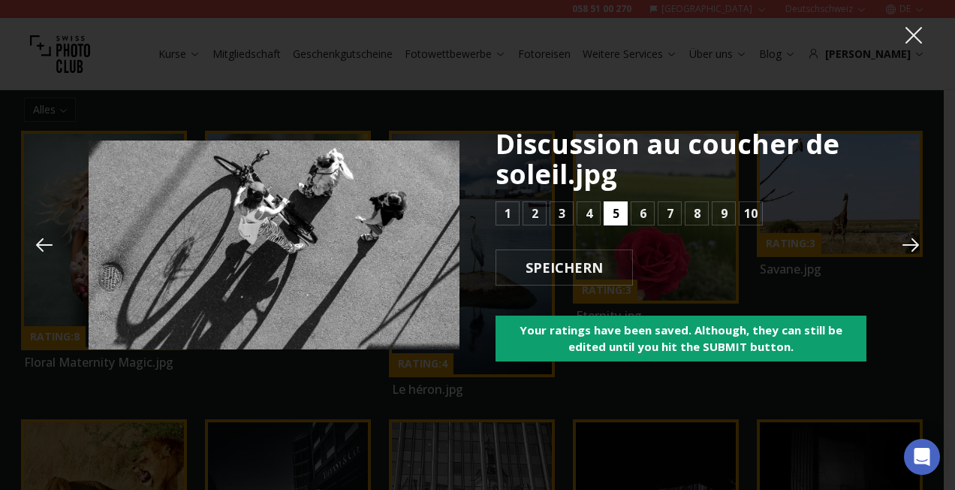
click at [613, 213] on b "5" at bounding box center [616, 213] width 7 height 18
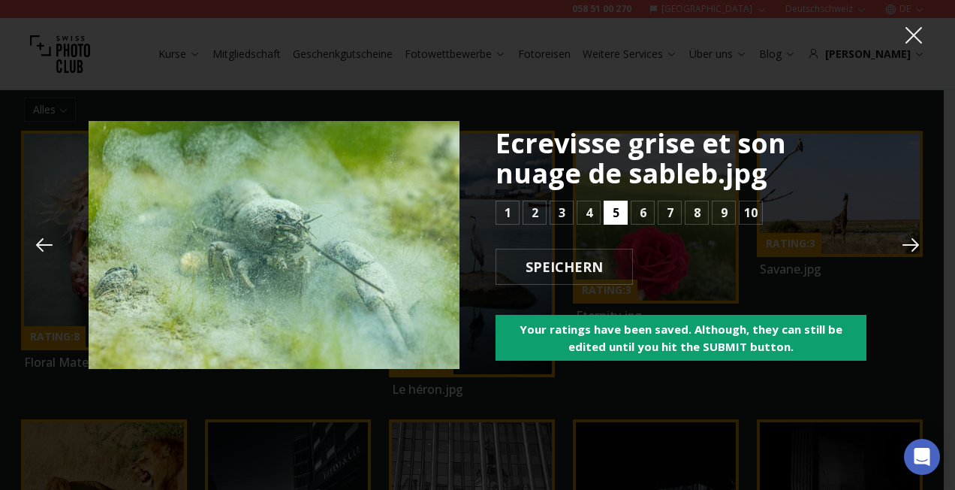
click at [620, 215] on button "5" at bounding box center [616, 213] width 24 height 24
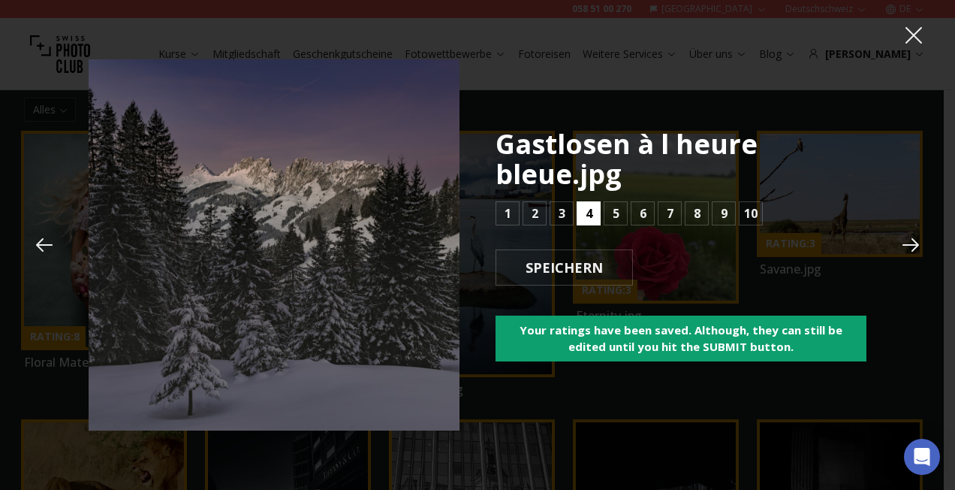
click at [592, 215] on button "4" at bounding box center [589, 213] width 24 height 24
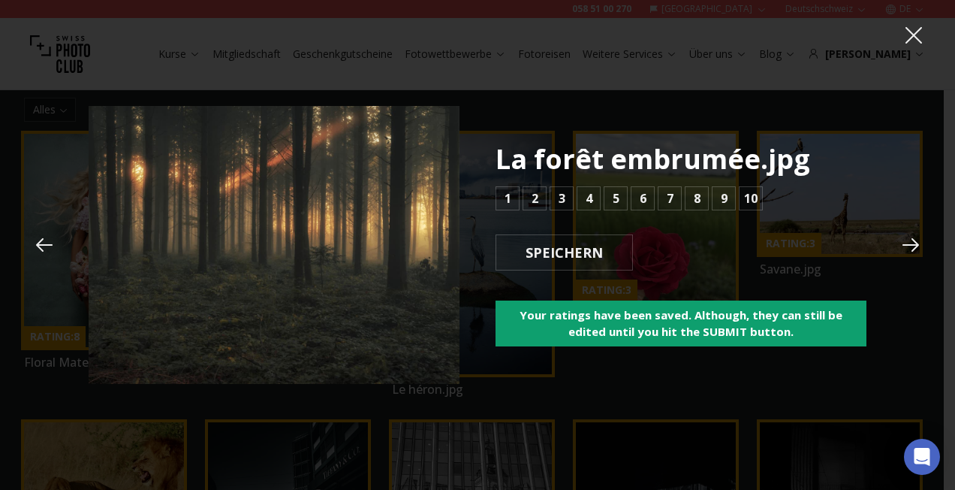
click at [628, 197] on div "1 2 3 4 5 6 7 8 9 10" at bounding box center [629, 198] width 267 height 24
click at [647, 196] on button "6" at bounding box center [643, 198] width 24 height 24
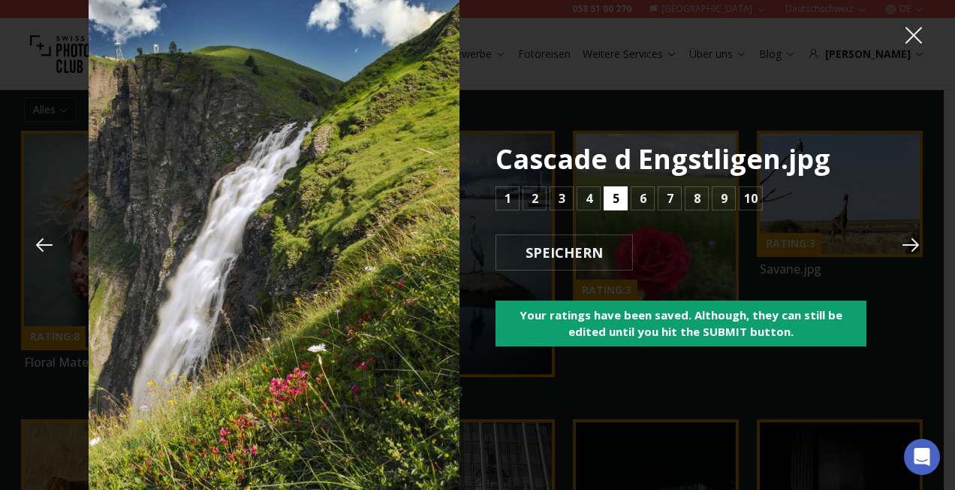
click at [614, 200] on b "5" at bounding box center [616, 198] width 7 height 18
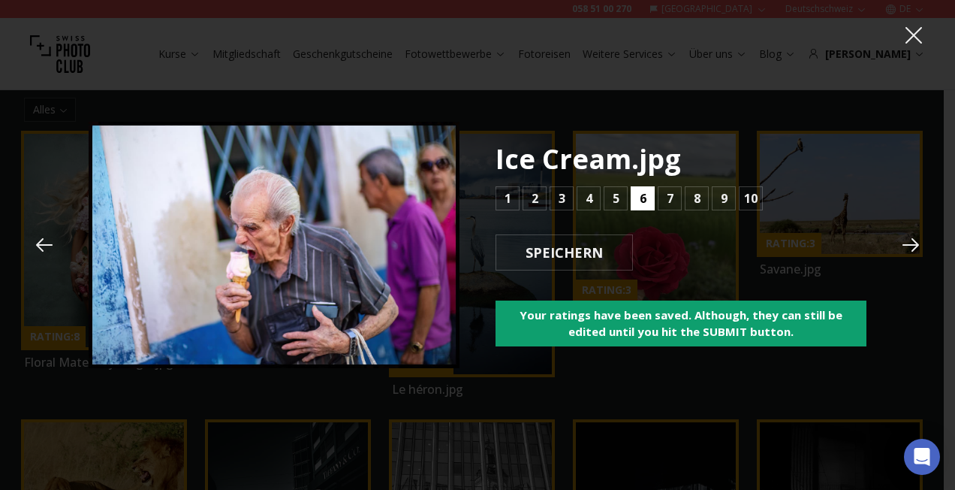
click at [640, 198] on b "6" at bounding box center [643, 198] width 7 height 18
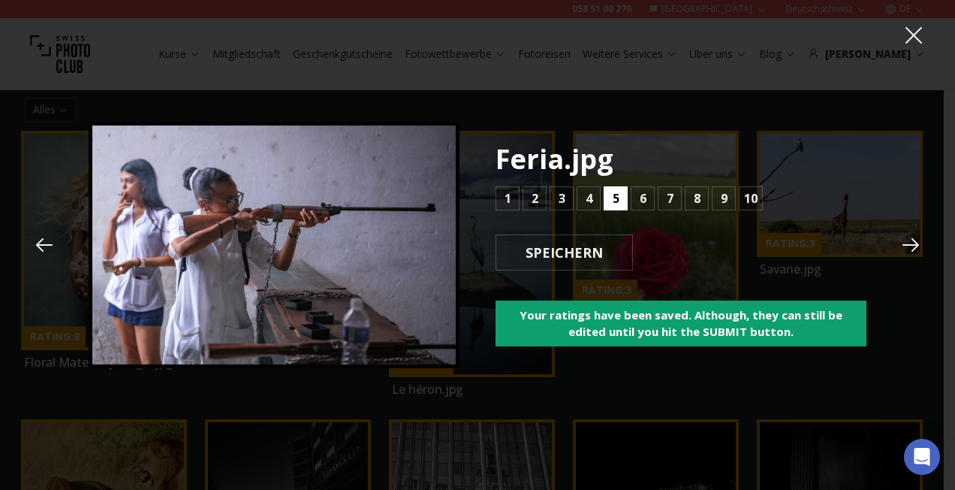
click at [621, 195] on button "5" at bounding box center [616, 198] width 24 height 24
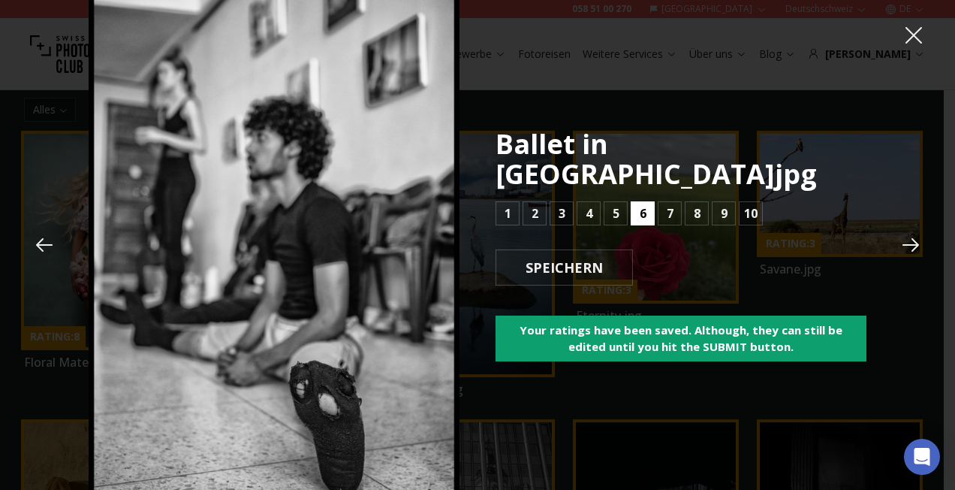
click at [637, 201] on button "6" at bounding box center [643, 213] width 24 height 24
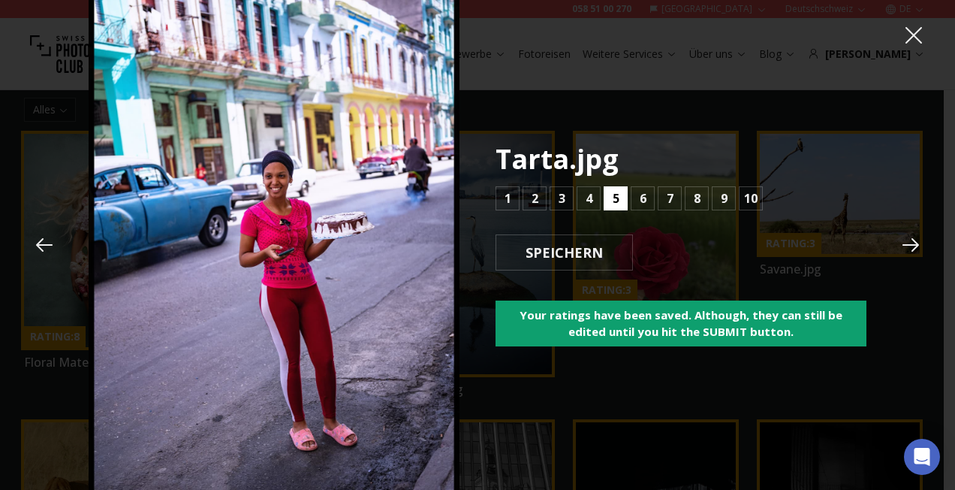
click at [615, 197] on b "5" at bounding box center [616, 198] width 7 height 18
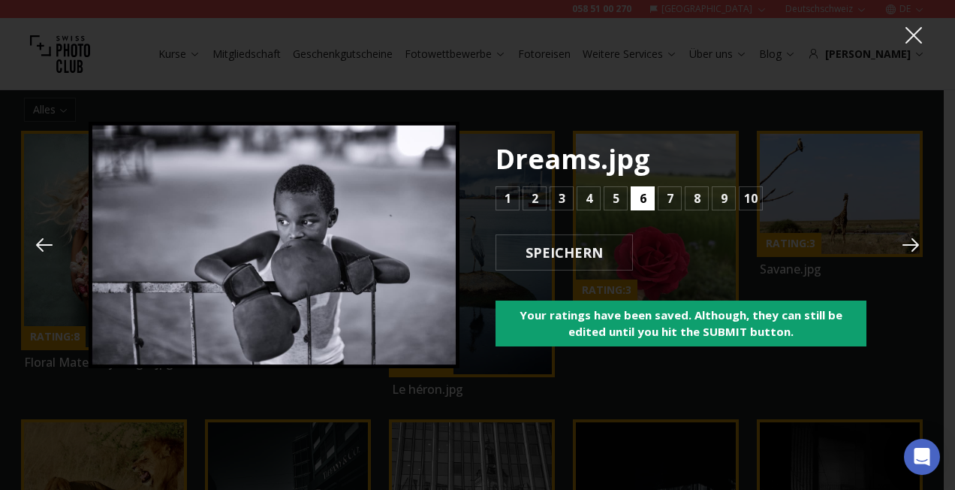
click at [647, 198] on button "6" at bounding box center [643, 198] width 24 height 24
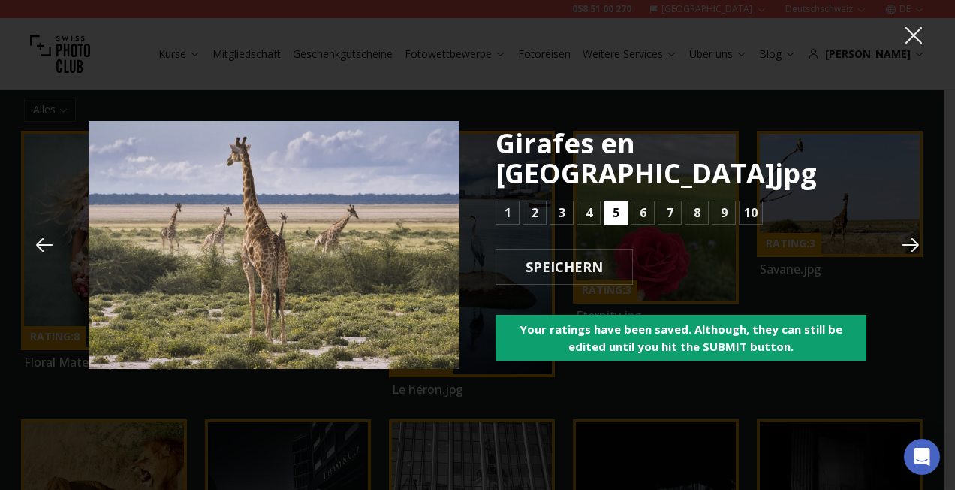
click at [620, 201] on button "5" at bounding box center [616, 213] width 24 height 24
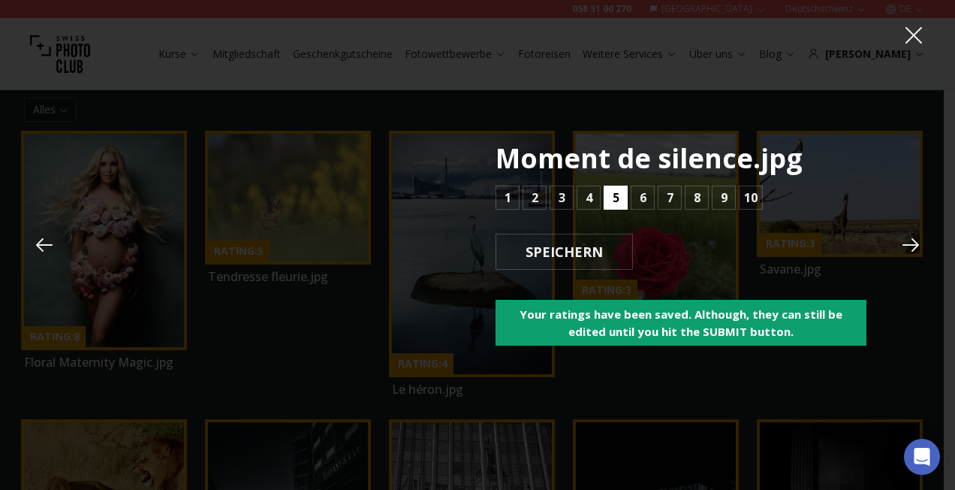
click at [607, 198] on button "5" at bounding box center [616, 197] width 24 height 24
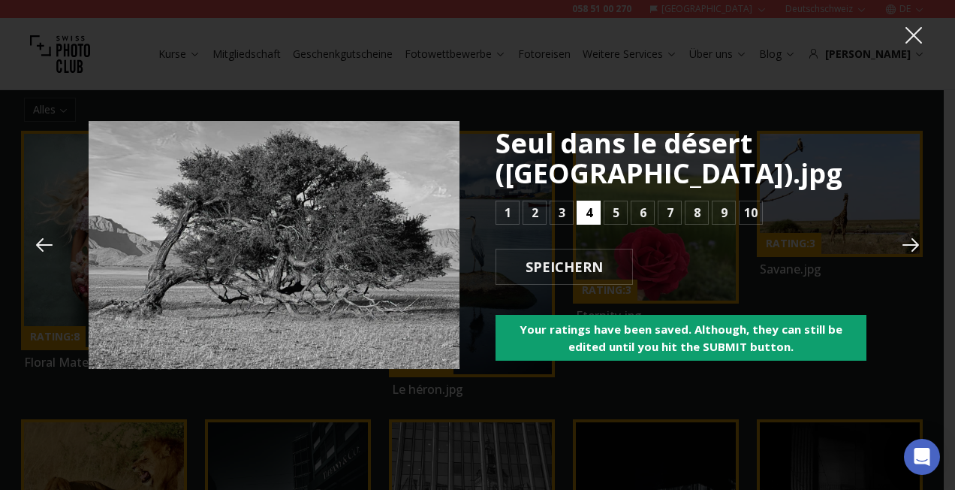
click at [591, 215] on b "4" at bounding box center [589, 213] width 7 height 18
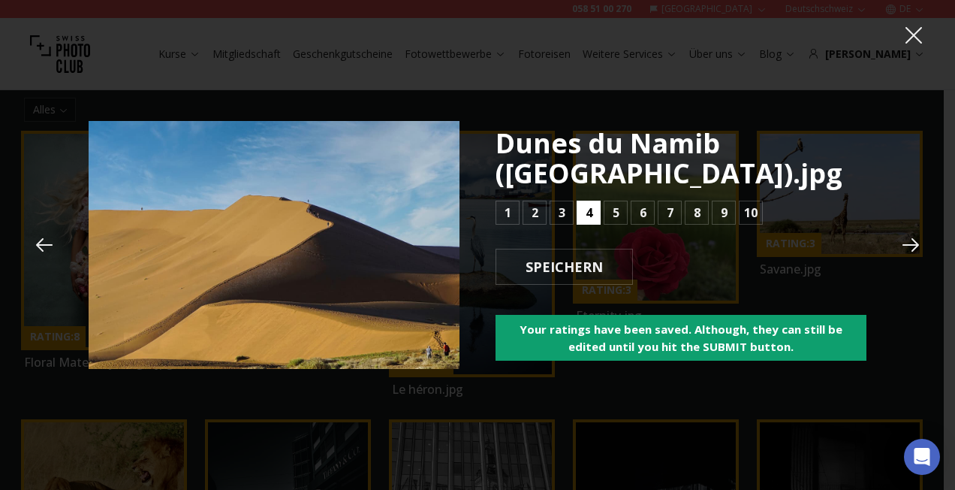
click at [591, 215] on b "4" at bounding box center [589, 213] width 7 height 18
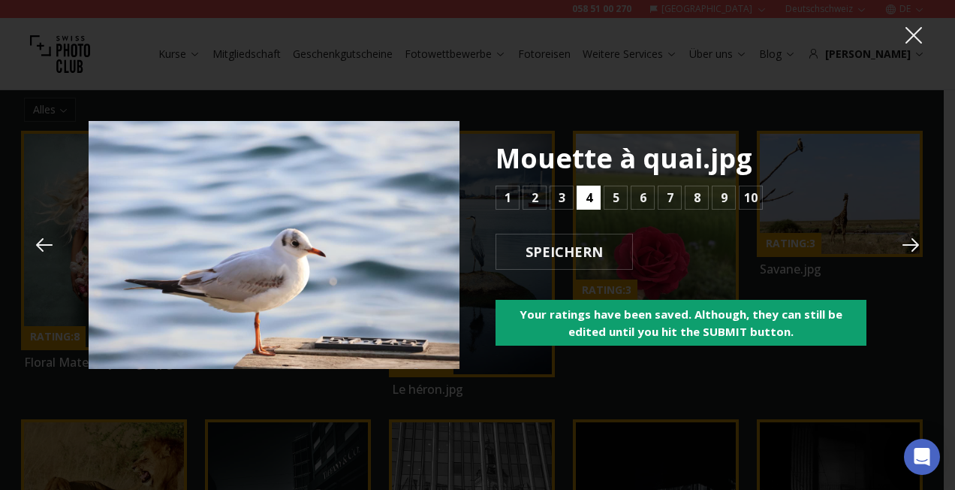
click at [590, 207] on button "4" at bounding box center [589, 197] width 24 height 24
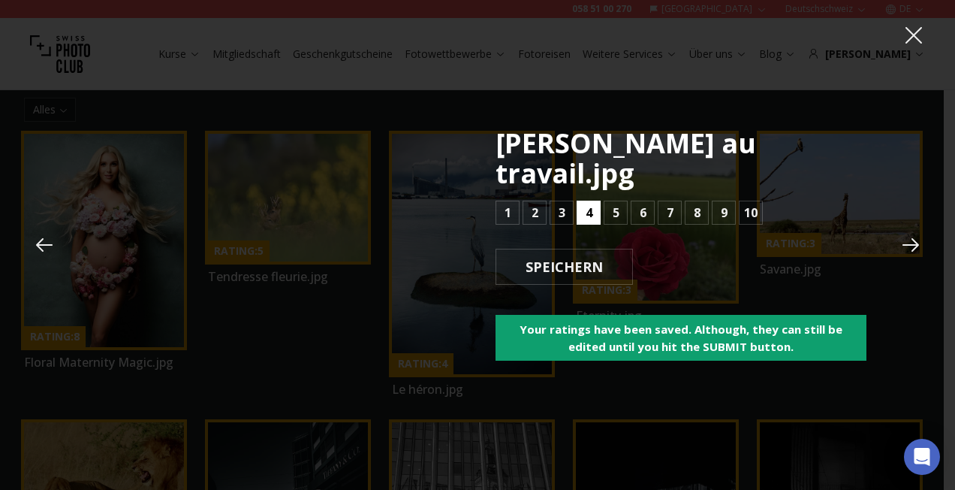
click at [590, 204] on b "4" at bounding box center [589, 213] width 7 height 18
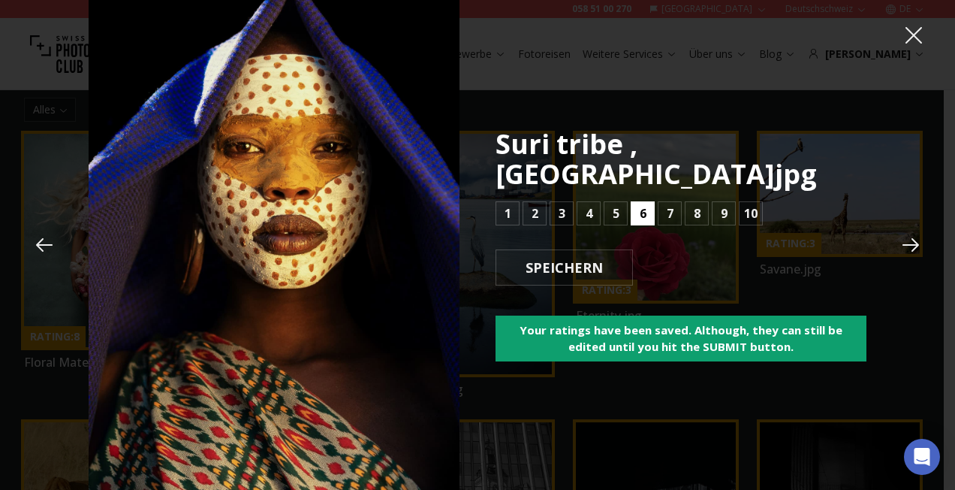
click at [641, 204] on b "6" at bounding box center [643, 213] width 7 height 18
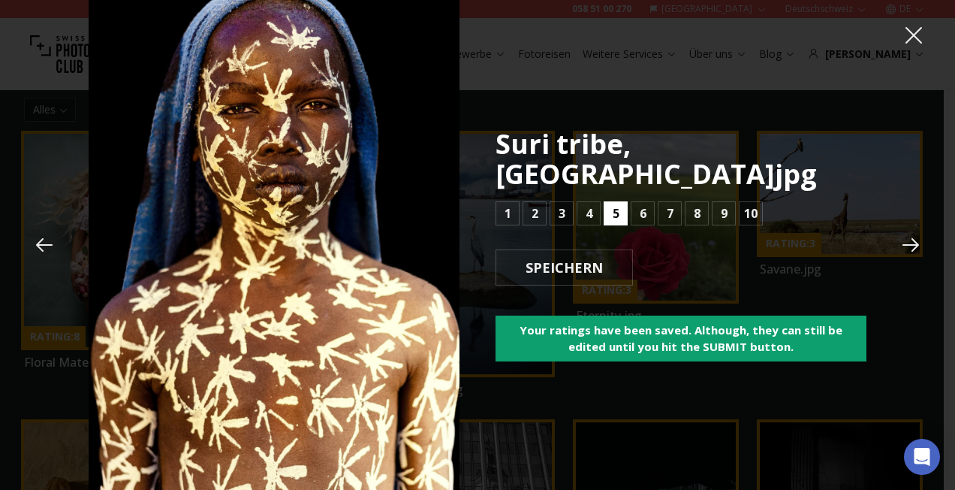
click at [617, 204] on b "5" at bounding box center [616, 213] width 7 height 18
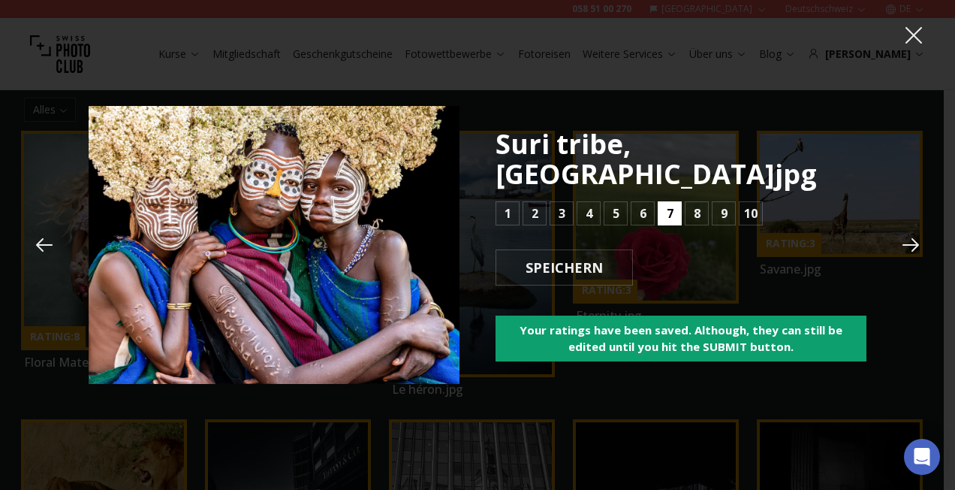
click at [659, 201] on button "7" at bounding box center [670, 213] width 24 height 24
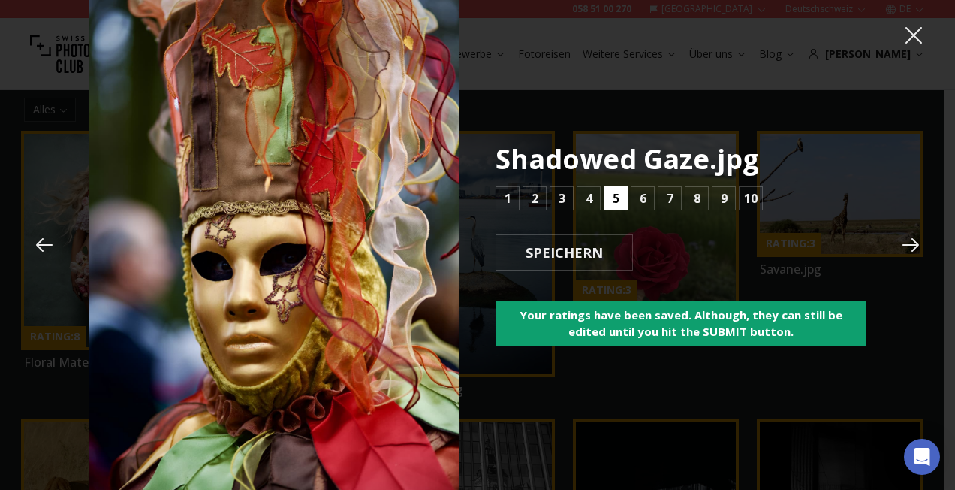
click at [611, 201] on button "5" at bounding box center [616, 198] width 24 height 24
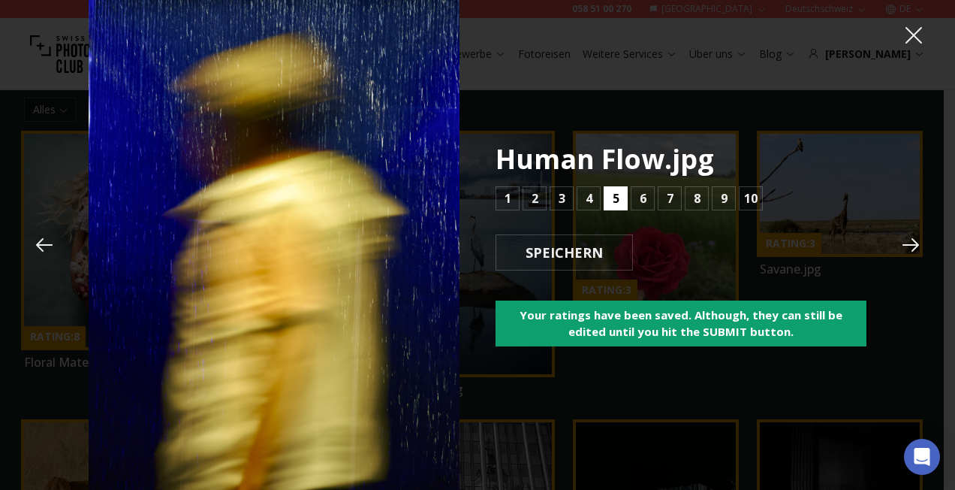
click at [611, 201] on button "5" at bounding box center [616, 198] width 24 height 24
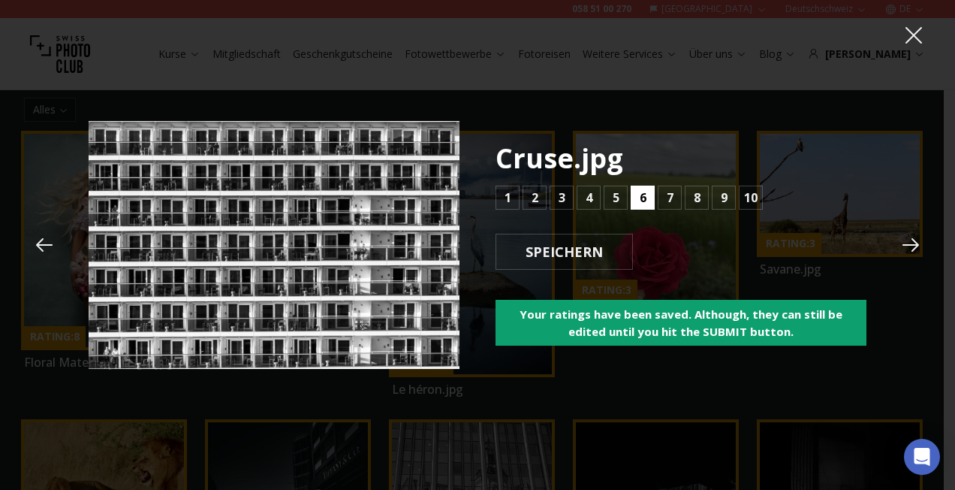
click at [635, 199] on button "6" at bounding box center [643, 197] width 24 height 24
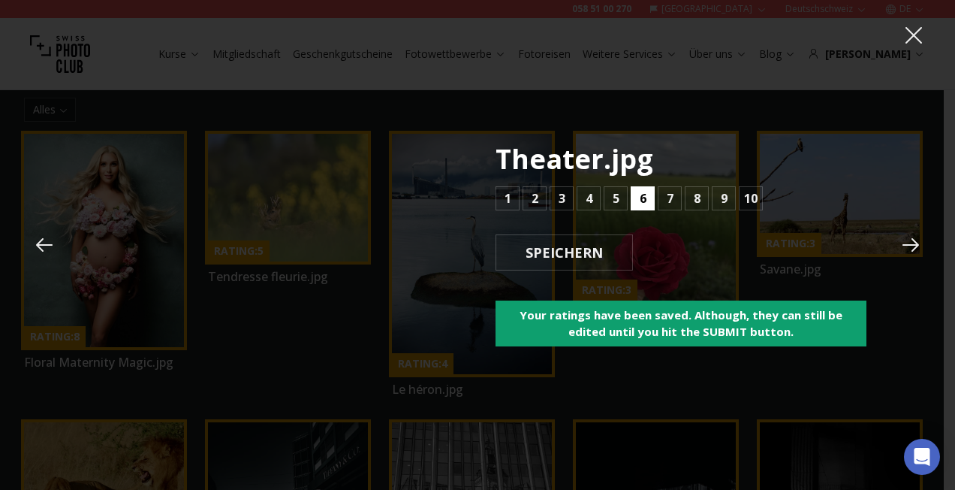
click at [635, 199] on button "6" at bounding box center [643, 198] width 24 height 24
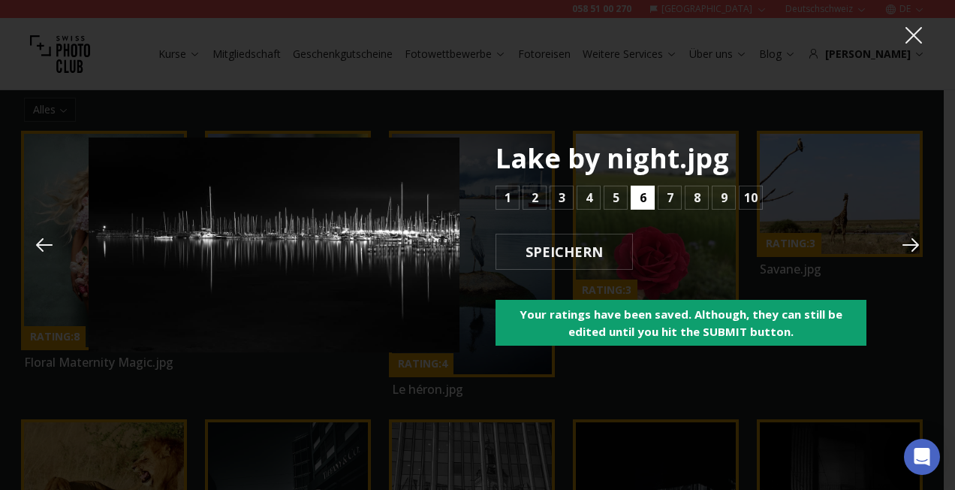
click at [635, 199] on button "6" at bounding box center [643, 197] width 24 height 24
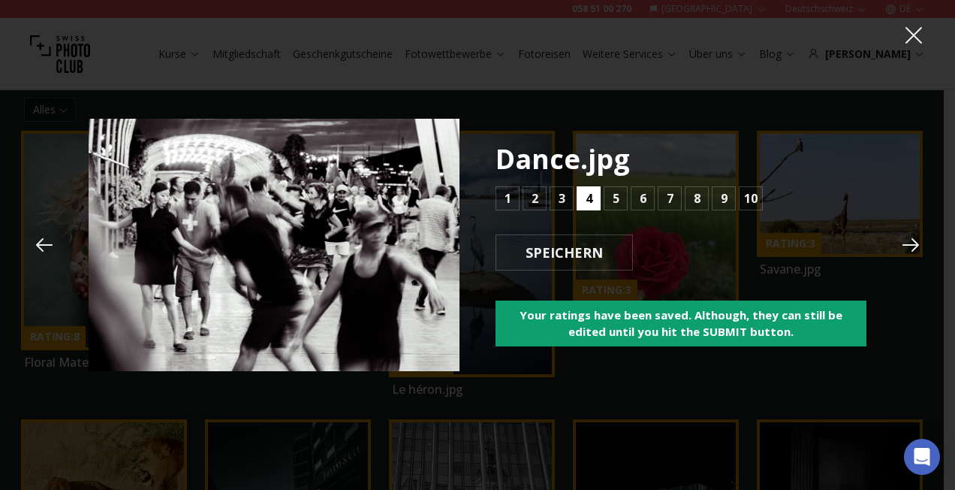
click at [593, 197] on button "4" at bounding box center [589, 198] width 24 height 24
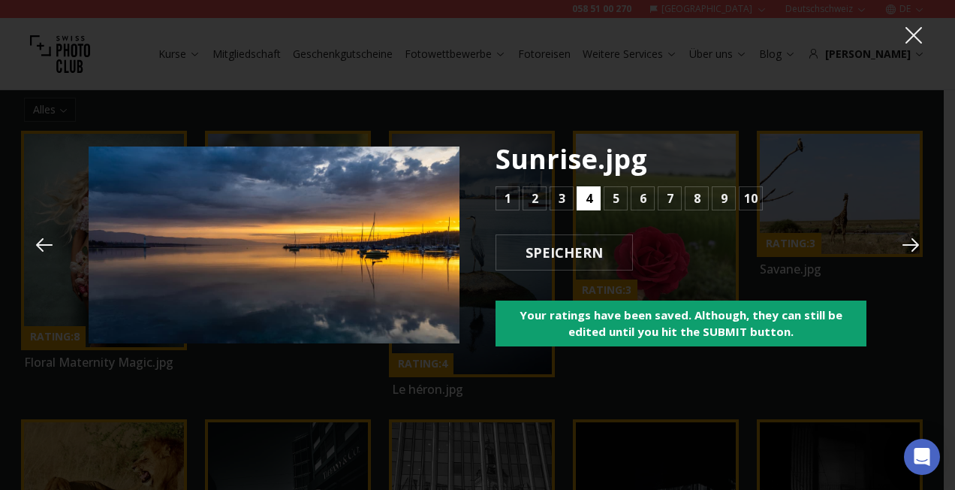
click at [593, 197] on button "4" at bounding box center [589, 198] width 24 height 24
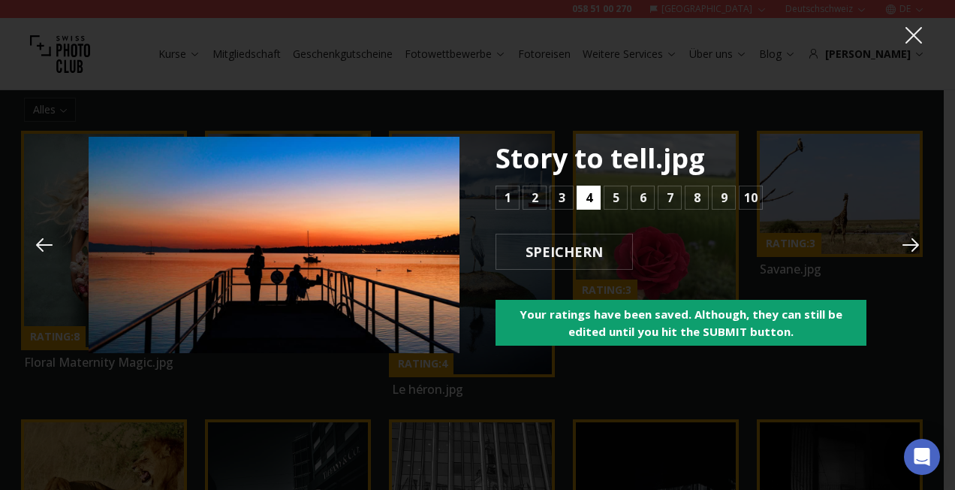
click at [593, 197] on button "4" at bounding box center [589, 197] width 24 height 24
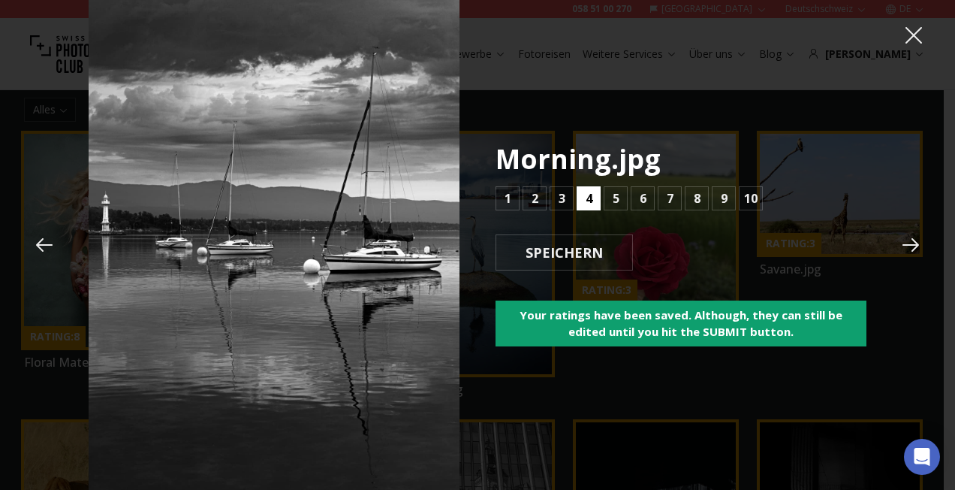
click at [593, 197] on button "4" at bounding box center [589, 198] width 24 height 24
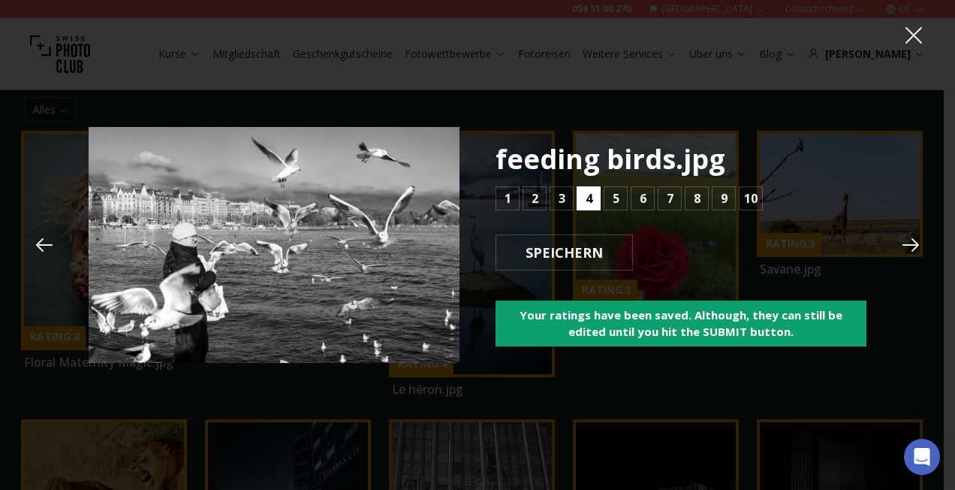
click at [593, 197] on button "4" at bounding box center [589, 198] width 24 height 24
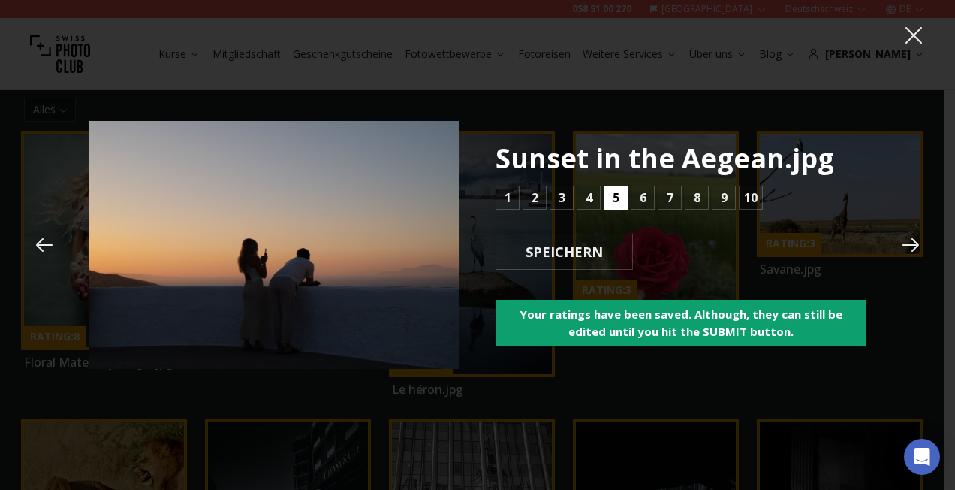
click at [611, 195] on button "5" at bounding box center [616, 197] width 24 height 24
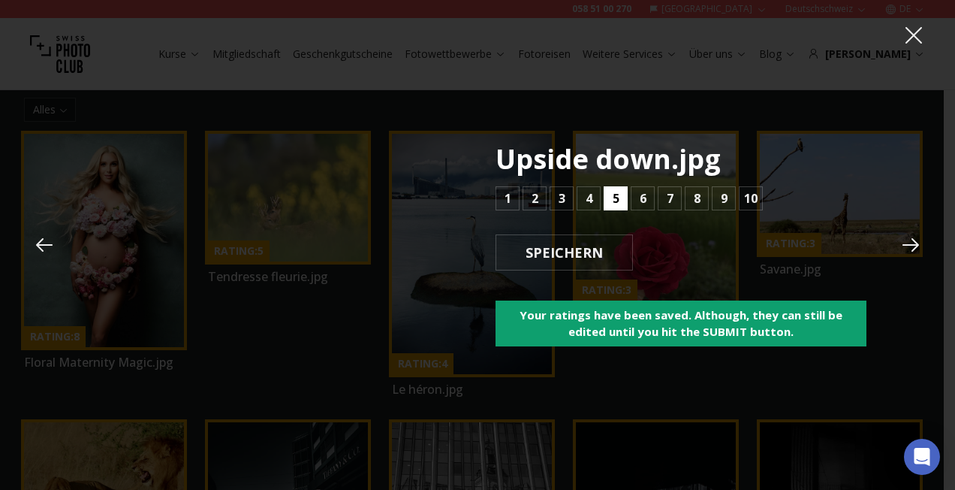
click at [611, 195] on button "5" at bounding box center [616, 198] width 24 height 24
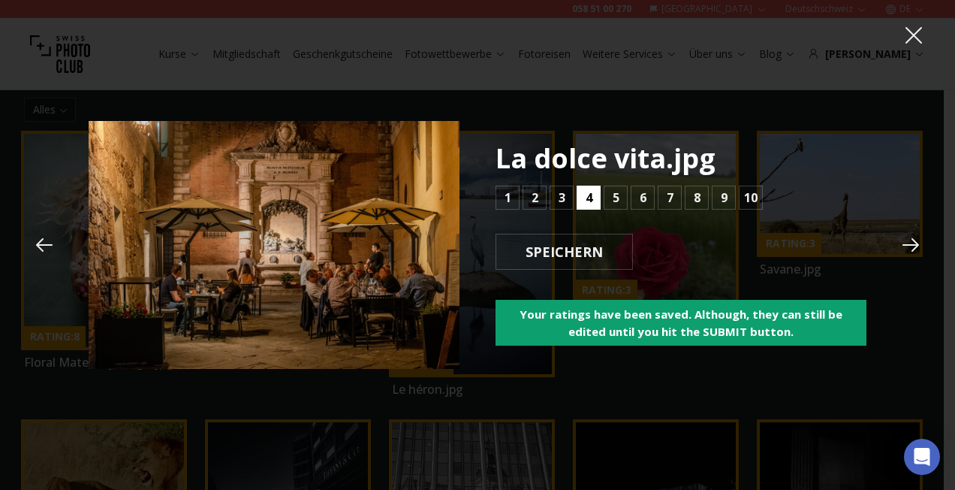
click at [588, 199] on b "4" at bounding box center [589, 197] width 7 height 18
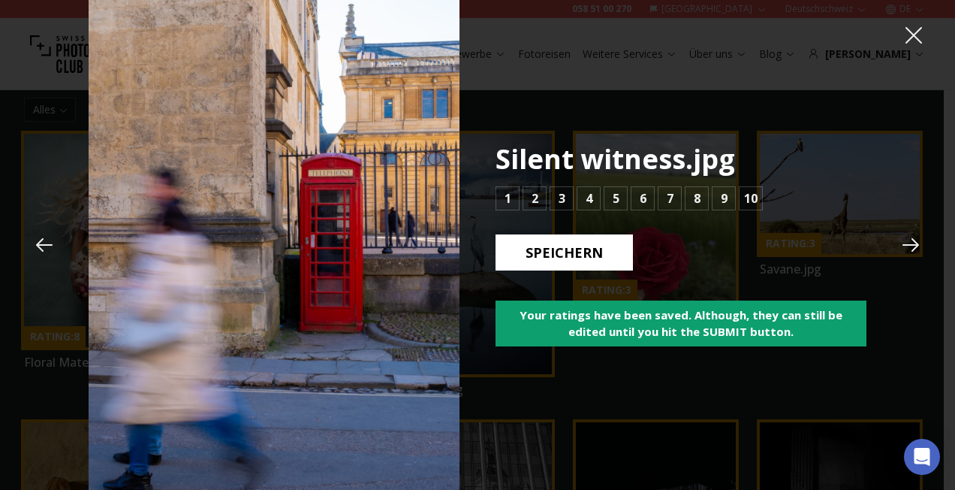
click at [576, 243] on b "SPEICHERN" at bounding box center [564, 253] width 101 height 20
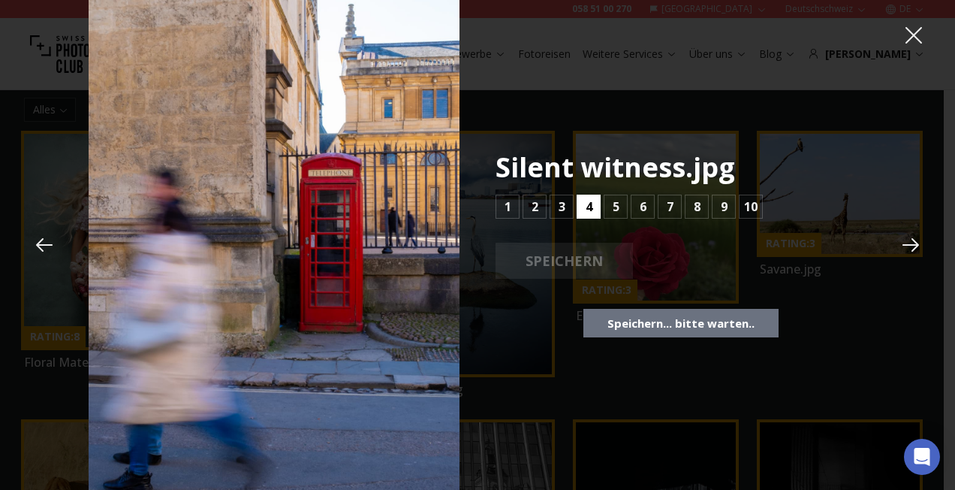
click at [590, 209] on b "4" at bounding box center [589, 207] width 7 height 18
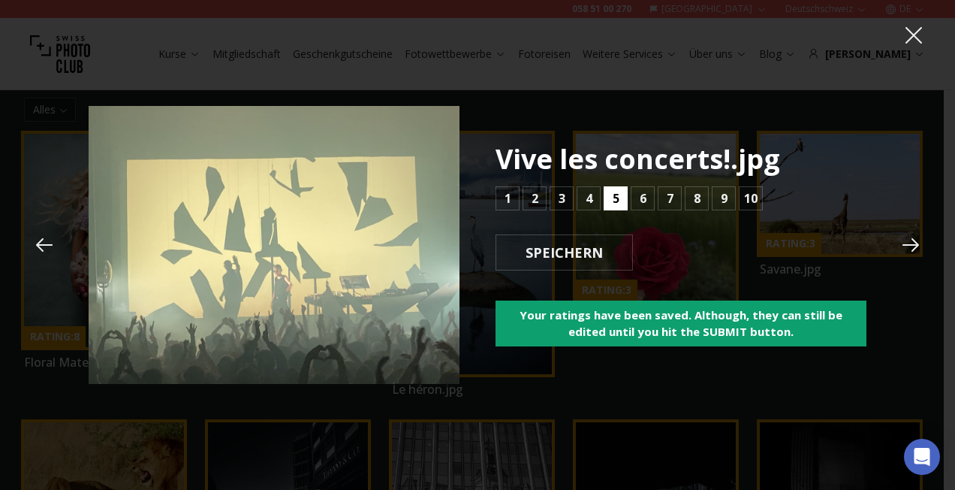
click at [615, 192] on b "5" at bounding box center [616, 198] width 7 height 18
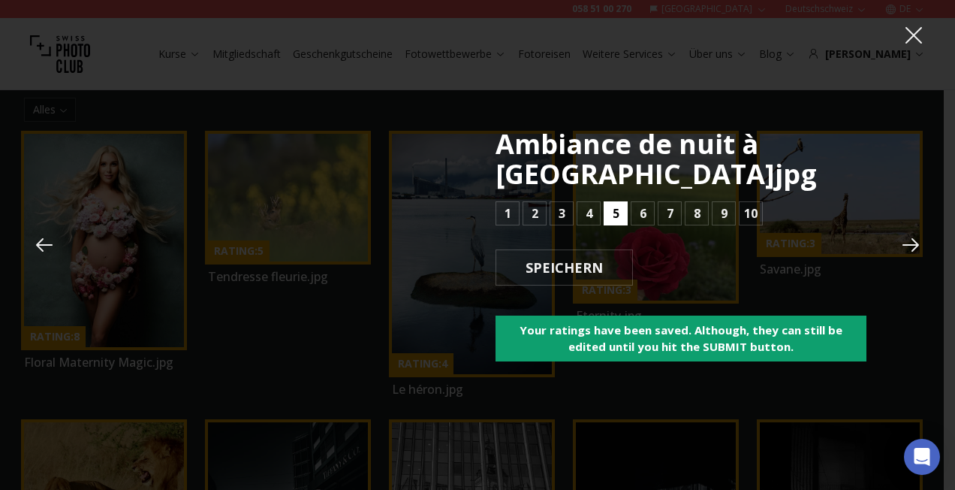
click at [614, 211] on b "5" at bounding box center [616, 213] width 7 height 18
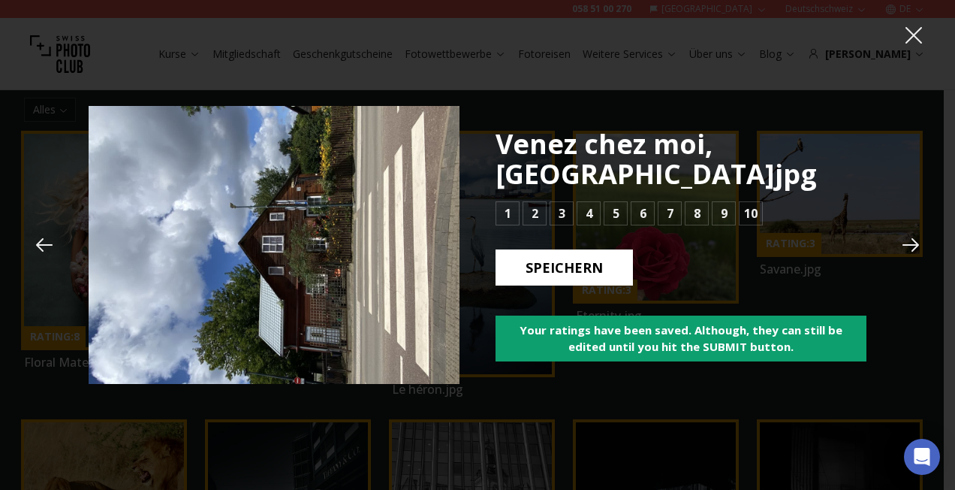
click at [580, 258] on b "SPEICHERN" at bounding box center [564, 268] width 101 height 20
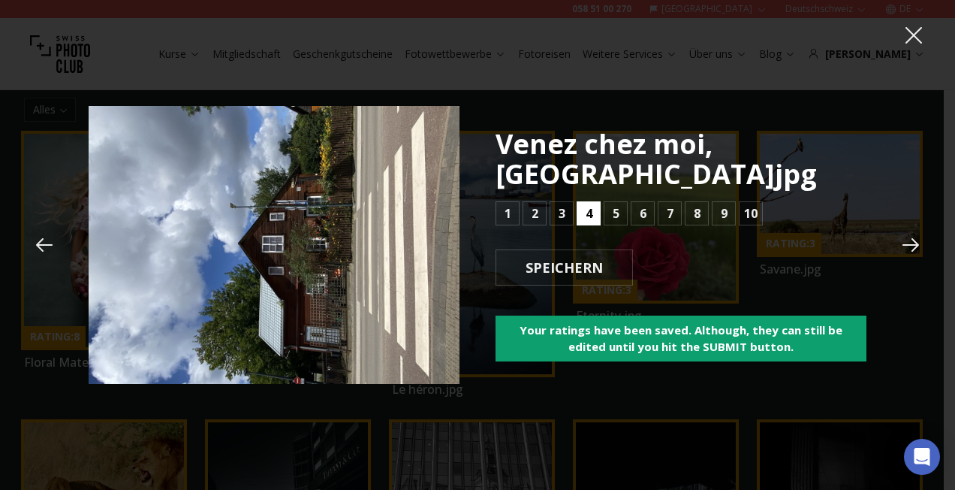
click at [592, 204] on b "4" at bounding box center [589, 213] width 7 height 18
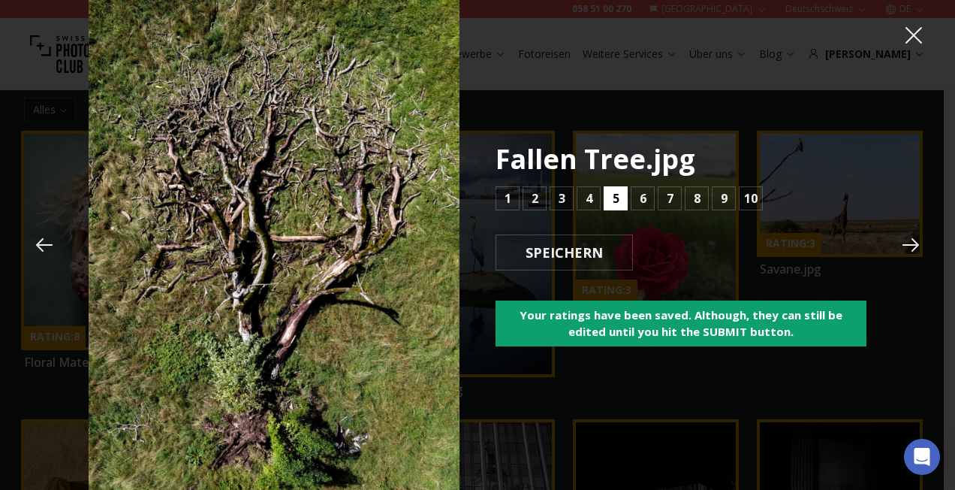
click at [614, 192] on b "5" at bounding box center [616, 198] width 7 height 18
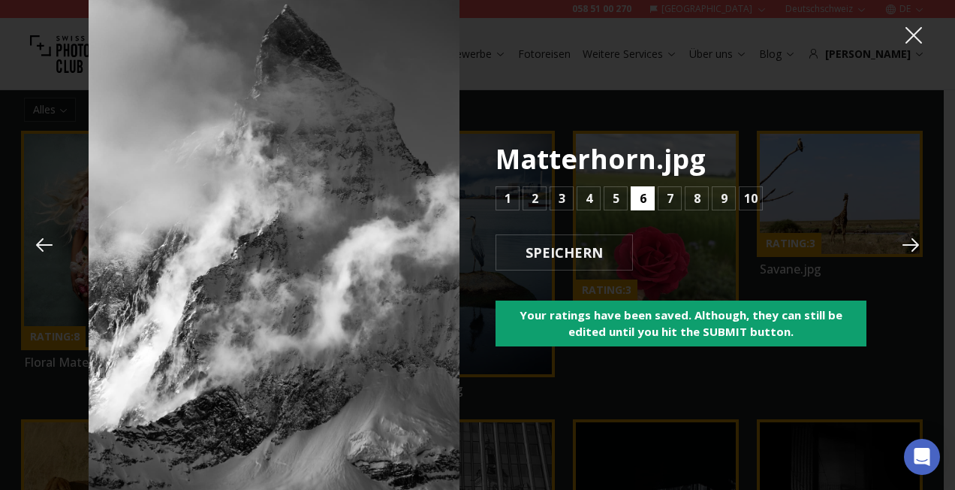
click at [638, 197] on button "6" at bounding box center [643, 198] width 24 height 24
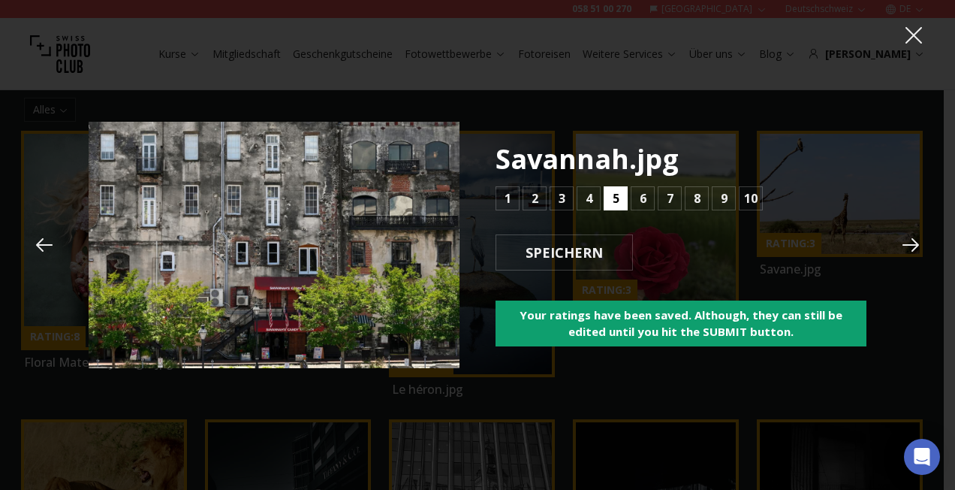
click at [618, 197] on b "5" at bounding box center [616, 198] width 7 height 18
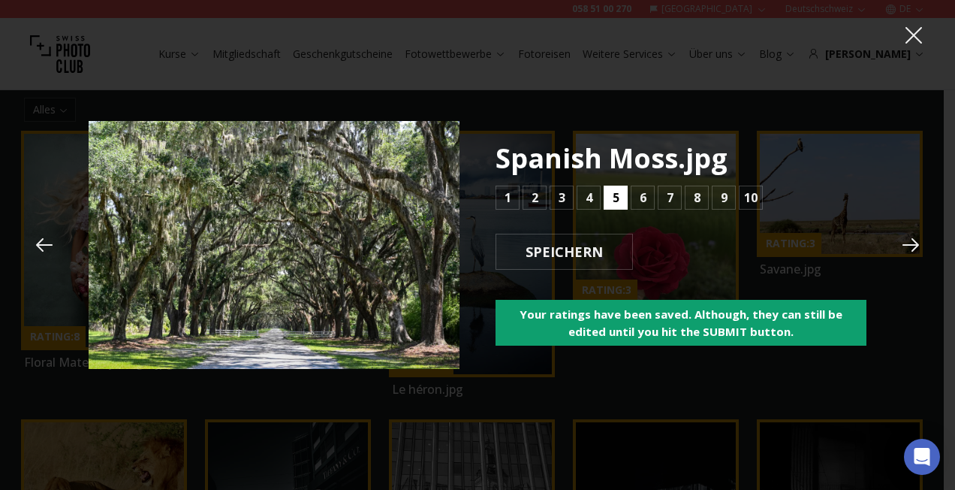
click at [618, 197] on b "5" at bounding box center [616, 197] width 7 height 18
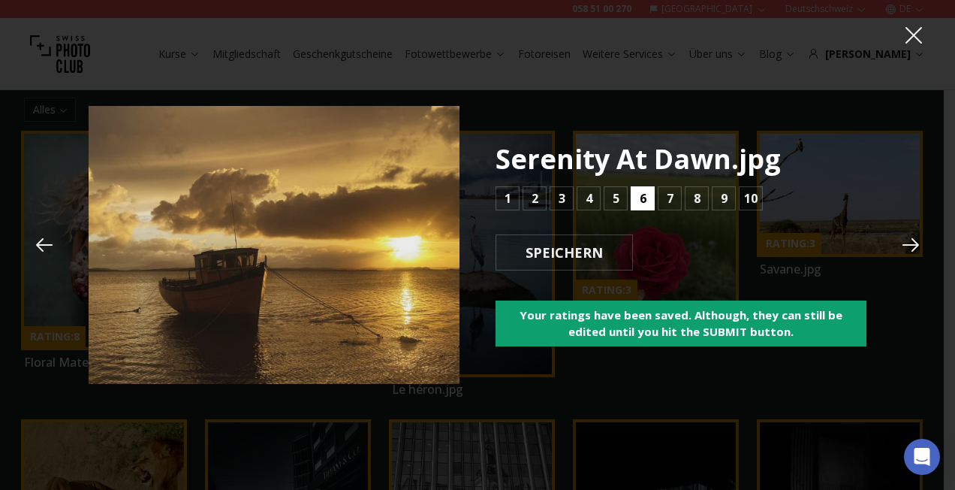
click at [635, 197] on button "6" at bounding box center [643, 198] width 24 height 24
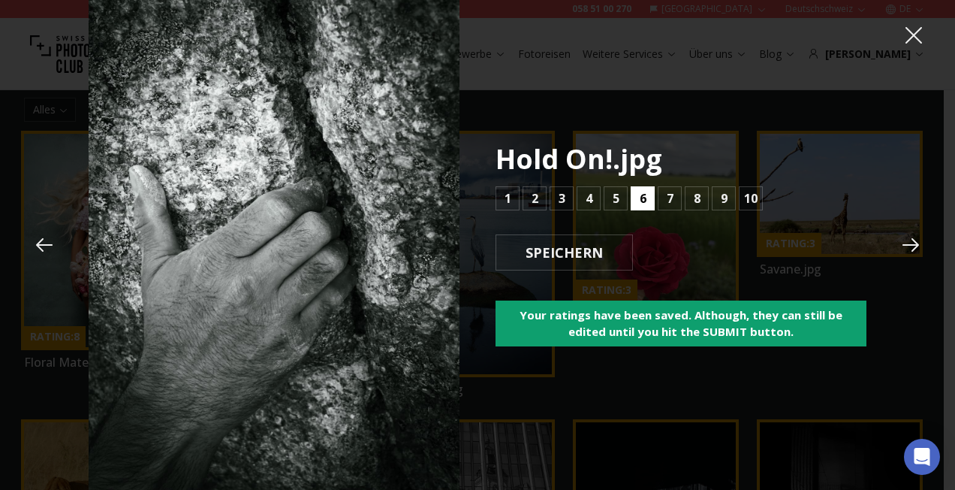
click at [633, 201] on button "6" at bounding box center [643, 198] width 24 height 24
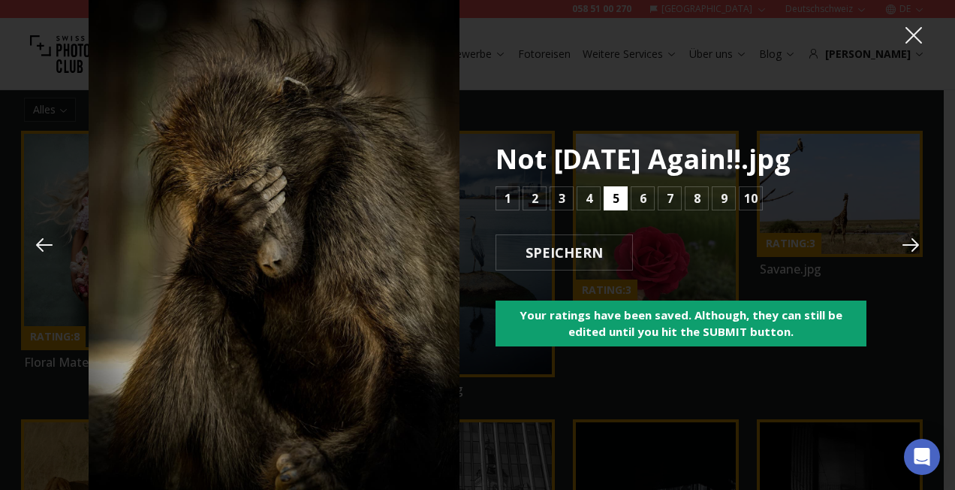
click at [619, 200] on button "5" at bounding box center [616, 198] width 24 height 24
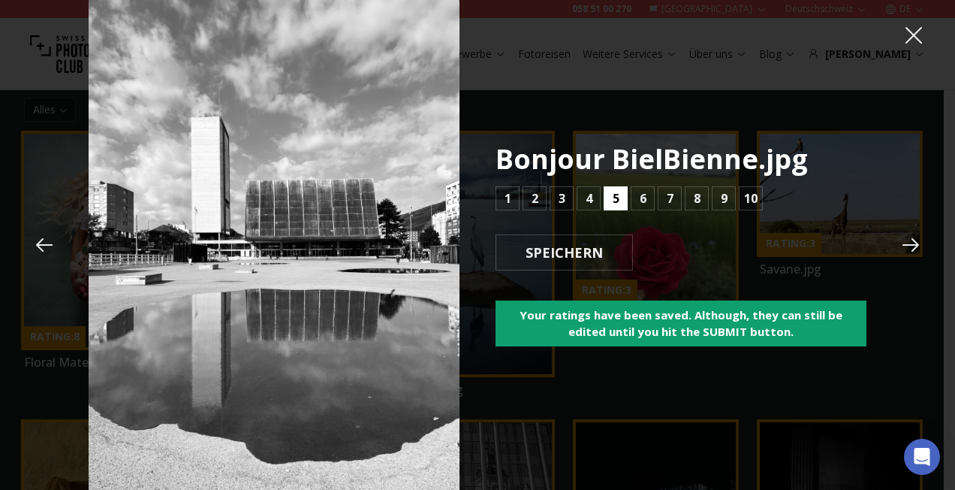
click at [619, 200] on button "5" at bounding box center [616, 198] width 24 height 24
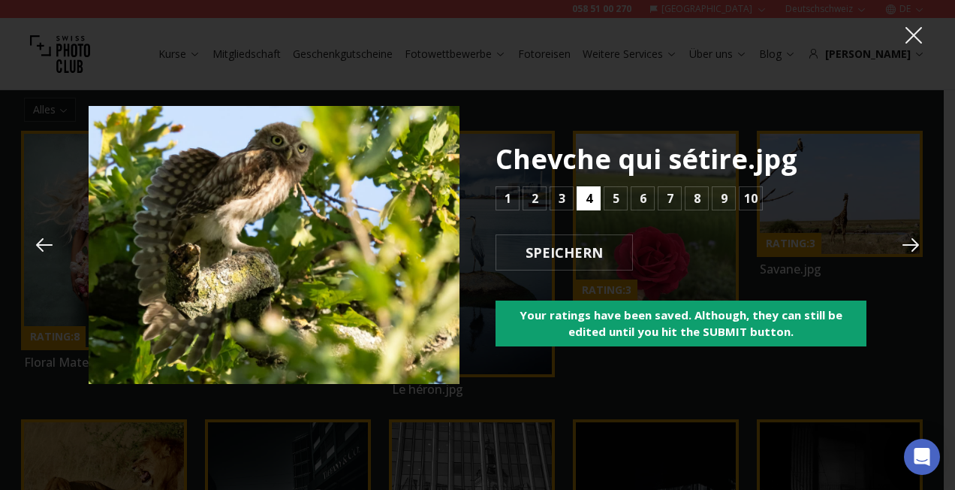
click at [599, 200] on button "4" at bounding box center [589, 198] width 24 height 24
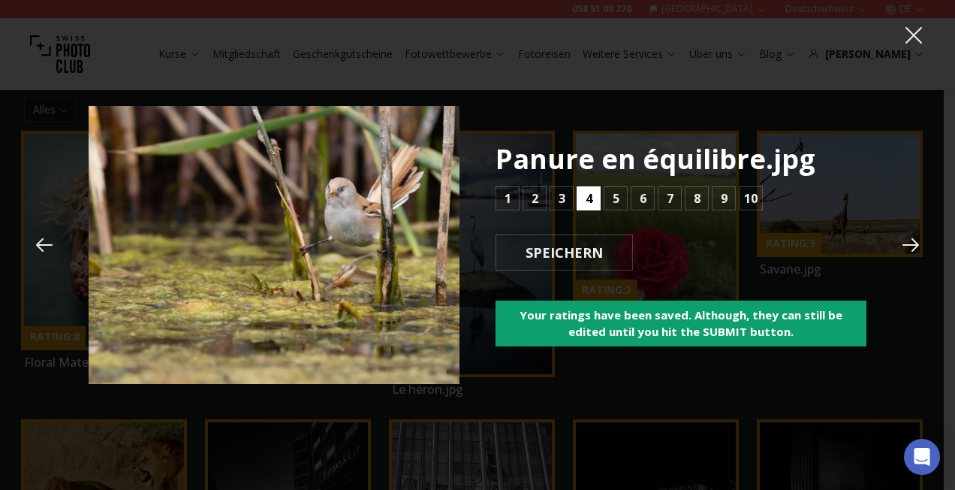
click at [580, 197] on button "4" at bounding box center [589, 198] width 24 height 24
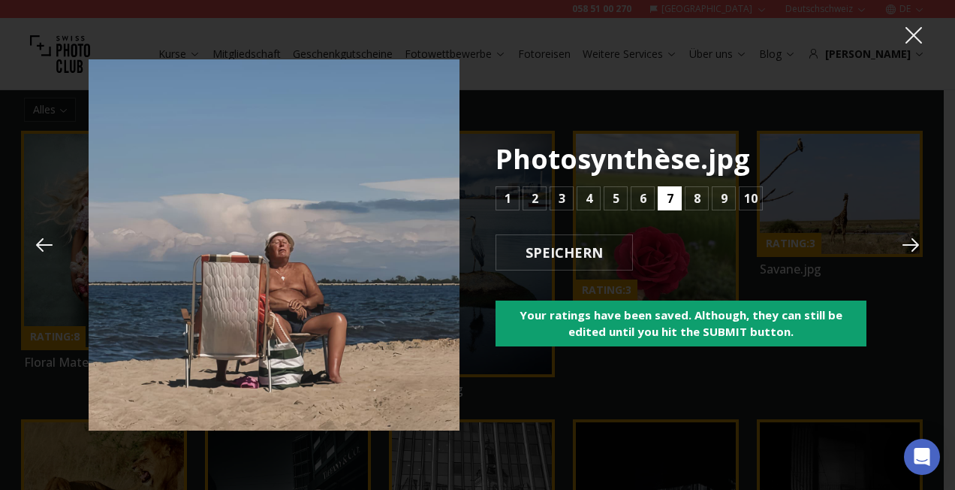
click at [670, 197] on b "7" at bounding box center [670, 198] width 7 height 18
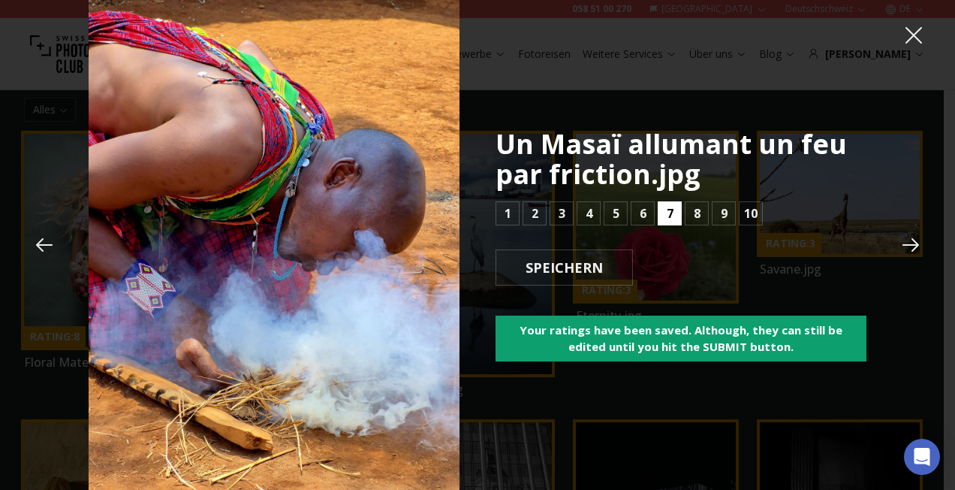
click at [671, 209] on b "7" at bounding box center [670, 213] width 7 height 18
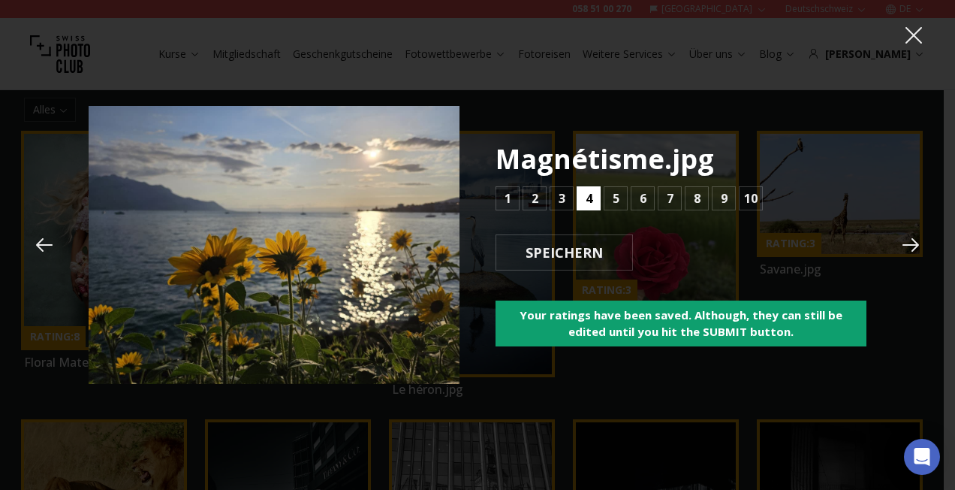
click at [587, 197] on b "4" at bounding box center [589, 198] width 7 height 18
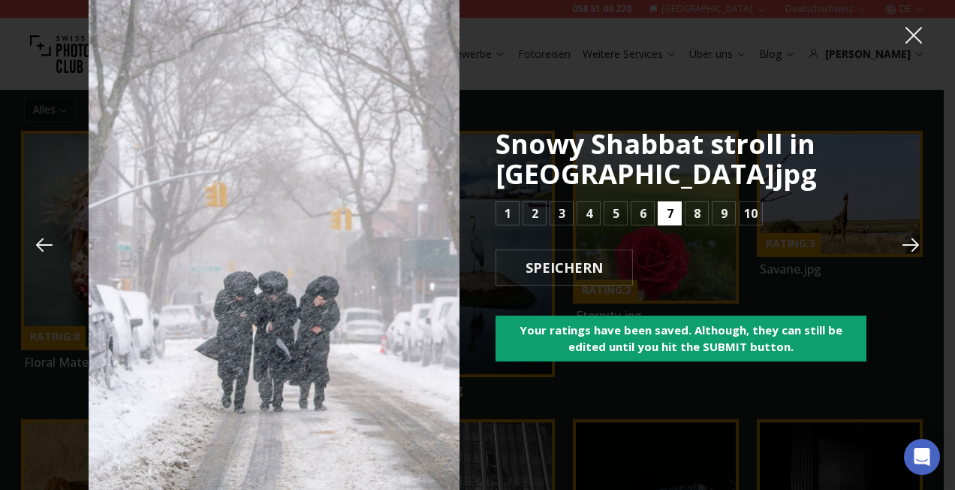
click at [662, 218] on button "7" at bounding box center [670, 213] width 24 height 24
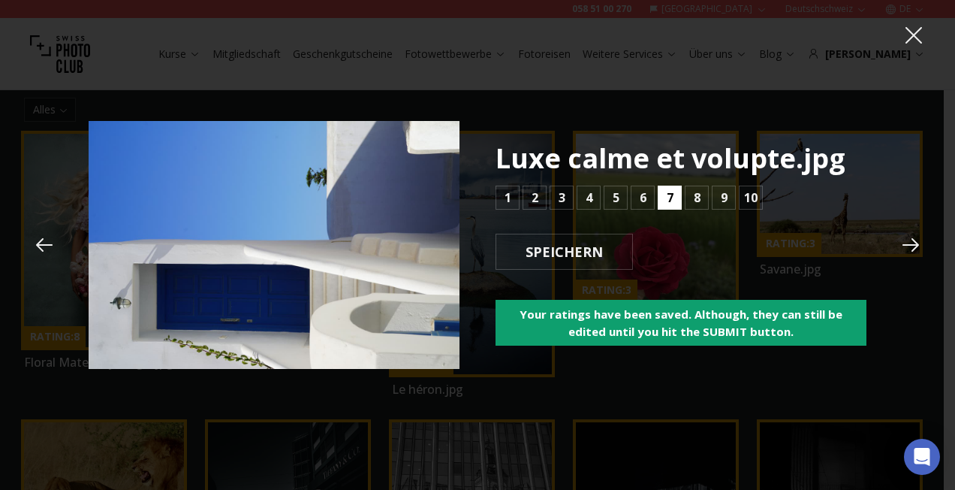
click at [667, 201] on b "7" at bounding box center [670, 197] width 7 height 18
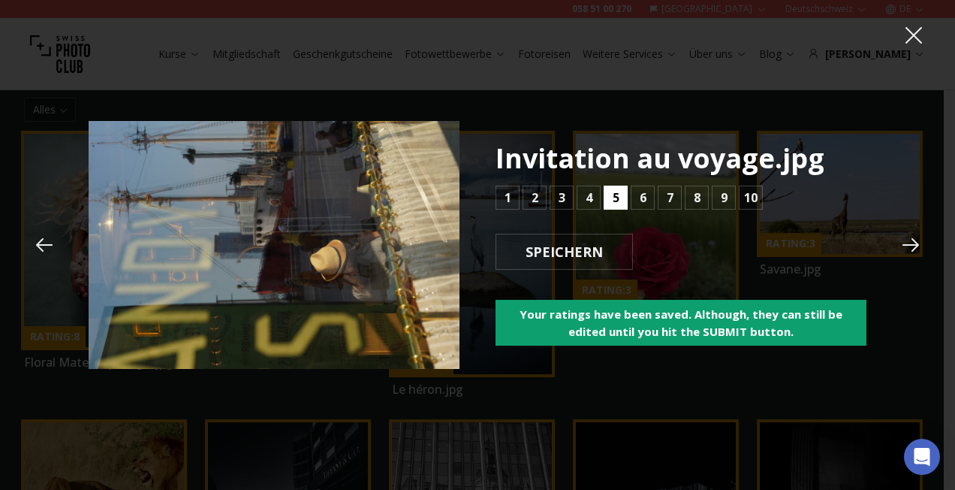
click at [623, 200] on button "5" at bounding box center [616, 197] width 24 height 24
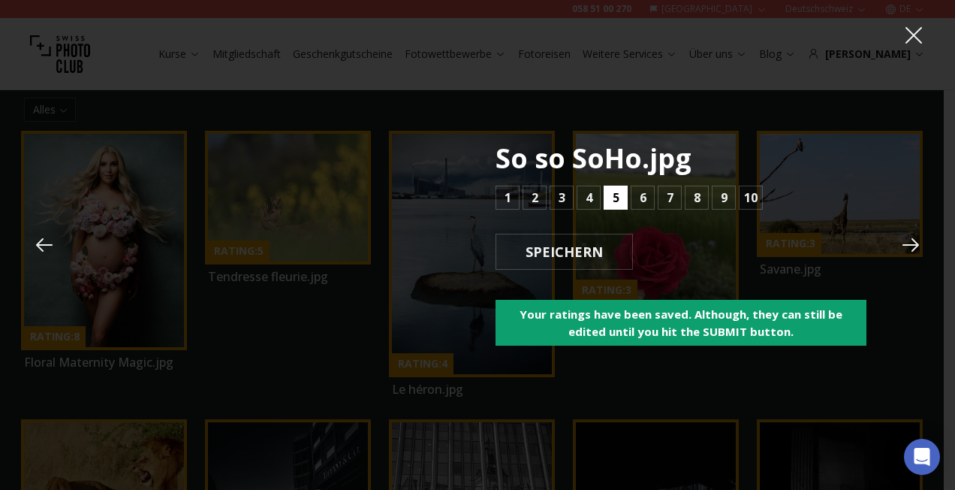
click at [609, 194] on button "5" at bounding box center [616, 197] width 24 height 24
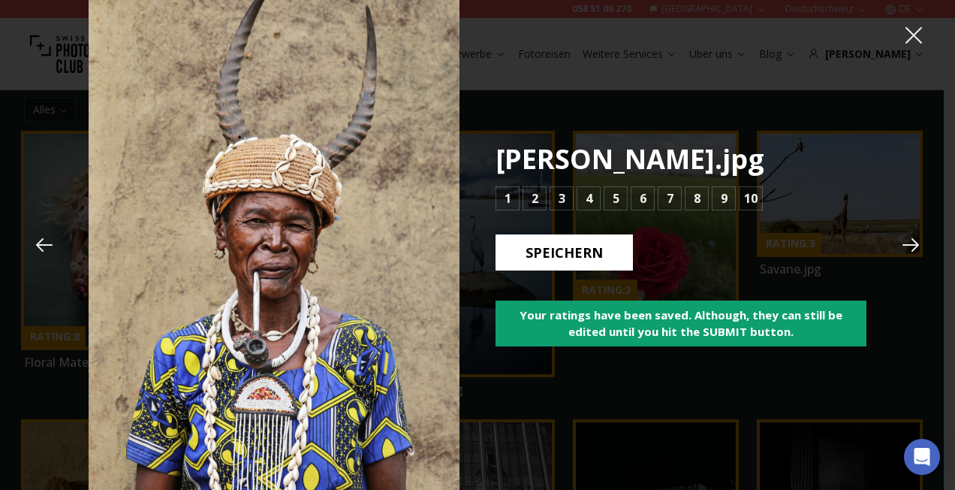
click at [573, 246] on b "SPEICHERN" at bounding box center [564, 253] width 101 height 20
